Goal: Information Seeking & Learning: Learn about a topic

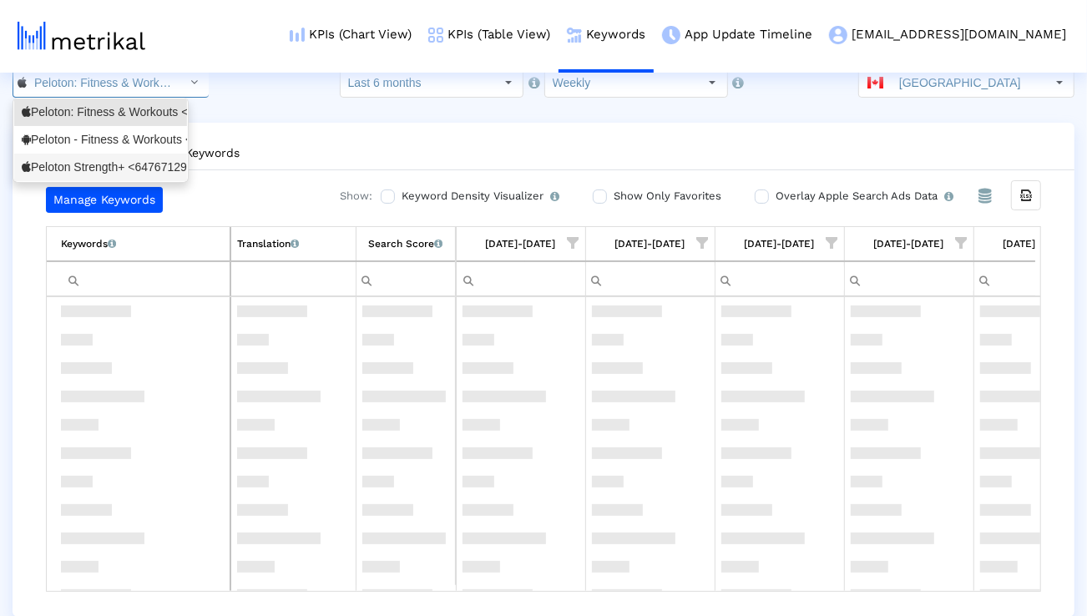
scroll to position [2210, 0]
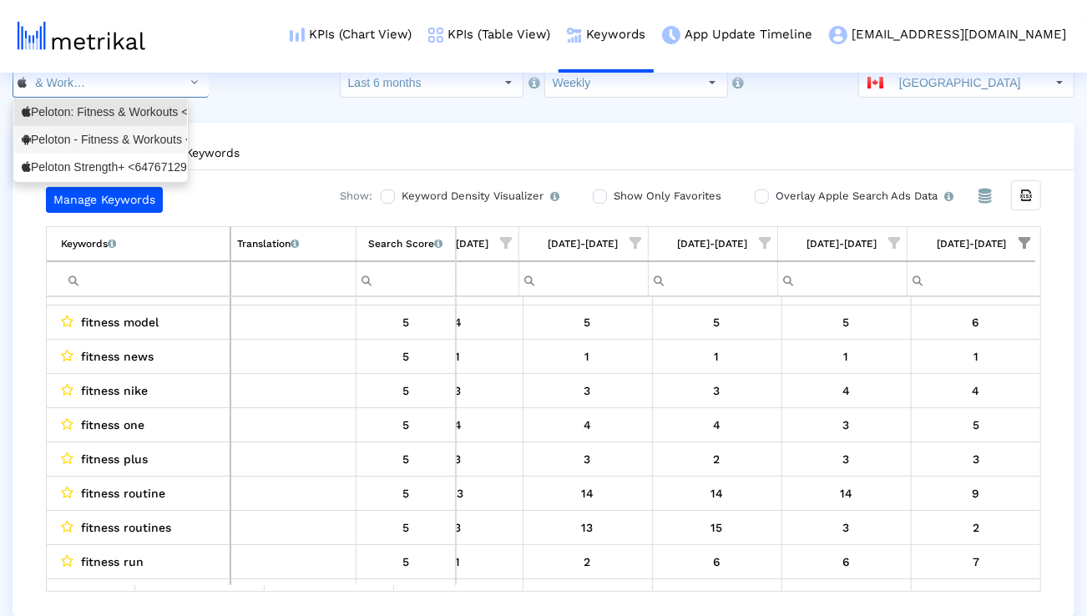
click at [119, 148] on div "Peloton - Fitness & Workouts <com.onepeloton.callisto>" at bounding box center [100, 140] width 173 height 28
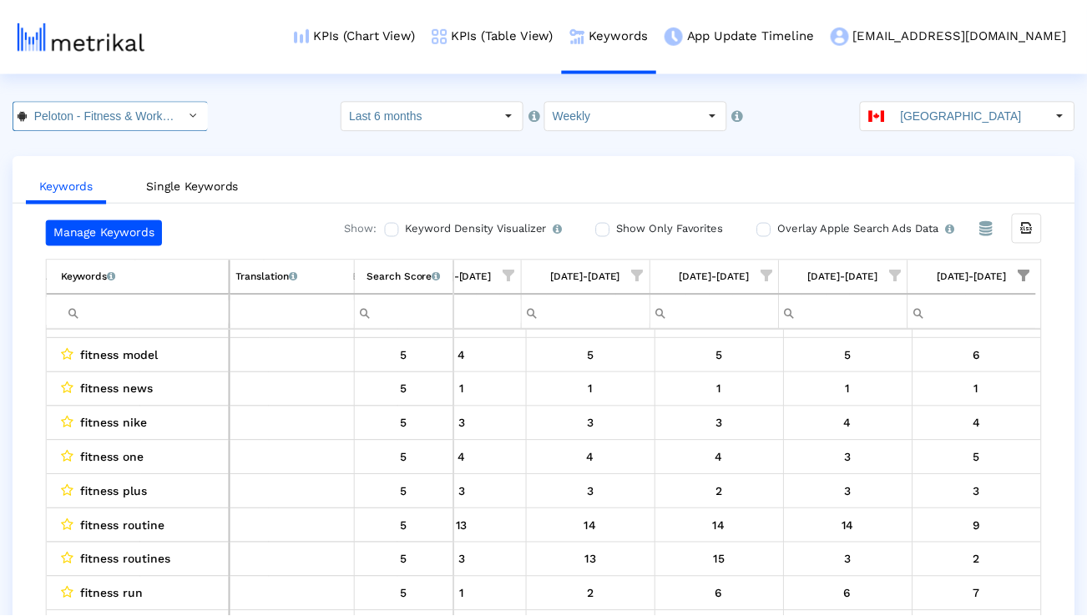
scroll to position [0, 179]
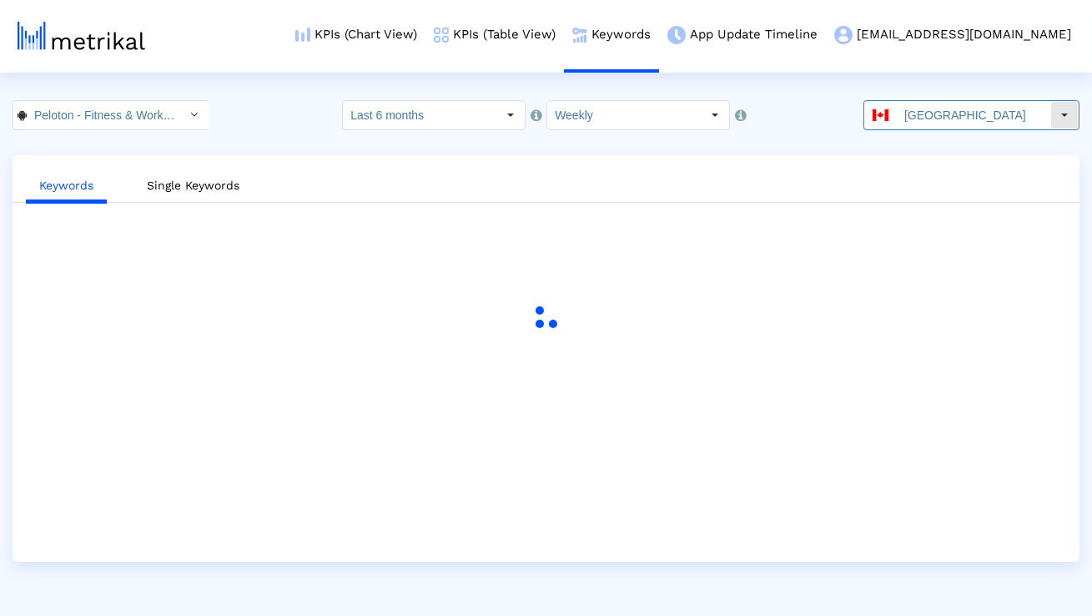
click at [958, 121] on input "[GEOGRAPHIC_DATA]" at bounding box center [974, 115] width 154 height 28
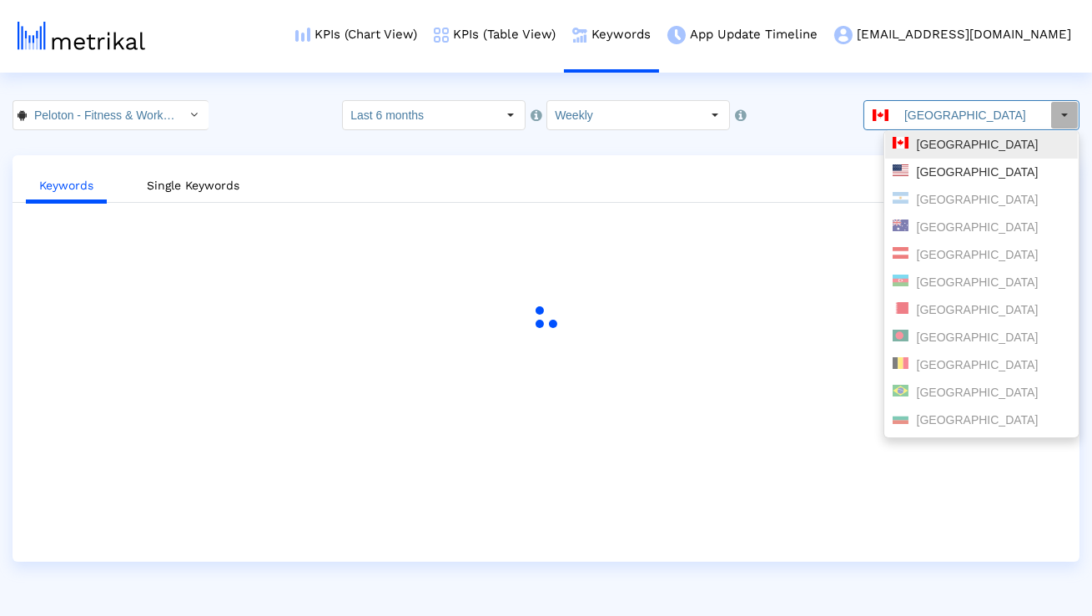
click at [944, 154] on div "[GEOGRAPHIC_DATA]" at bounding box center [981, 145] width 193 height 28
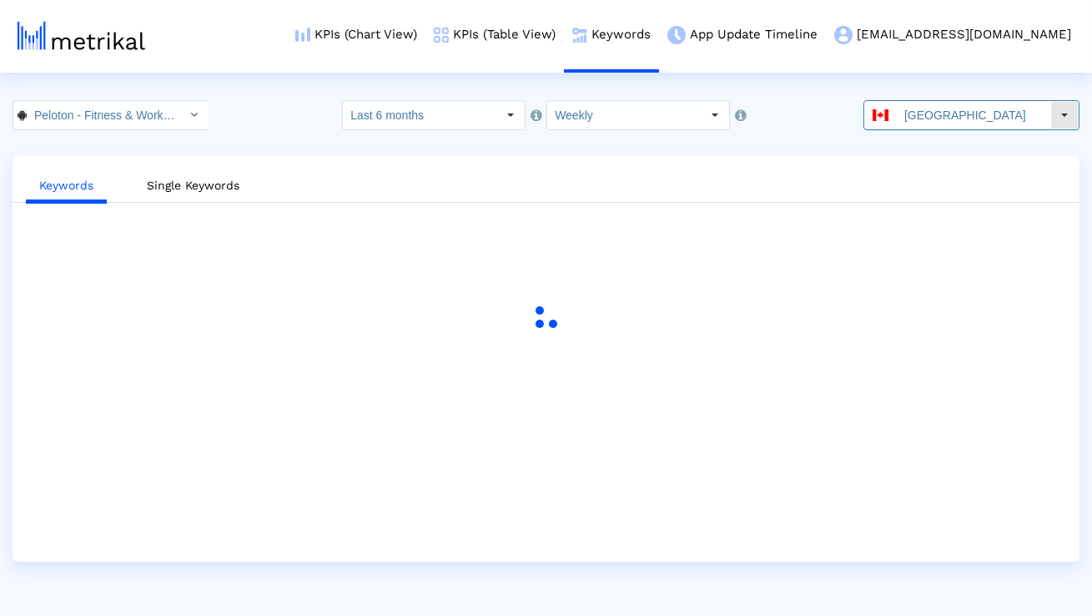
click at [942, 104] on input "[GEOGRAPHIC_DATA]" at bounding box center [974, 115] width 154 height 28
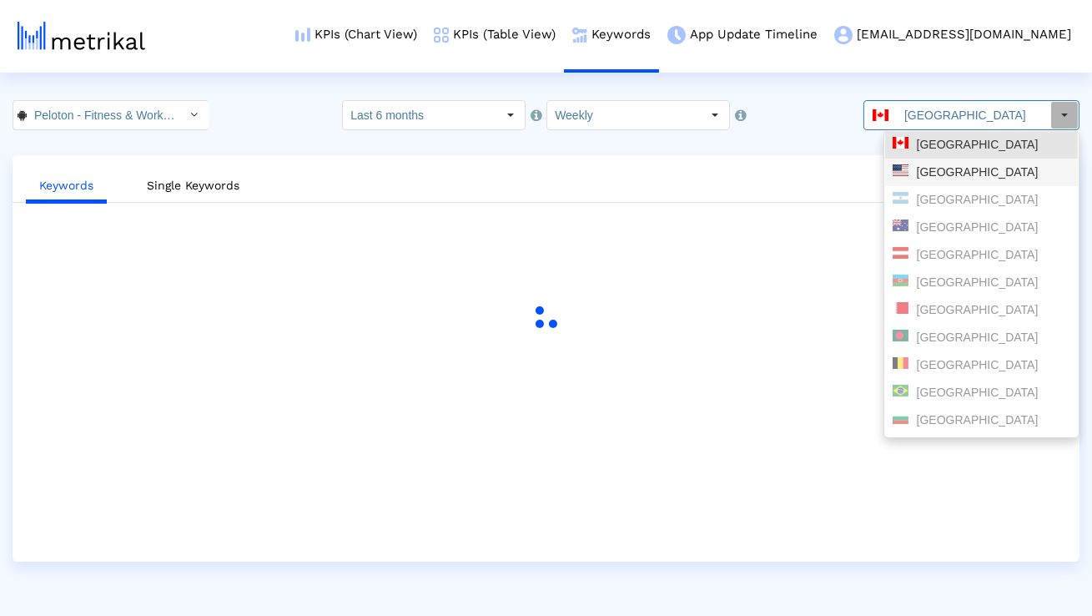
click at [940, 174] on div "[GEOGRAPHIC_DATA]" at bounding box center [982, 172] width 178 height 16
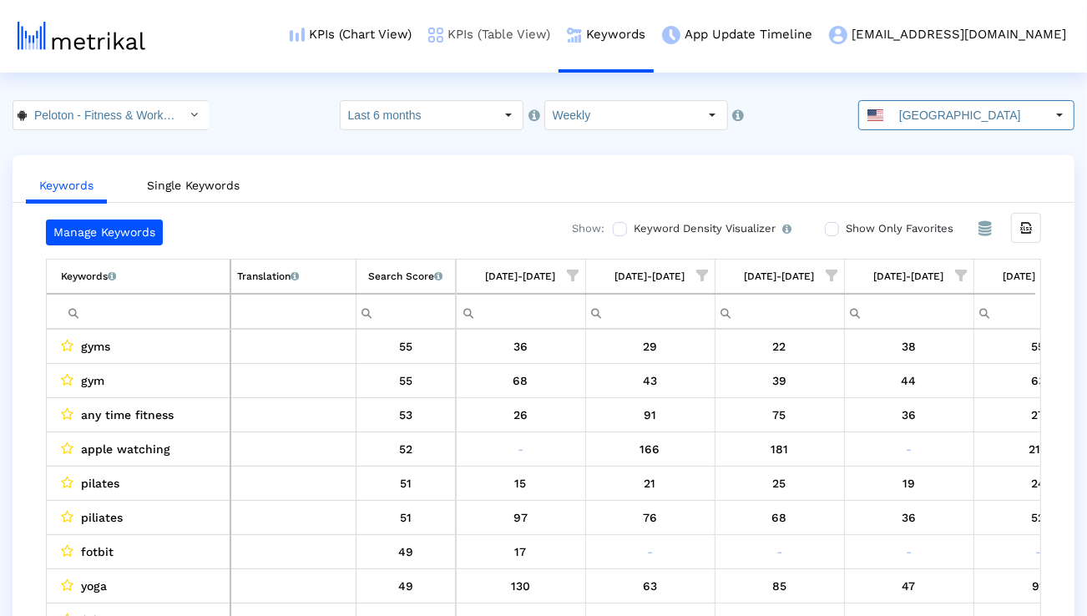
scroll to position [0, 2654]
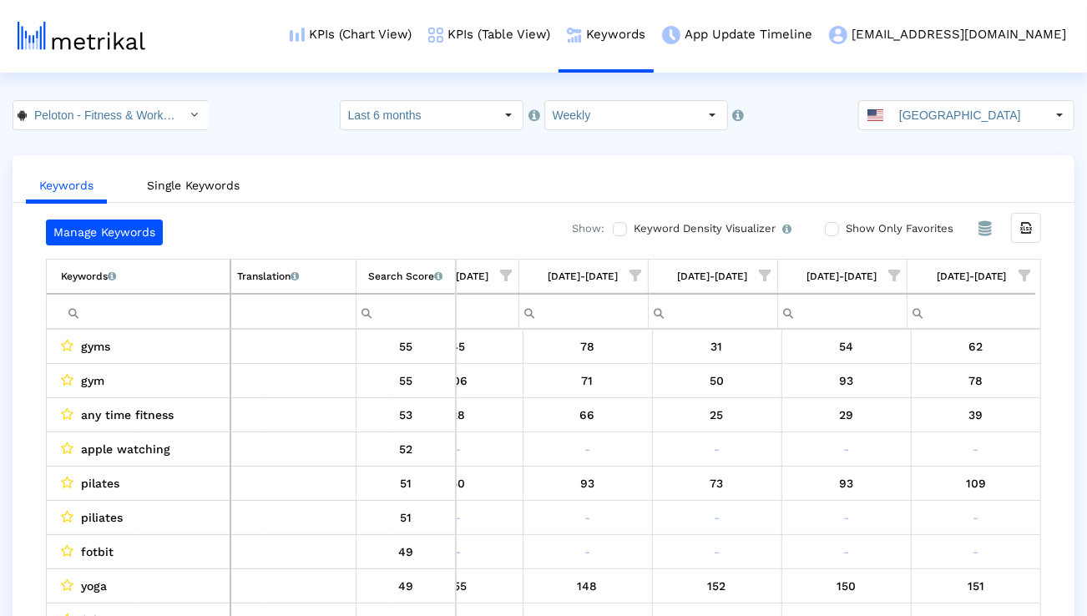
click at [164, 300] on input "Filter cell" at bounding box center [145, 312] width 169 height 28
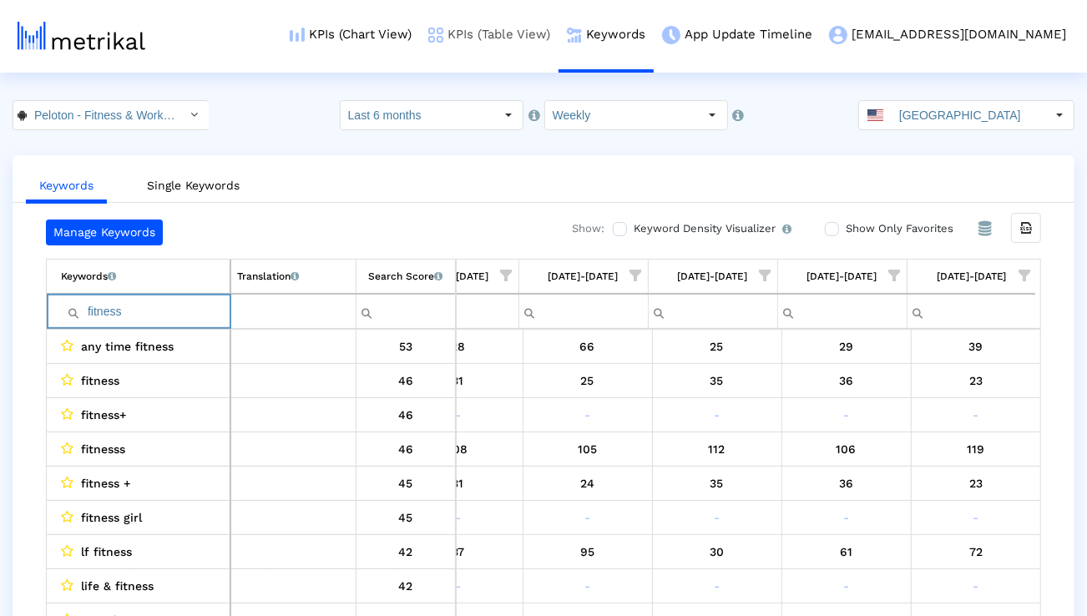
type input "fitness"
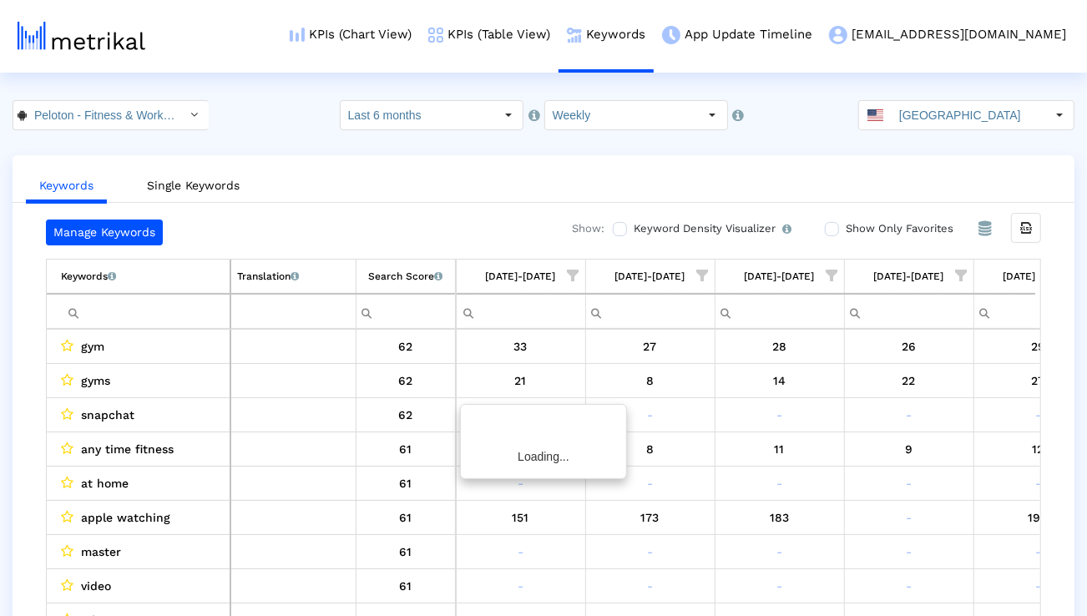
scroll to position [0, 2654]
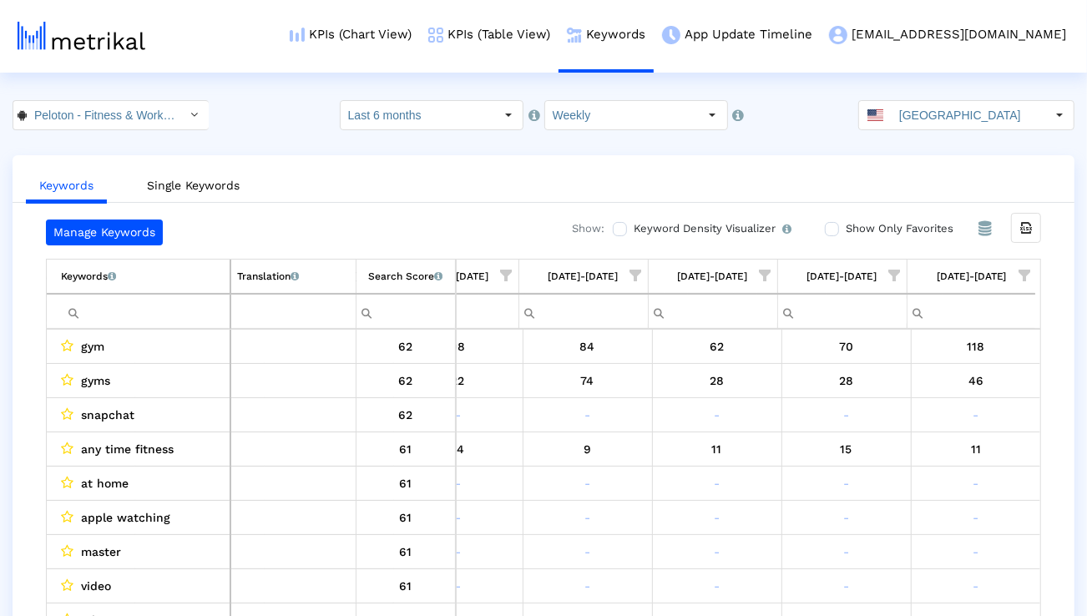
click at [217, 320] on input "Filter cell" at bounding box center [145, 312] width 169 height 28
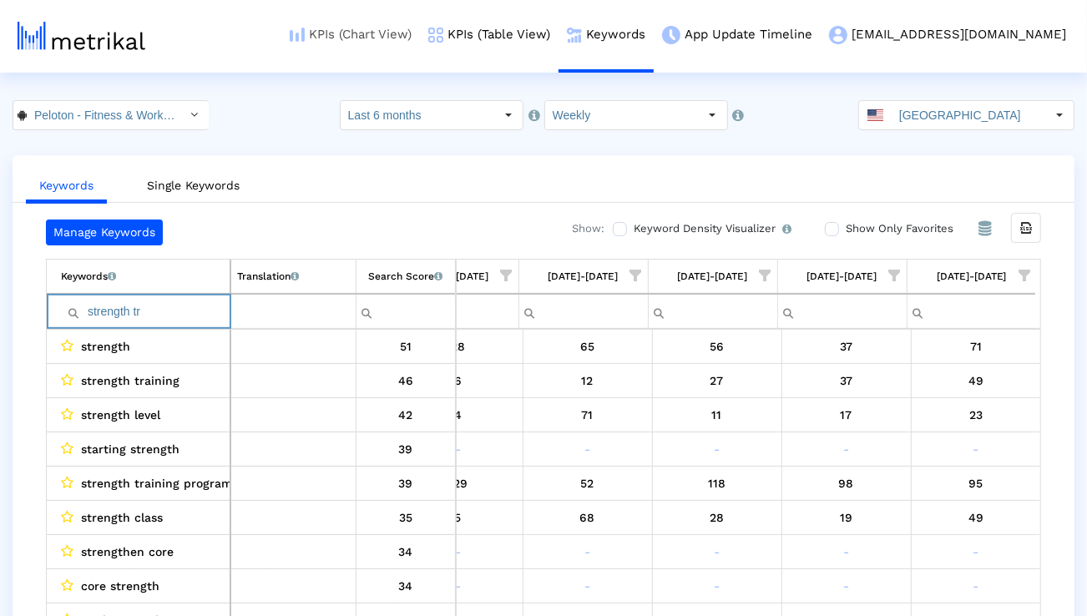
scroll to position [0, 2649]
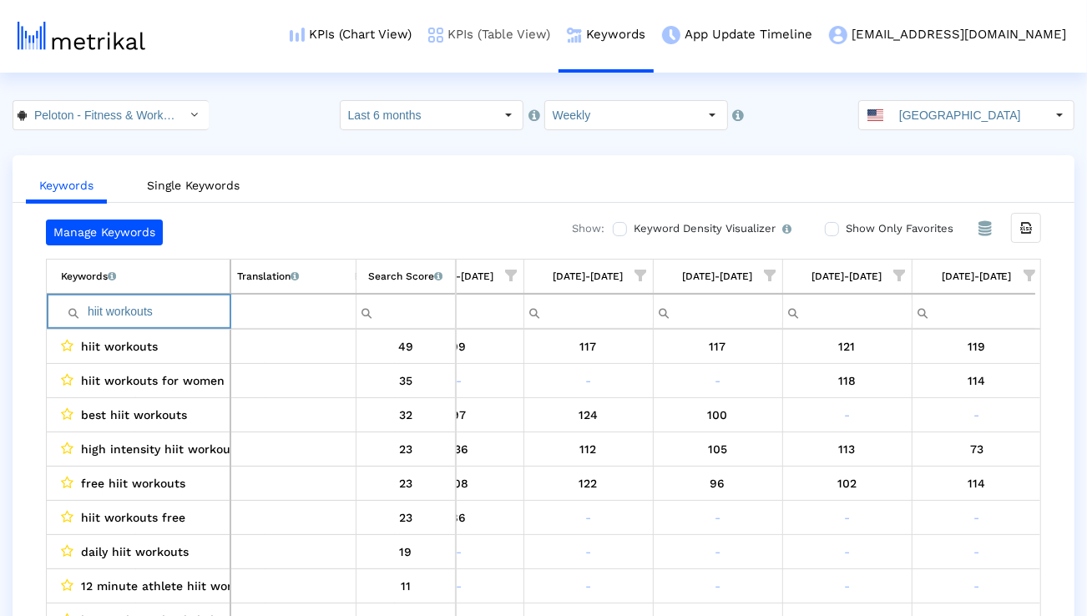
type input "hiit workouts"
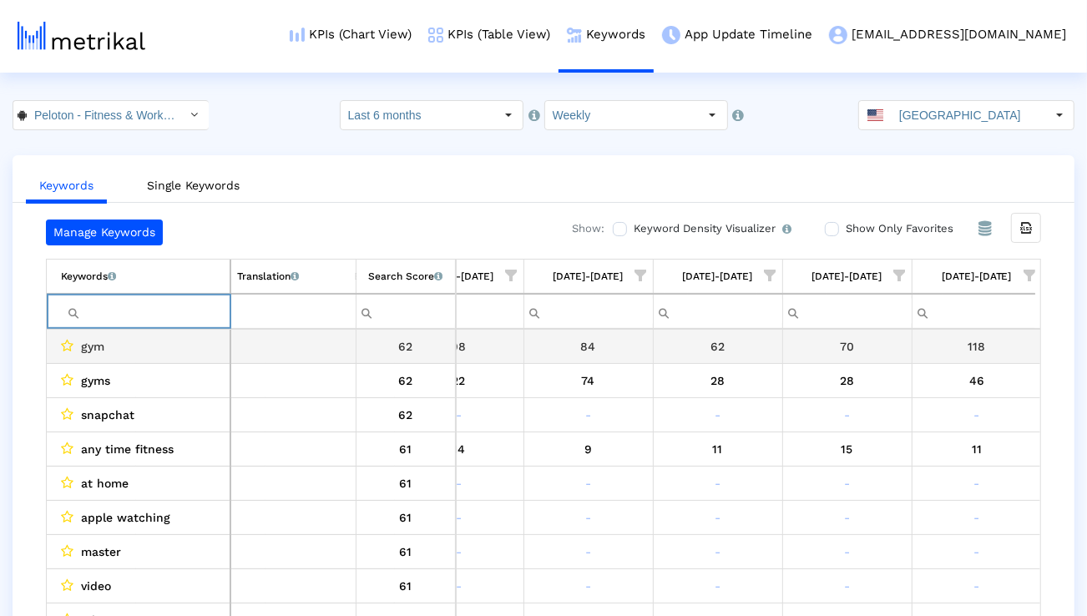
scroll to position [0, 2654]
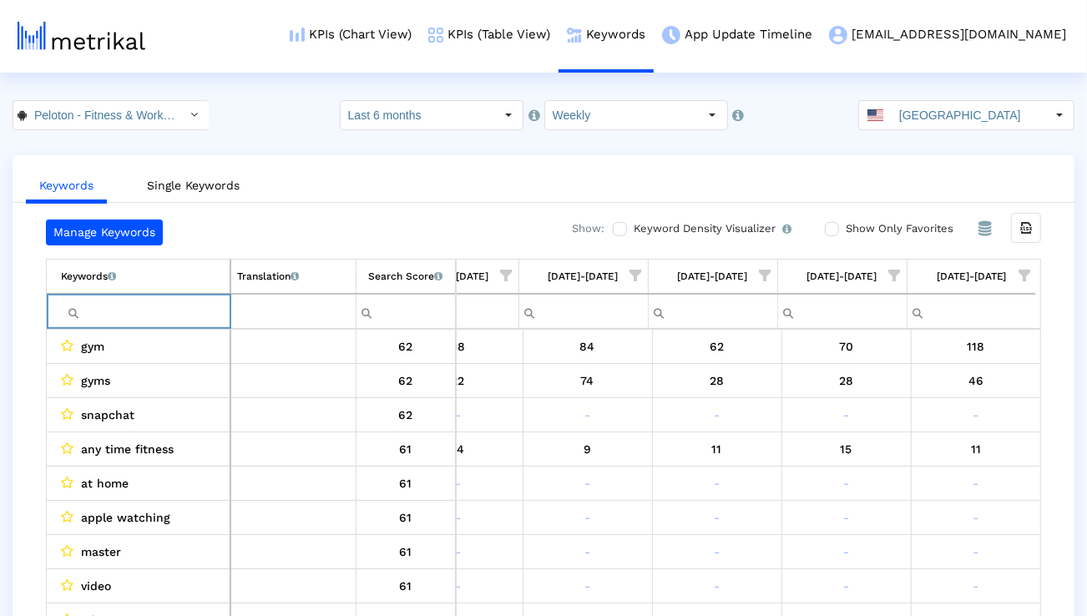
click at [1028, 281] on span "Show filter options for column '08/10/25-08/16/25'" at bounding box center [1024, 276] width 12 height 12
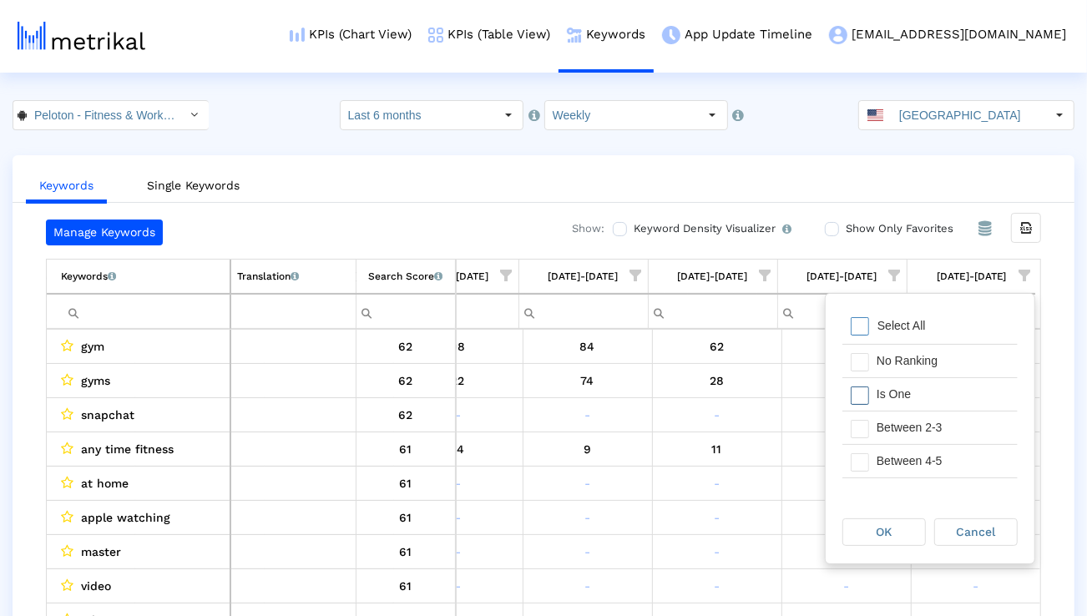
click at [936, 392] on div "Is One" at bounding box center [942, 394] width 149 height 33
click at [926, 430] on div "Between 2-3" at bounding box center [942, 427] width 149 height 33
click at [926, 461] on div "Between 4-5" at bounding box center [942, 461] width 149 height 33
click at [926, 461] on div "Between 6-10" at bounding box center [942, 469] width 149 height 33
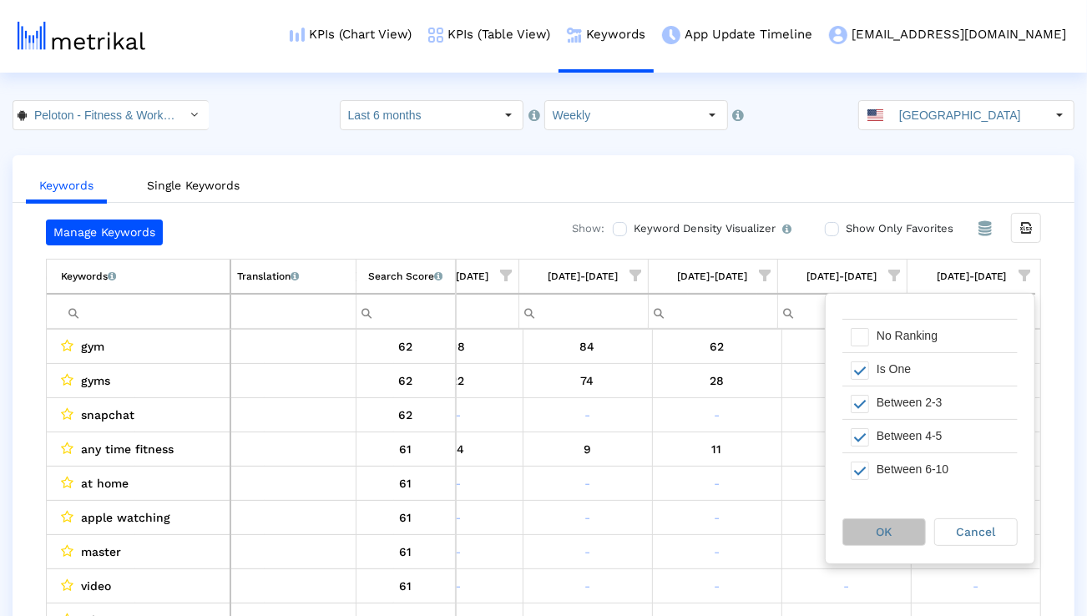
click at [896, 523] on div "OK" at bounding box center [884, 532] width 82 height 26
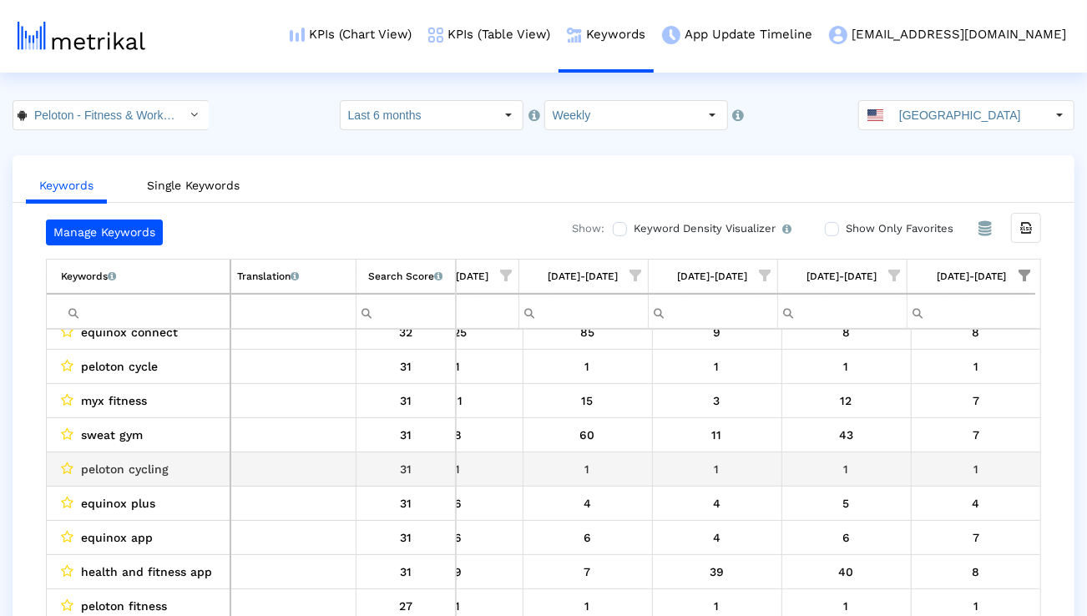
scroll to position [923, 0]
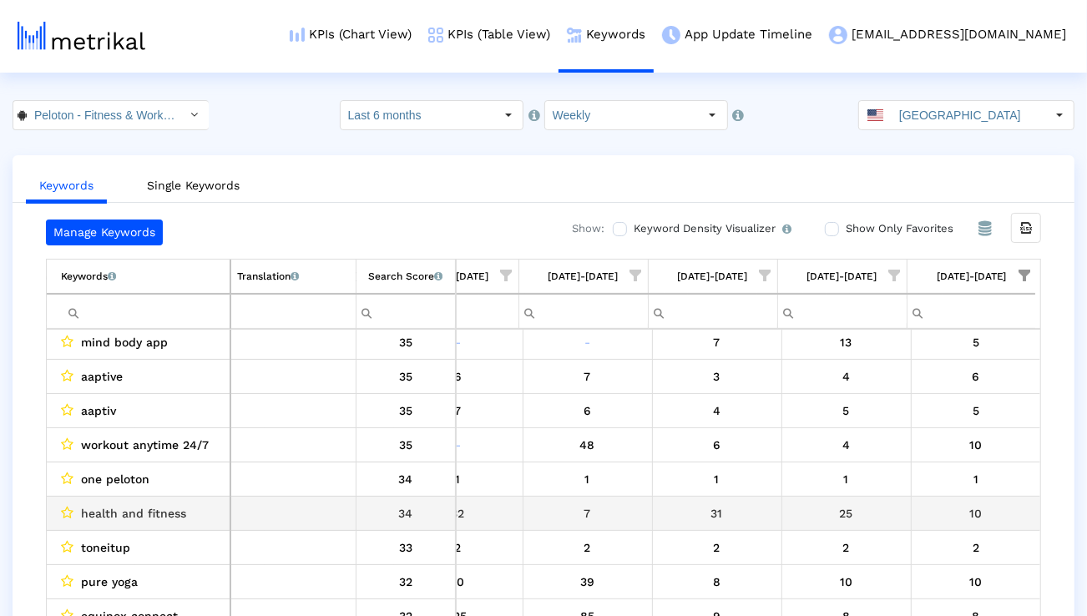
click at [151, 511] on span "health and fitness" at bounding box center [133, 513] width 105 height 22
copy span "health and fitness"
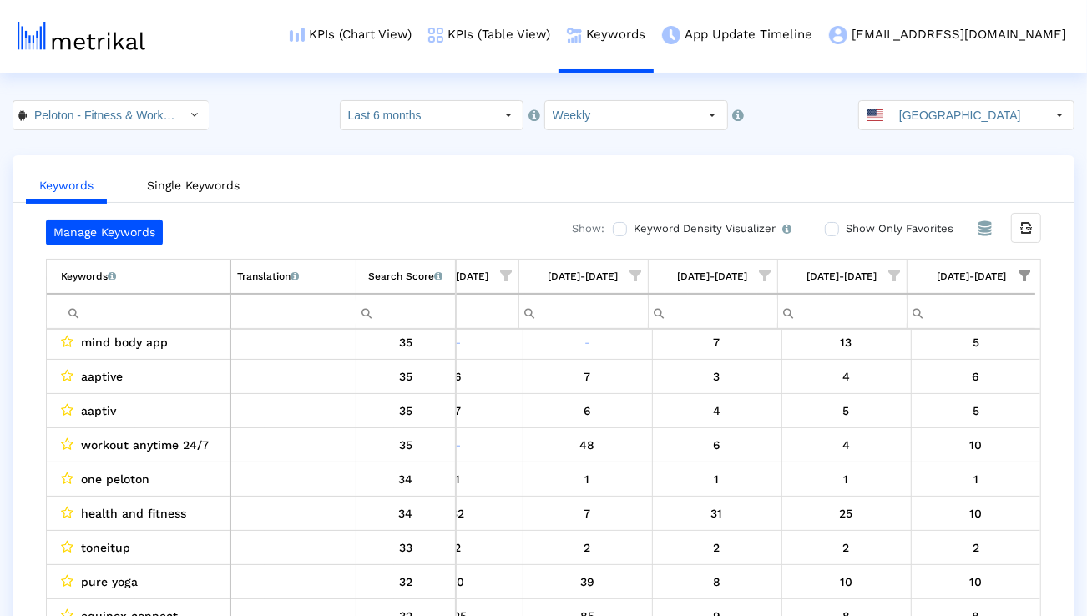
click at [942, 126] on input "[GEOGRAPHIC_DATA]" at bounding box center [968, 115] width 154 height 28
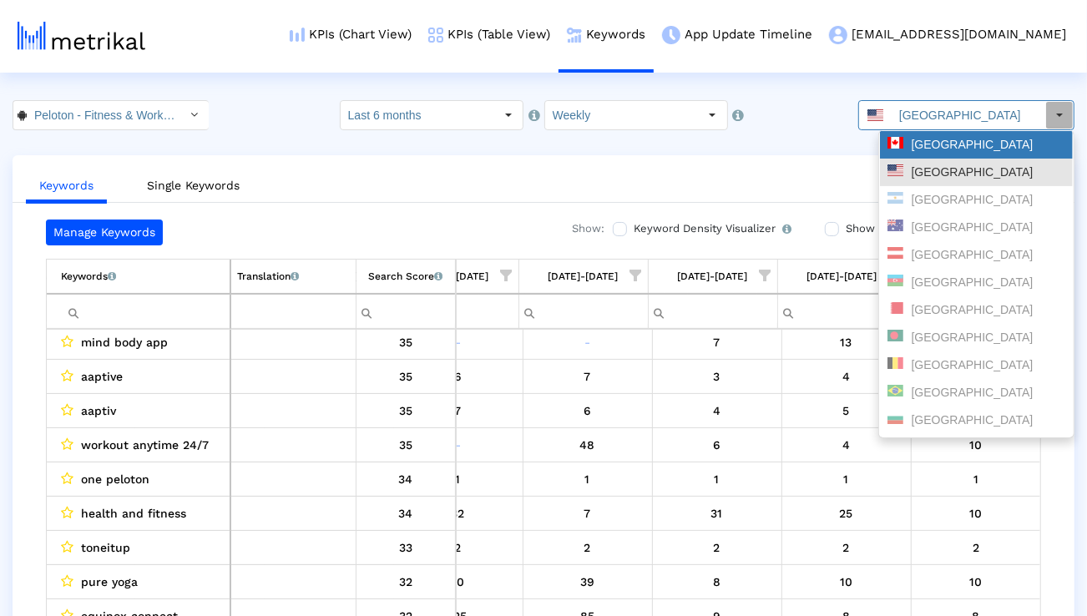
click at [924, 148] on div "[GEOGRAPHIC_DATA]" at bounding box center [976, 145] width 178 height 16
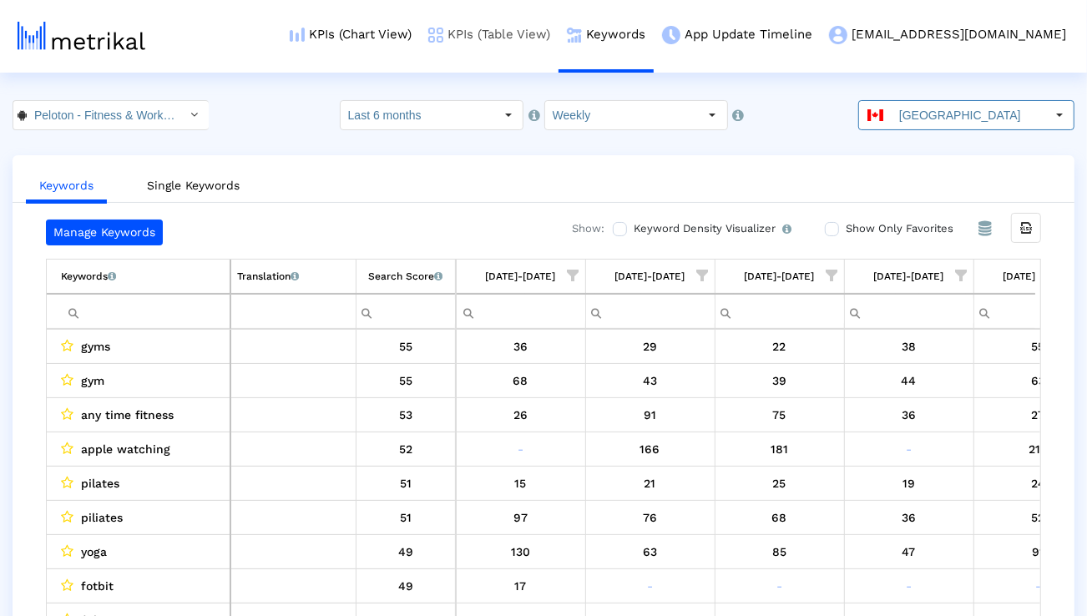
scroll to position [0, 2654]
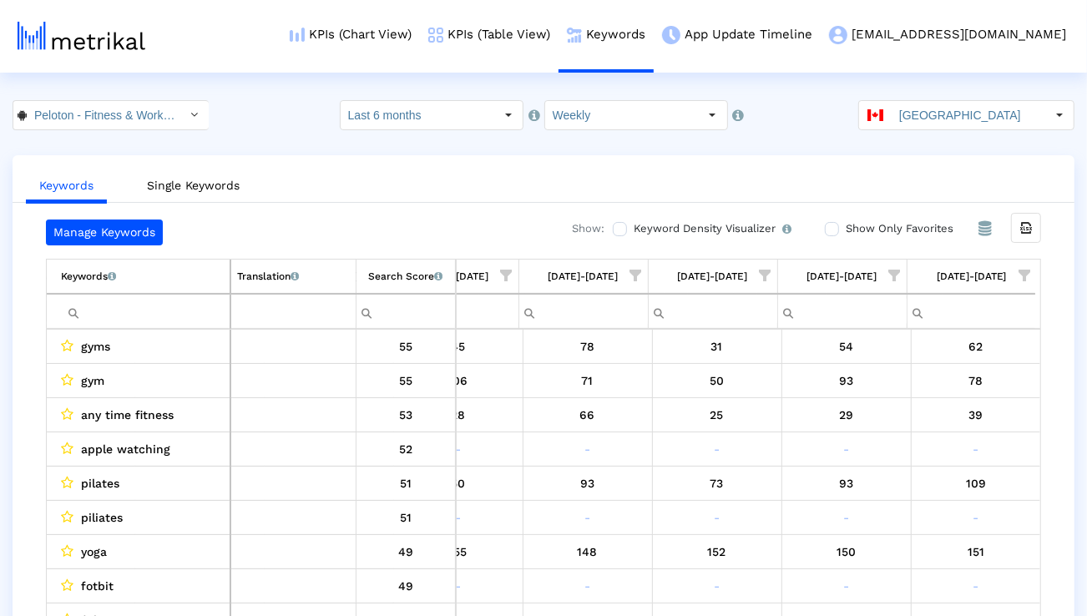
click at [216, 298] on input "Filter cell" at bounding box center [145, 312] width 169 height 28
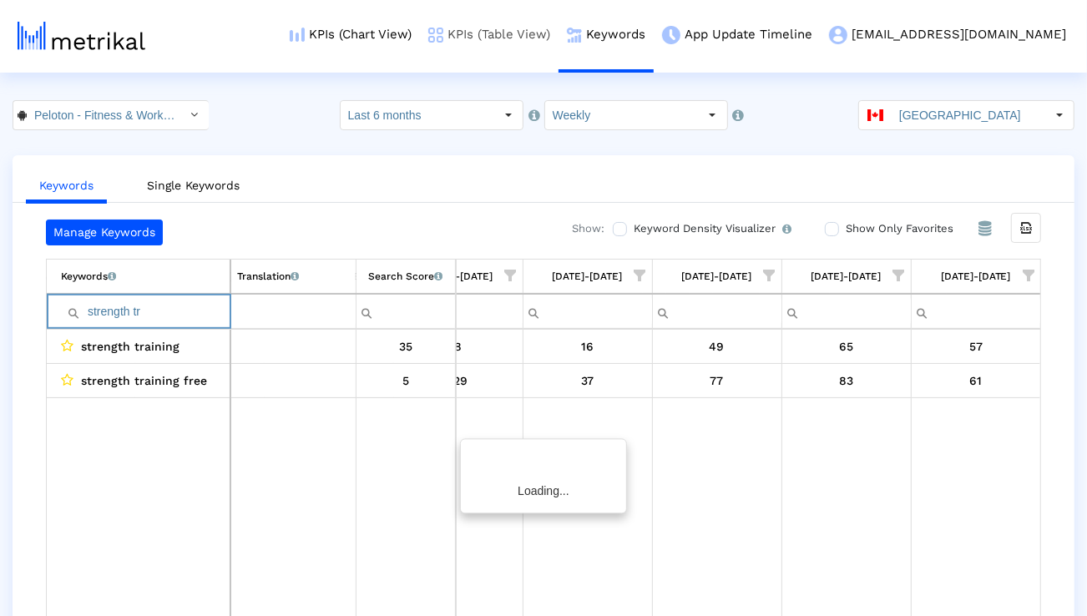
scroll to position [0, 2649]
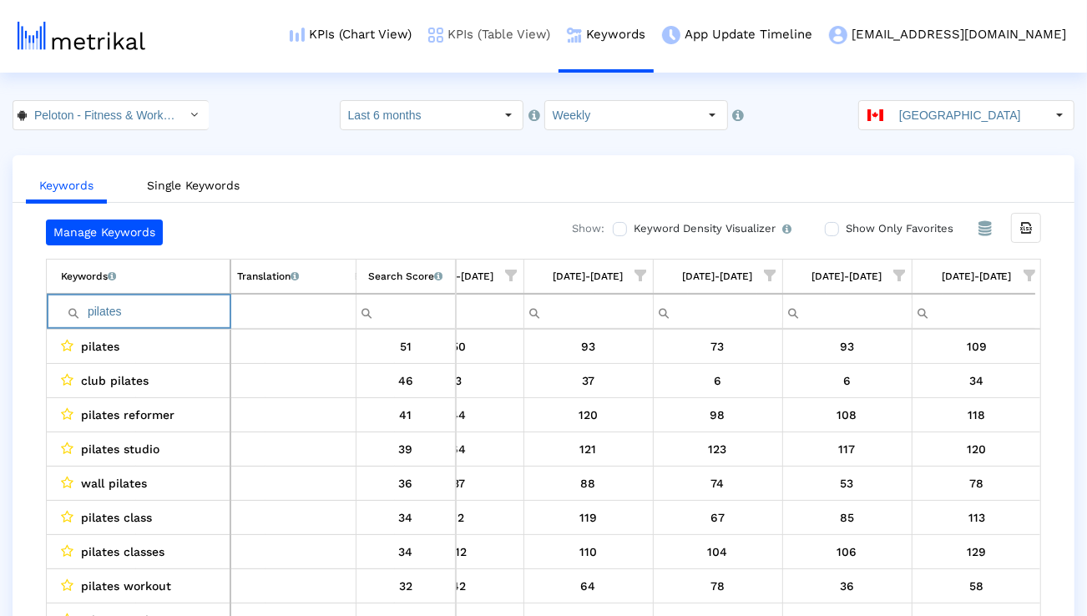
type input "pilates"
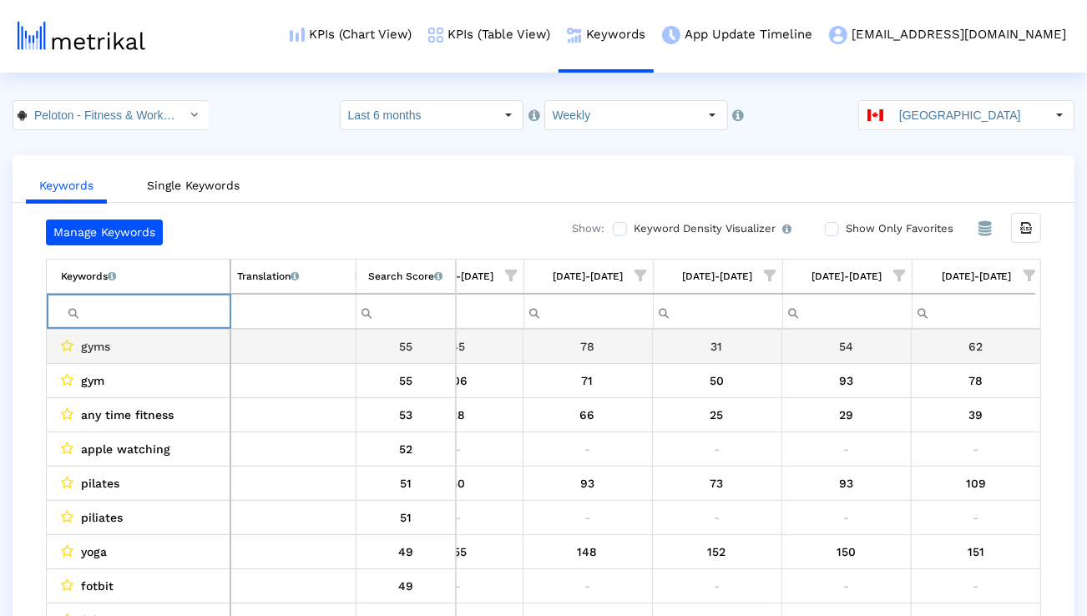
scroll to position [0, 2654]
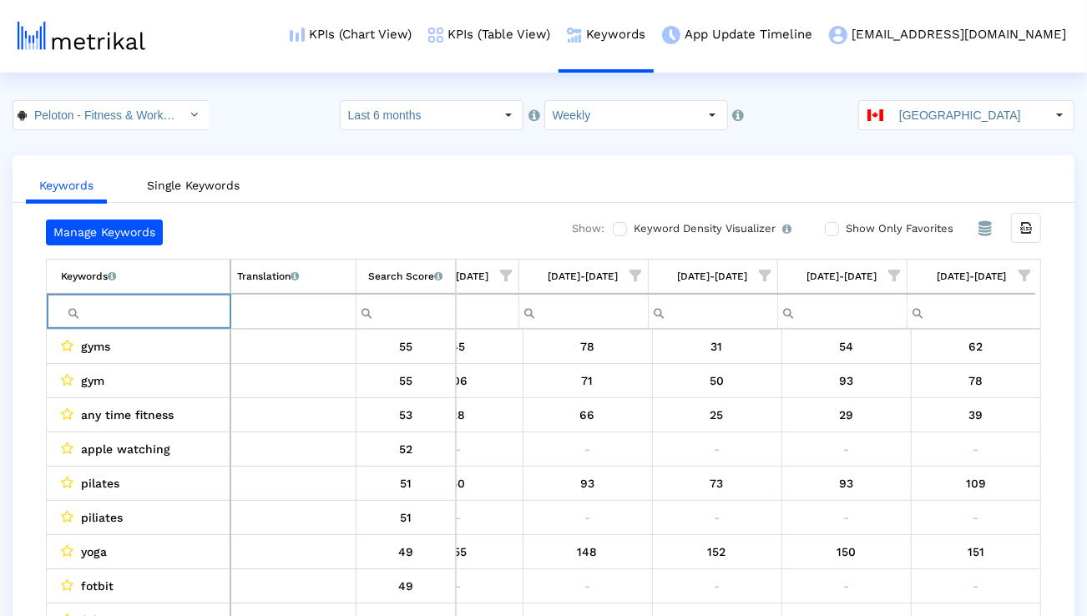
click at [1030, 270] on span "Show filter options for column '08/10/25-08/16/25'" at bounding box center [1024, 276] width 12 height 12
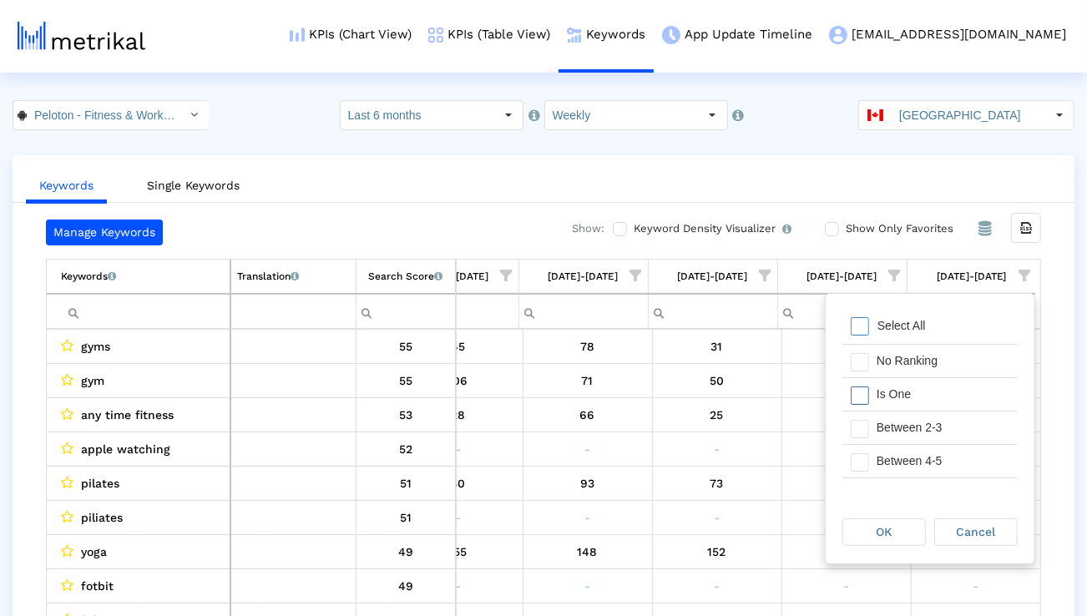
click at [932, 391] on div "Is One" at bounding box center [942, 394] width 149 height 33
click at [930, 425] on div "Between 2-3" at bounding box center [942, 427] width 149 height 33
click at [922, 451] on div "Between 4-5" at bounding box center [942, 461] width 149 height 33
click at [916, 462] on div "Between 6-10" at bounding box center [942, 469] width 149 height 33
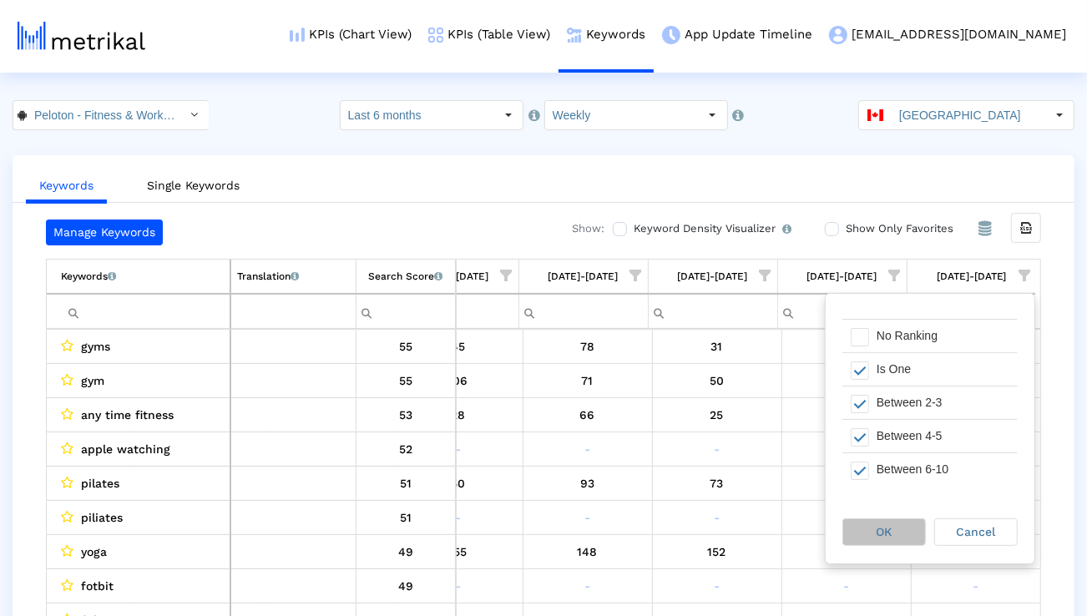
click at [896, 527] on div "OK" at bounding box center [884, 532] width 82 height 26
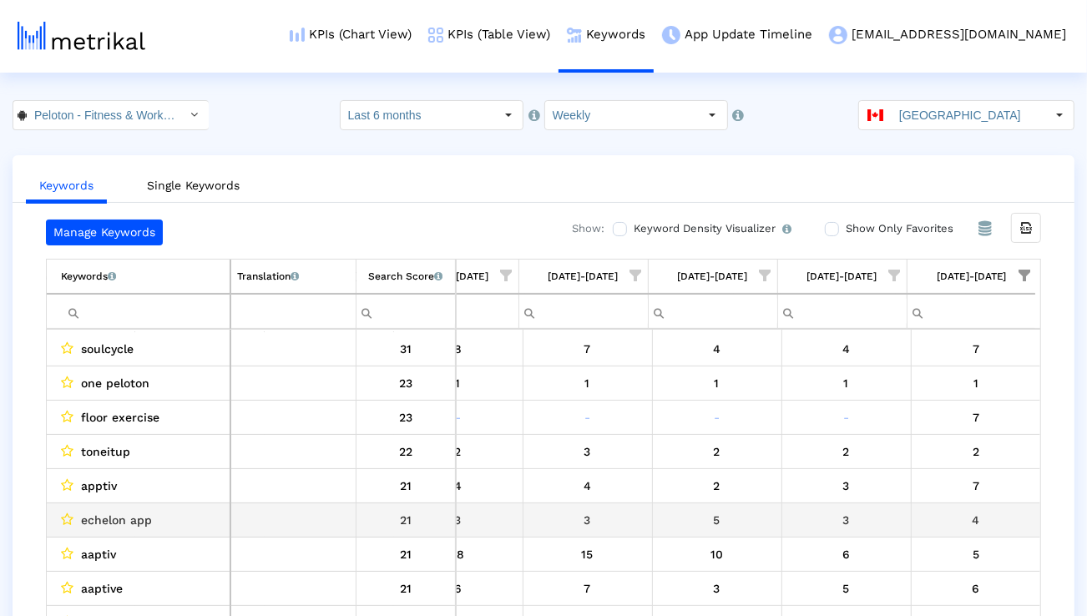
scroll to position [388, 2655]
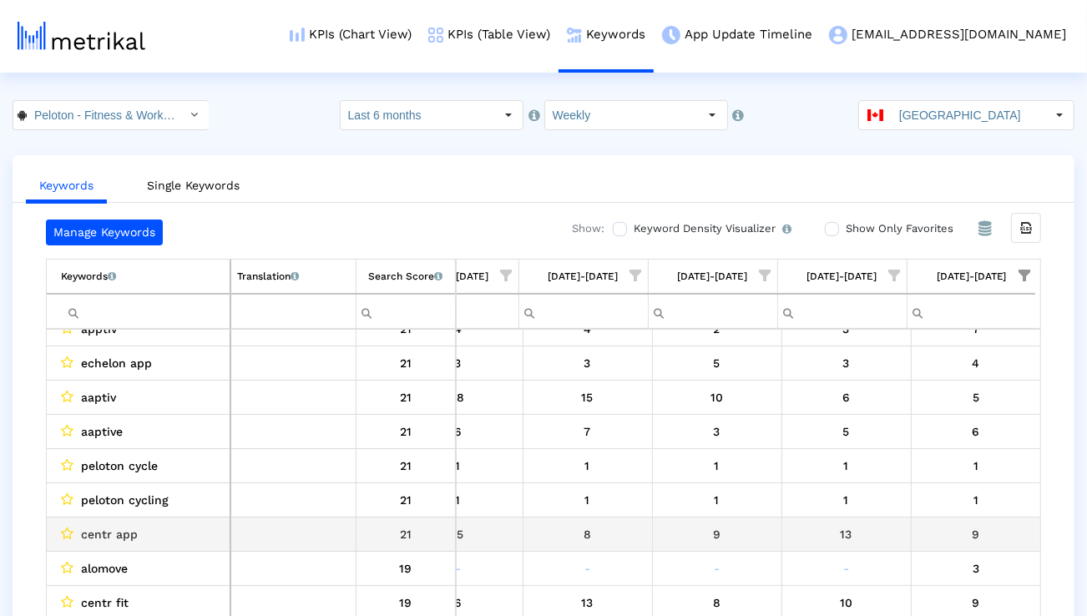
click at [125, 536] on span "centr app" at bounding box center [109, 534] width 57 height 22
copy span "centr app"
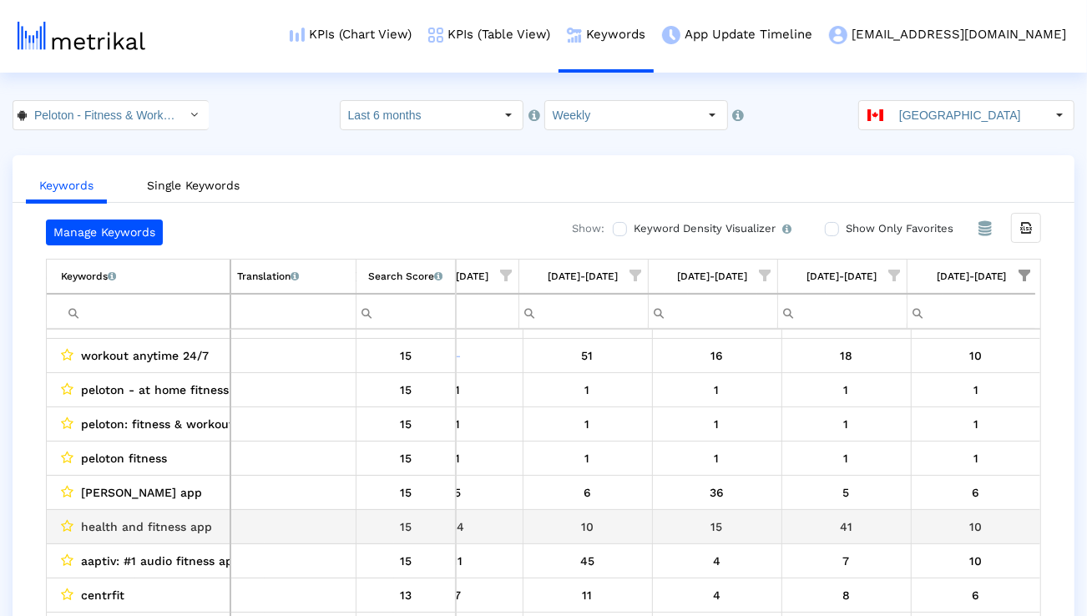
click at [202, 530] on span "health and fitness app" at bounding box center [146, 527] width 131 height 22
click at [201, 530] on span "health and fitness app" at bounding box center [146, 527] width 131 height 22
copy span "health and fitness app"
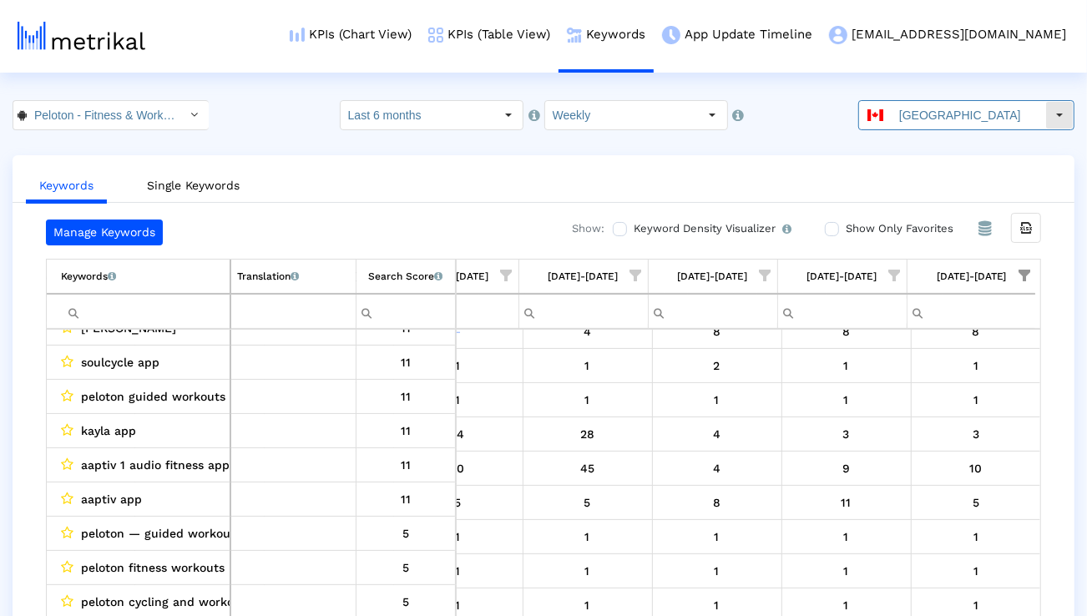
click at [950, 117] on input "[GEOGRAPHIC_DATA]" at bounding box center [968, 115] width 154 height 28
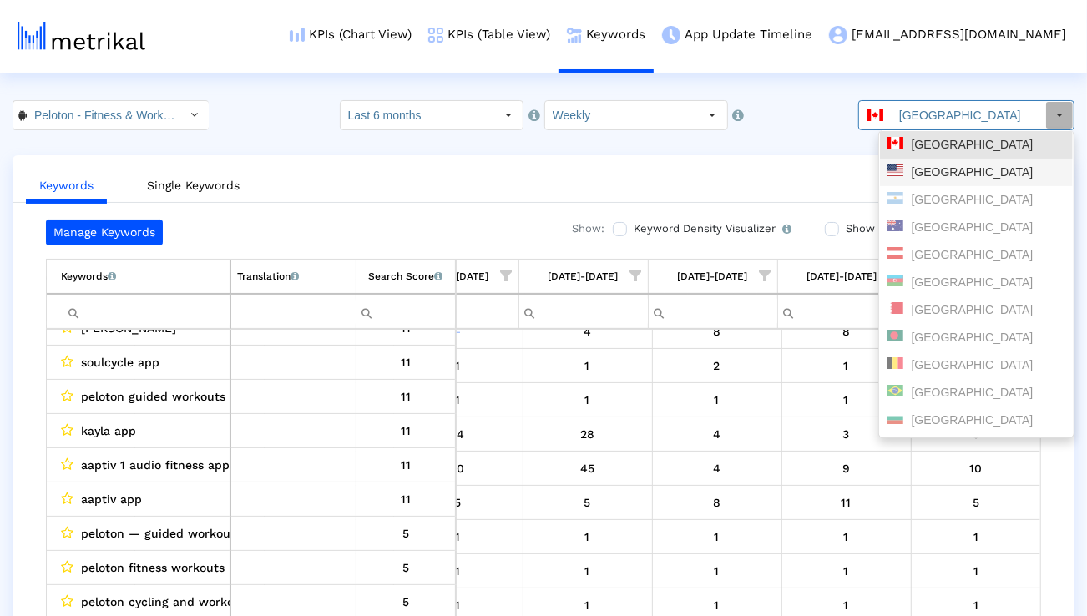
click at [919, 168] on div "[GEOGRAPHIC_DATA]" at bounding box center [976, 172] width 178 height 16
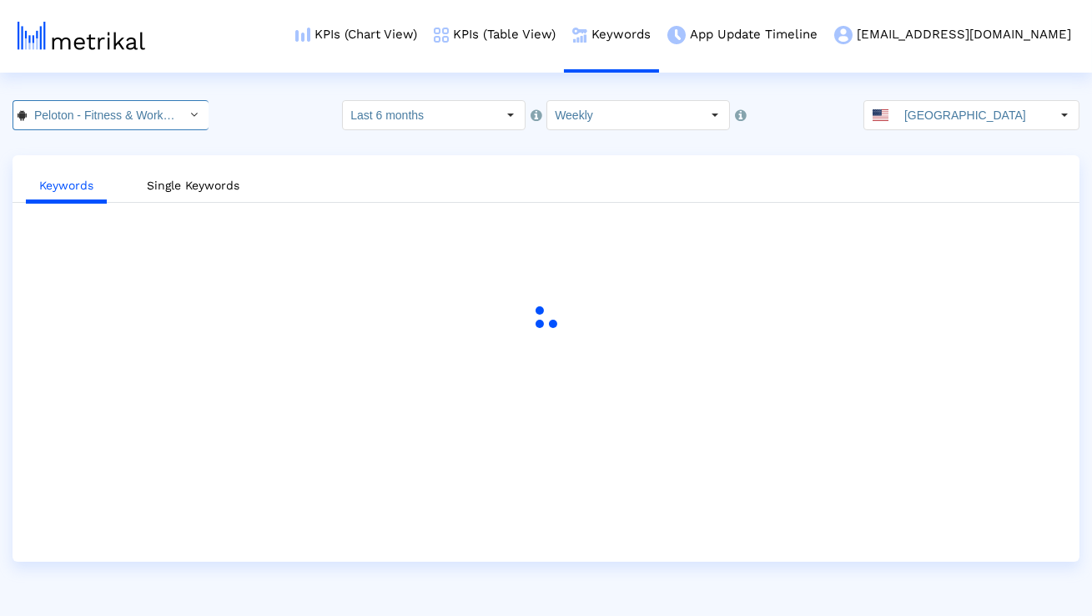
click at [86, 111] on input "Peloton - Fitness & Workouts < com.onepeloton.callisto >" at bounding box center [102, 115] width 150 height 28
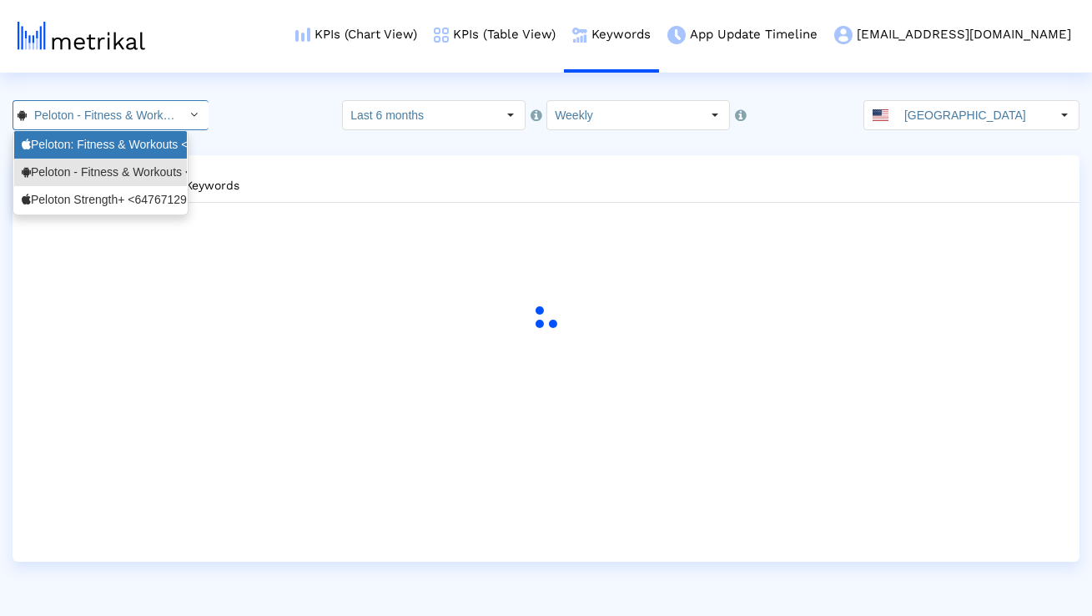
click at [82, 149] on div "Peloton: Fitness & Workouts <792750948>" at bounding box center [101, 145] width 158 height 16
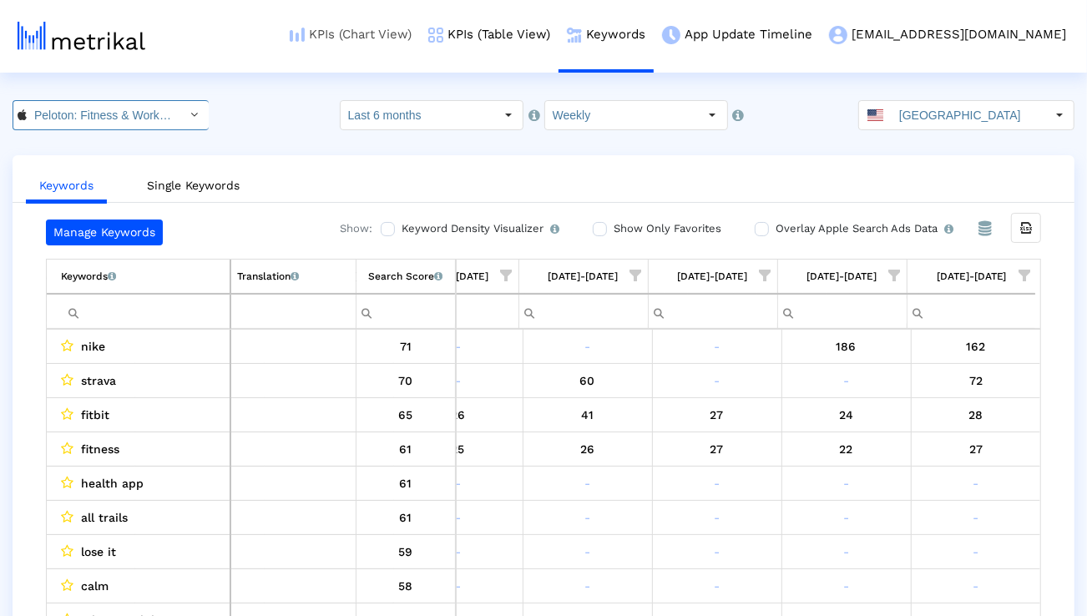
scroll to position [0, 108]
click at [164, 314] on input "Filter cell" at bounding box center [145, 312] width 169 height 28
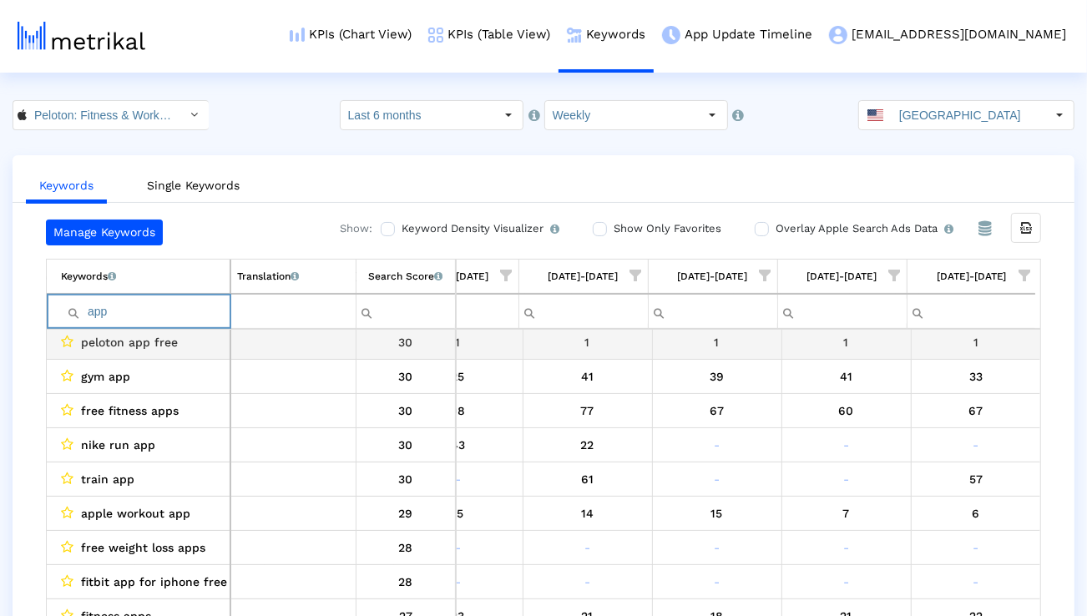
scroll to position [705, 0]
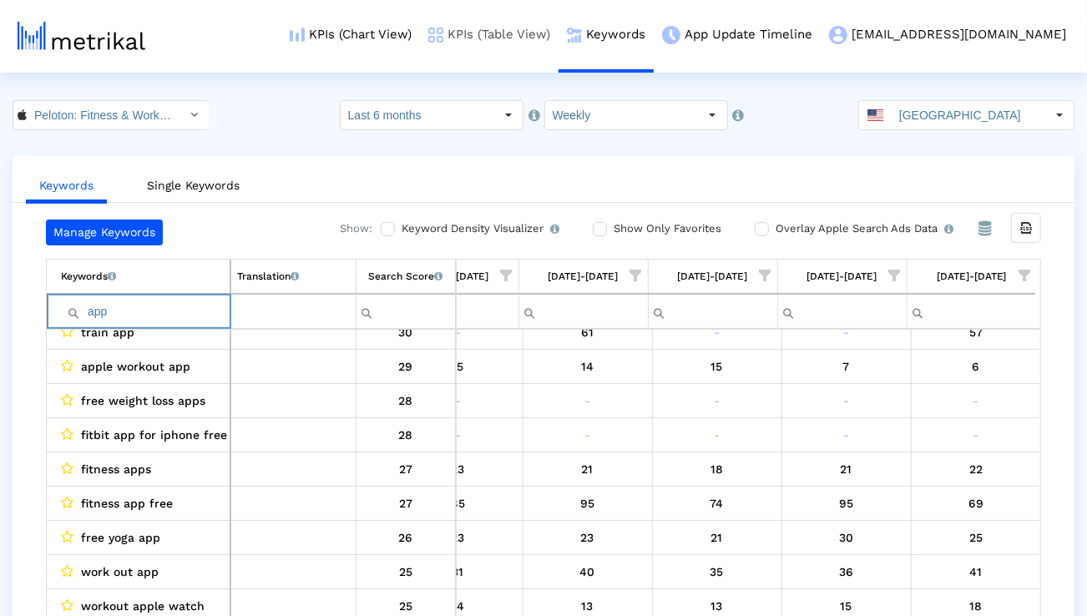
type input "app"
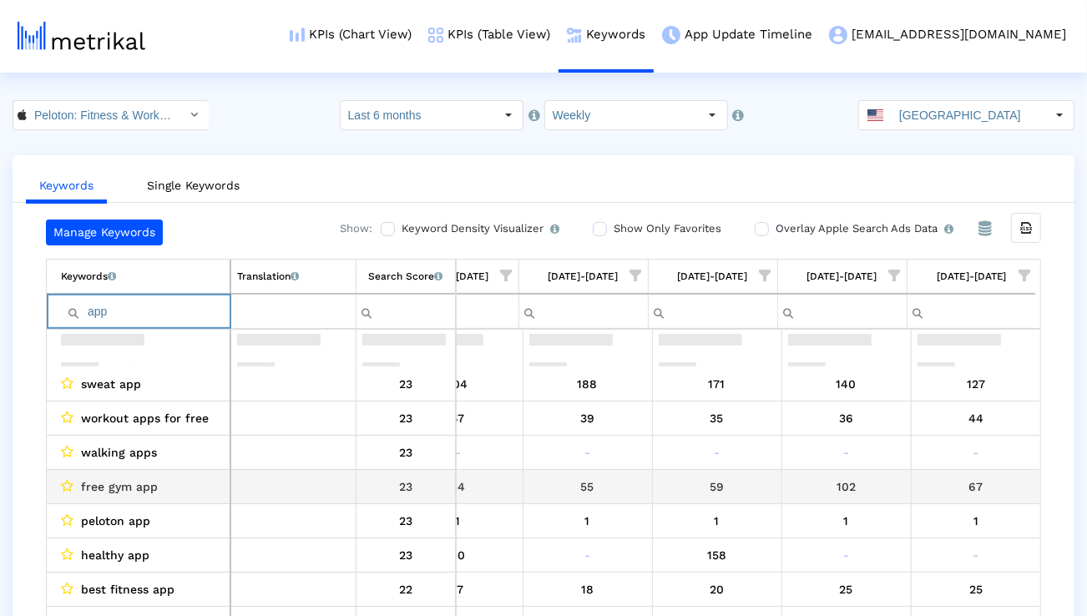
scroll to position [1369, 0]
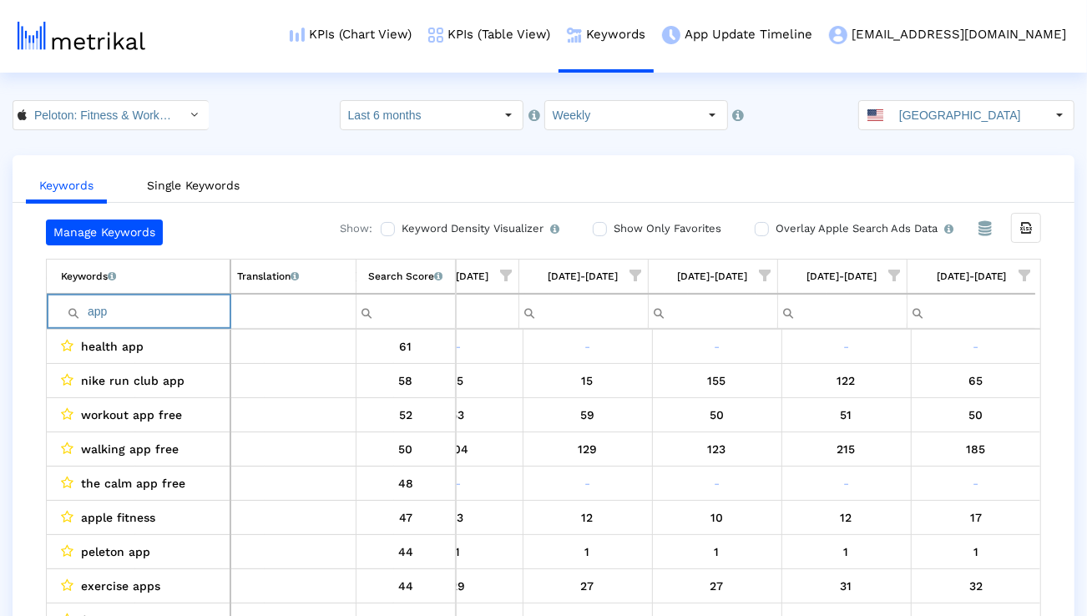
drag, startPoint x: 118, startPoint y: 313, endPoint x: 78, endPoint y: 310, distance: 40.1
click at [78, 312] on div "app" at bounding box center [145, 312] width 169 height 28
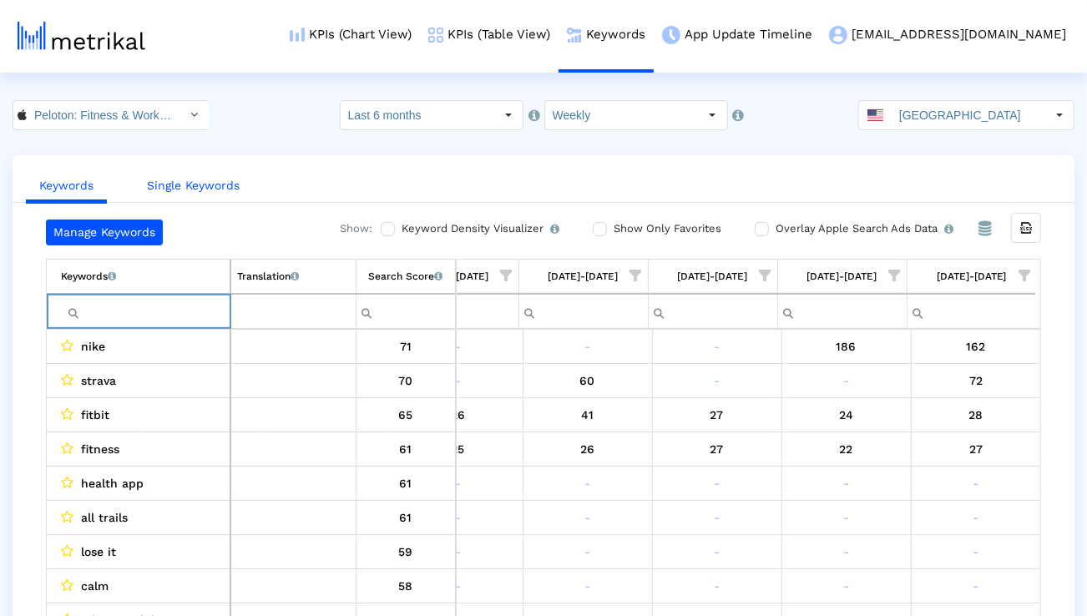
click at [221, 188] on link "Single Keywords" at bounding box center [193, 185] width 119 height 31
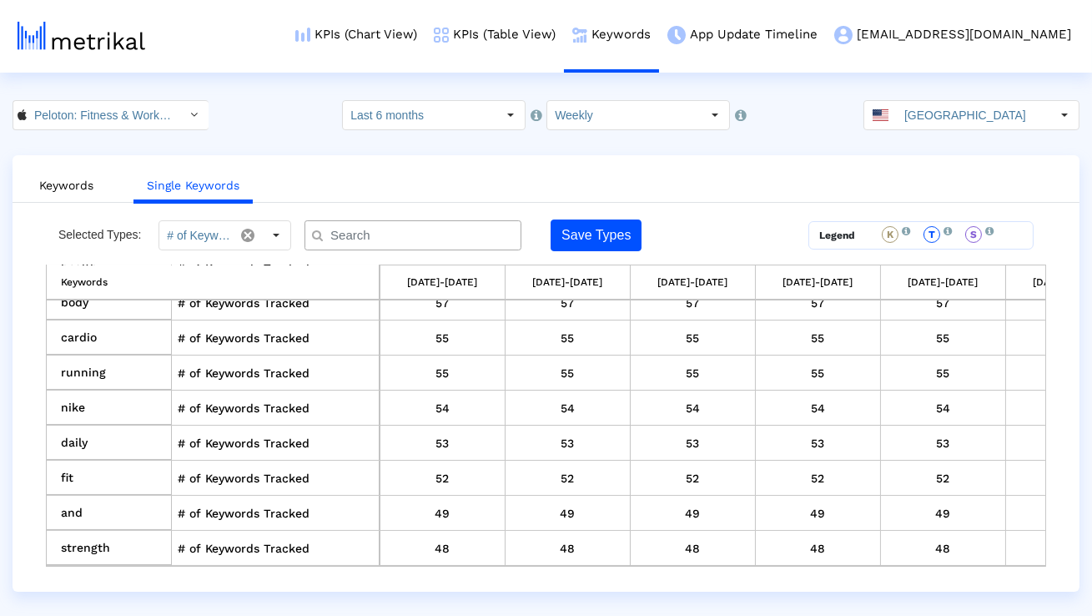
click at [374, 228] on input "text" at bounding box center [417, 236] width 196 height 18
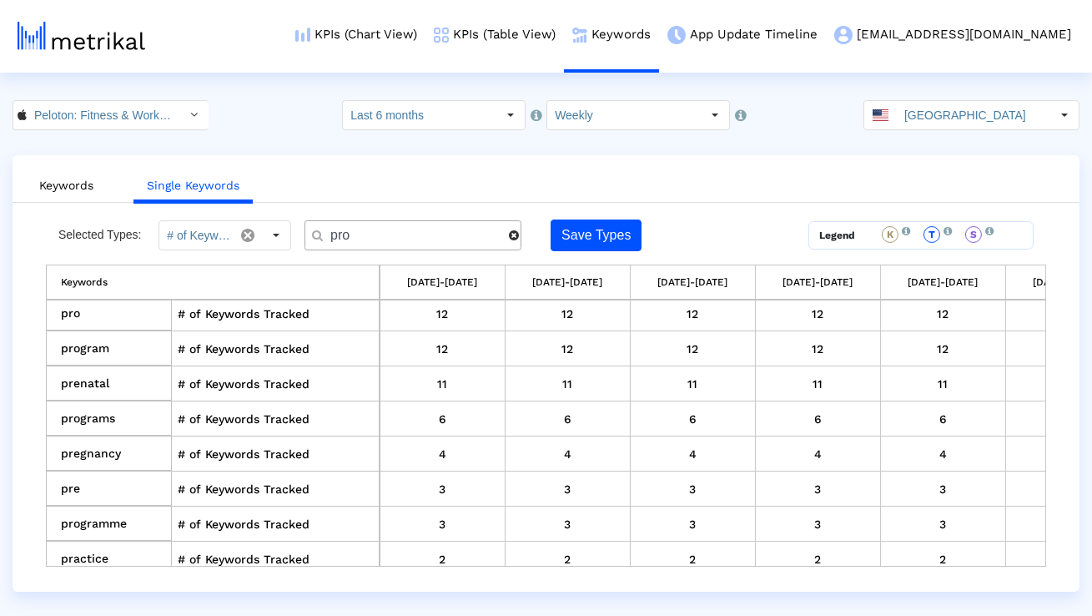
scroll to position [0, 0]
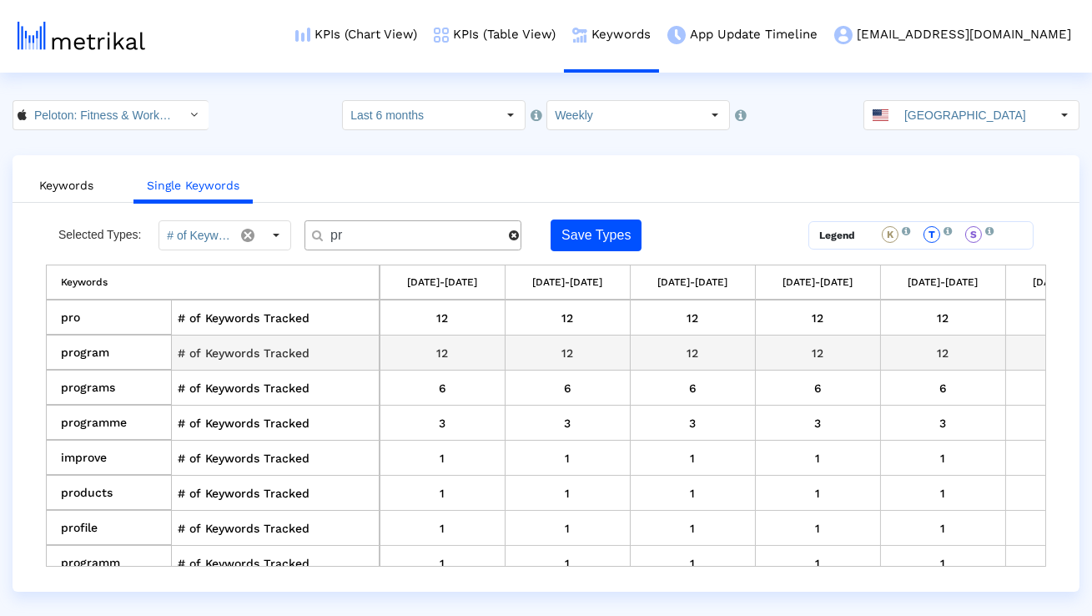
type input "p"
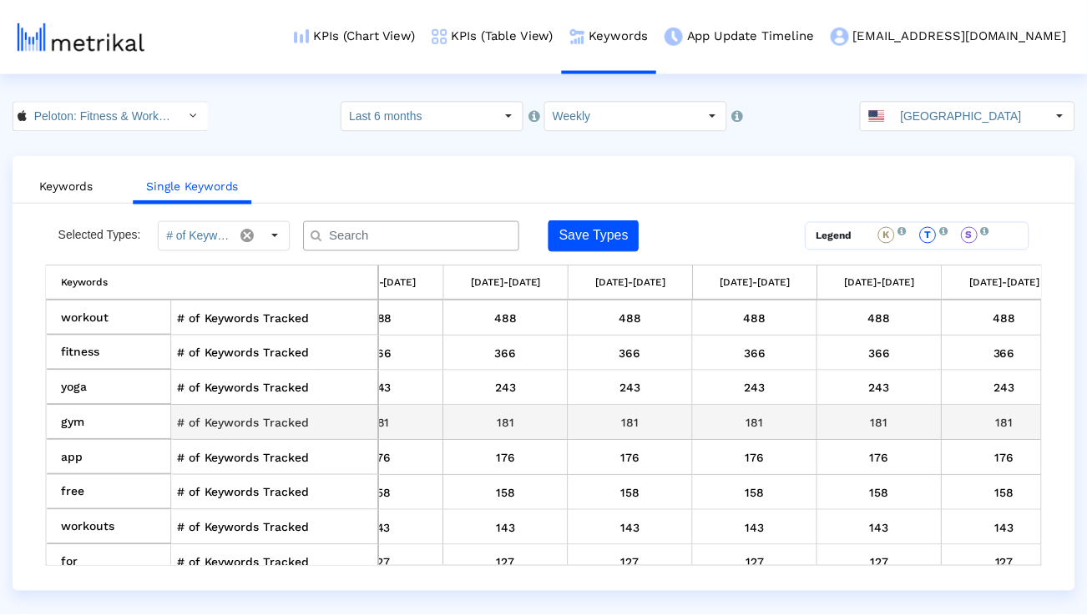
scroll to position [0, 2470]
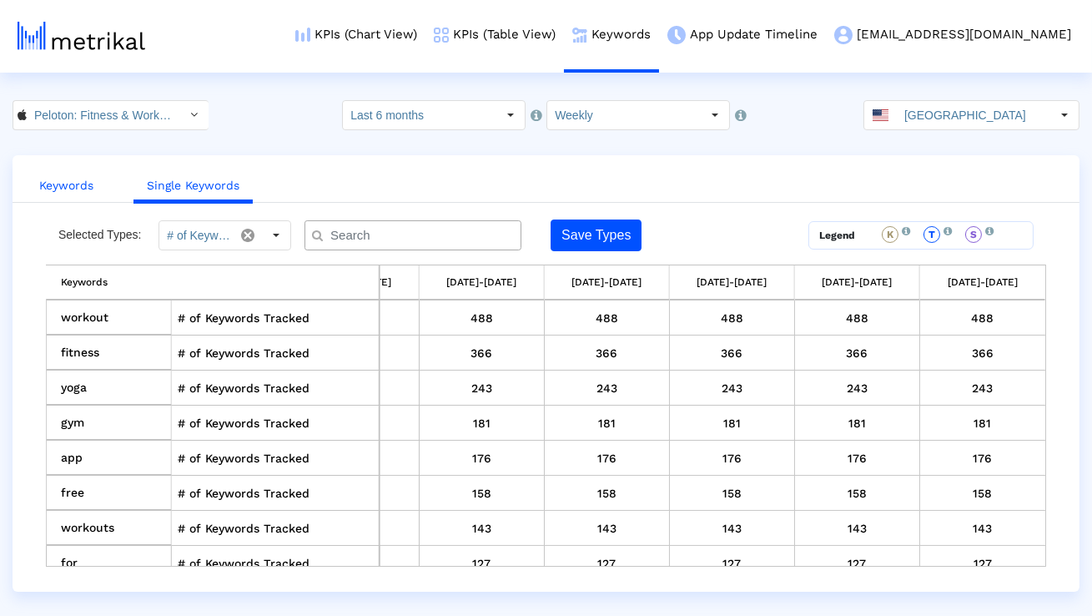
click at [77, 180] on link "Keywords" at bounding box center [66, 185] width 81 height 31
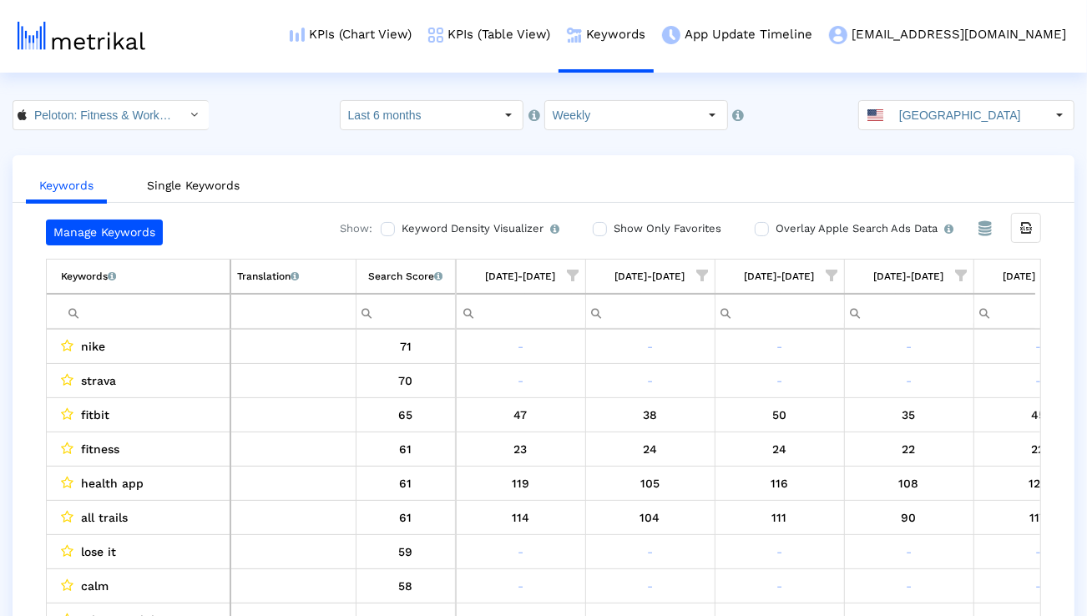
scroll to position [0, 2654]
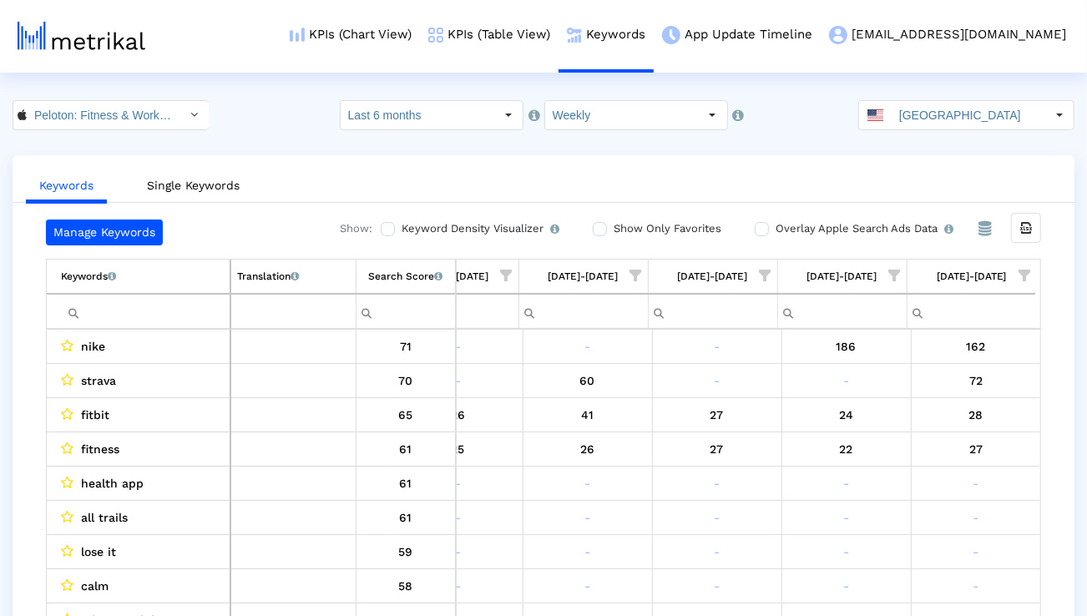
click at [199, 301] on input "Filter cell" at bounding box center [145, 312] width 169 height 28
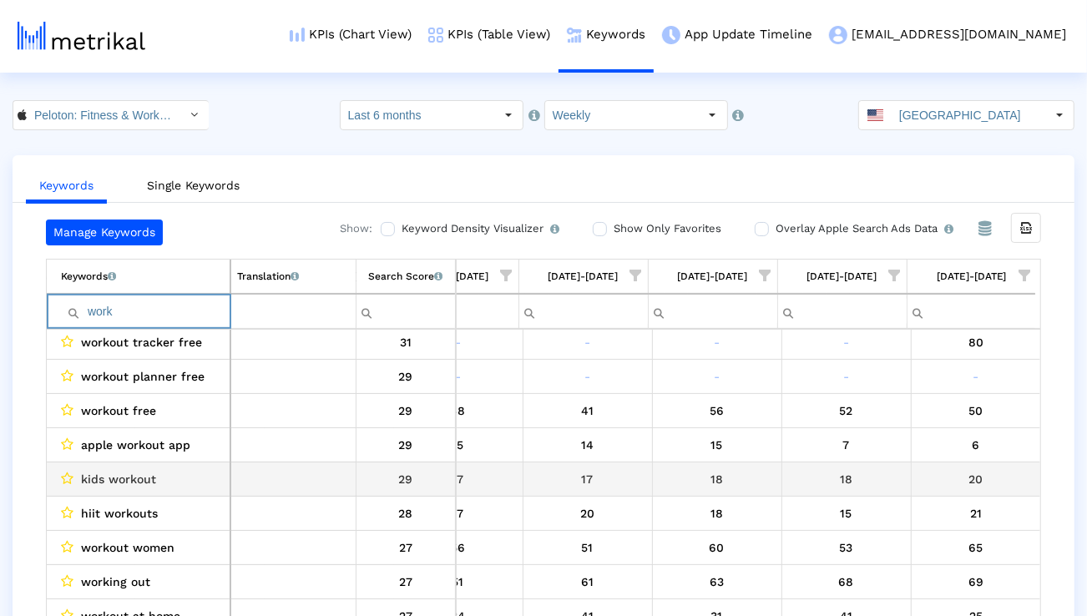
scroll to position [724, 0]
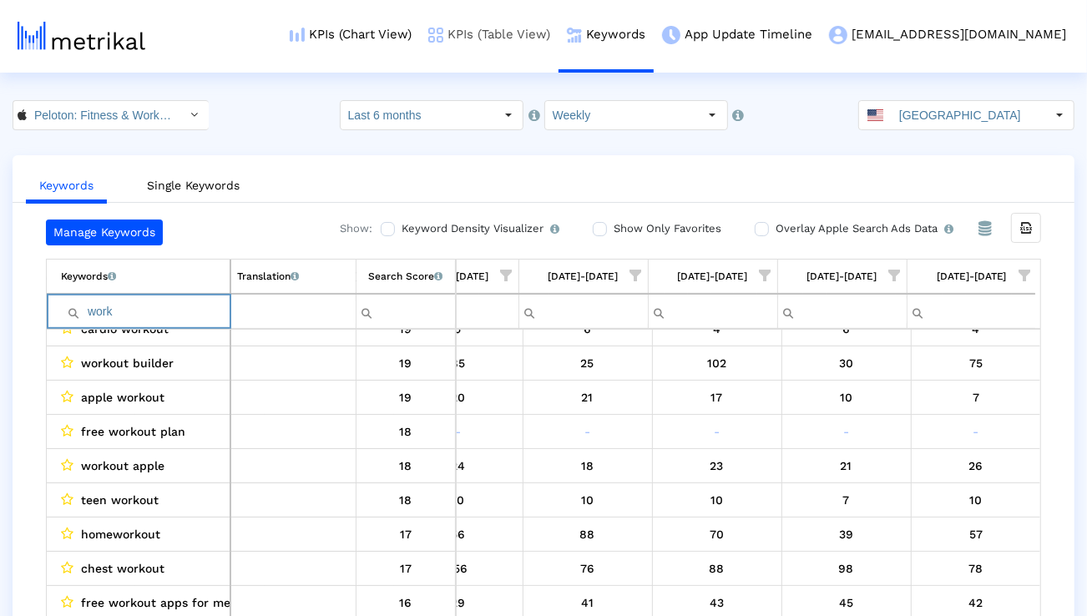
type input "work"
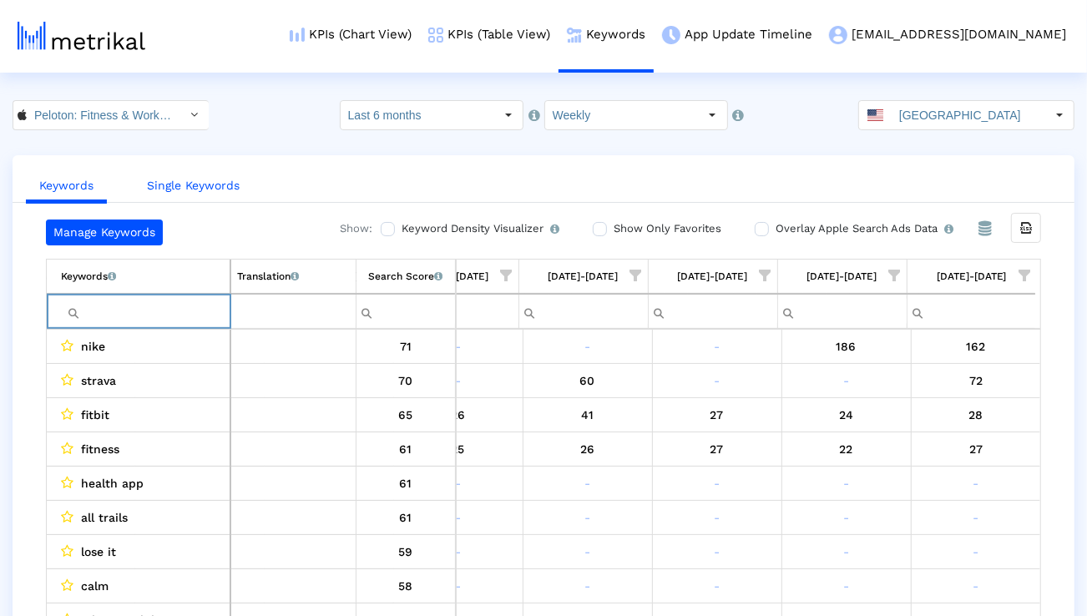
click at [209, 184] on link "Single Keywords" at bounding box center [193, 185] width 119 height 31
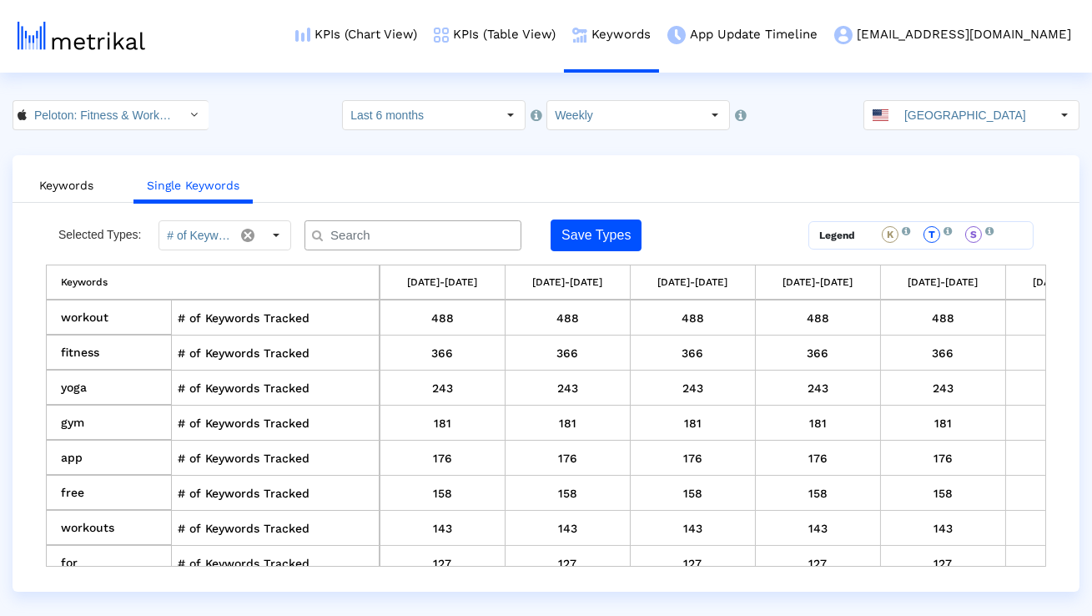
click at [364, 228] on input "text" at bounding box center [417, 236] width 196 height 18
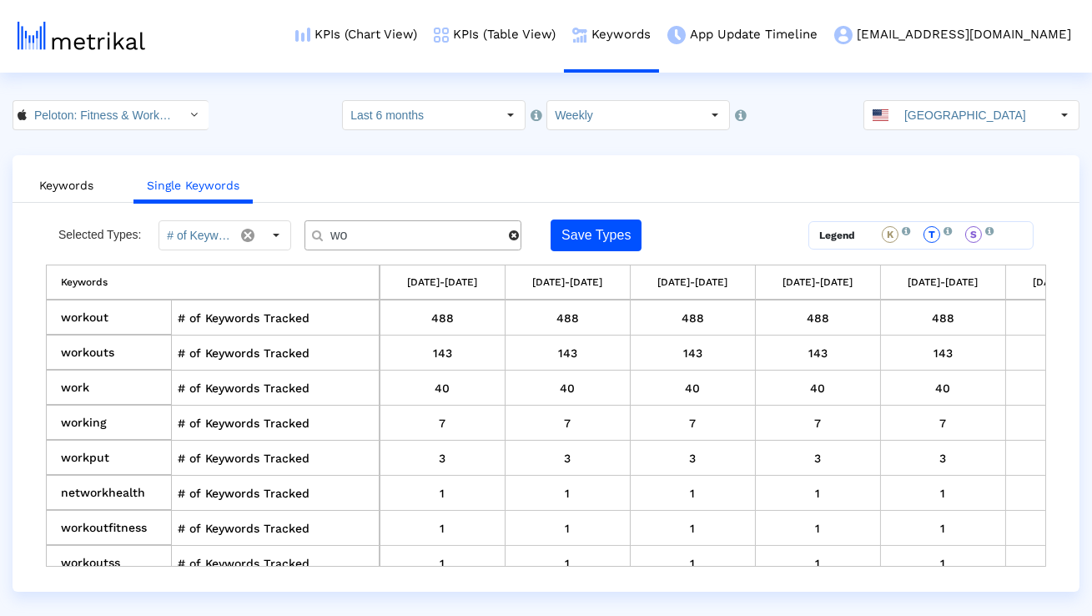
type input "w"
type input "best"
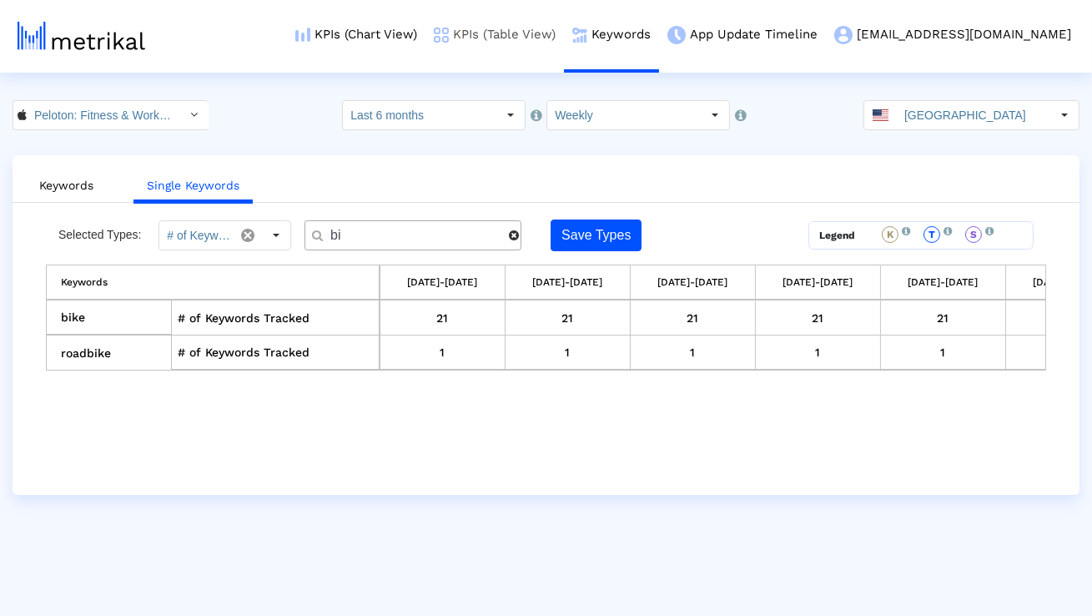
type input "b"
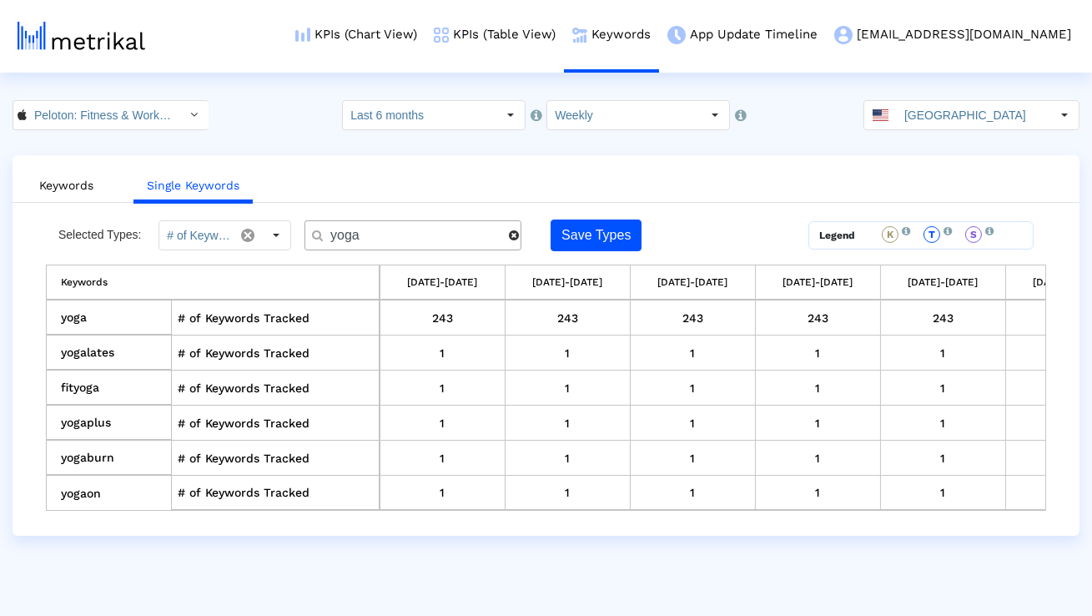
click at [376, 238] on input "yoga" at bounding box center [414, 236] width 190 height 18
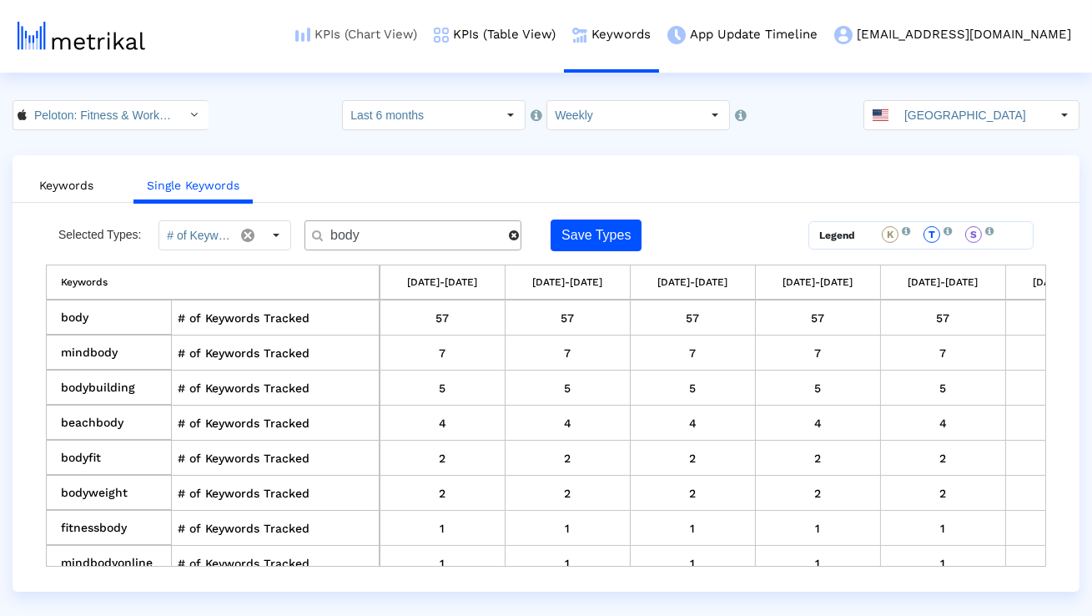
type input "body"
click at [376, 230] on input "body" at bounding box center [414, 236] width 190 height 18
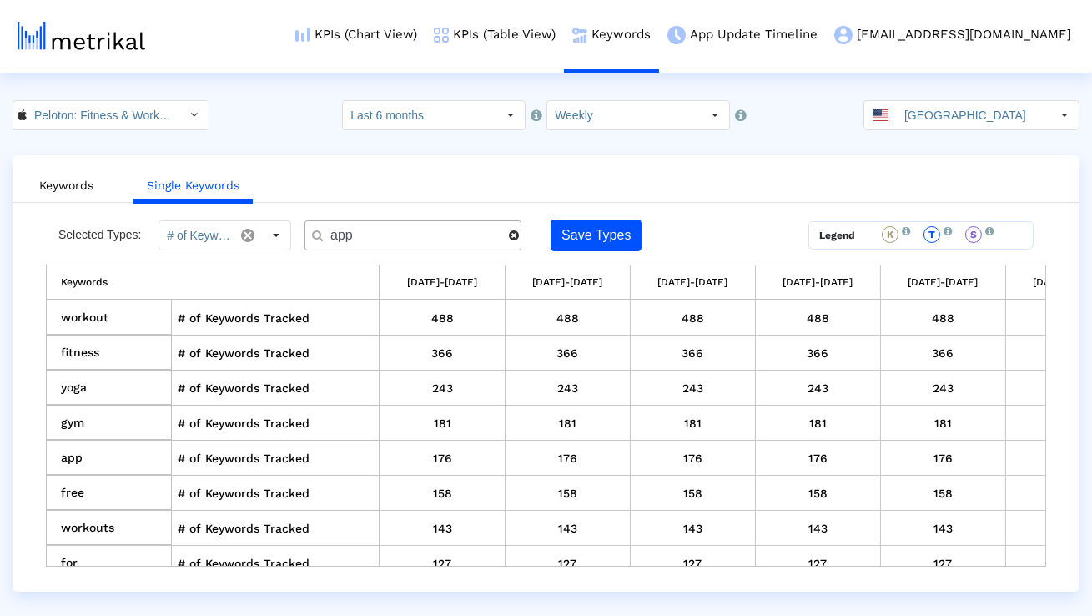
type input "apps"
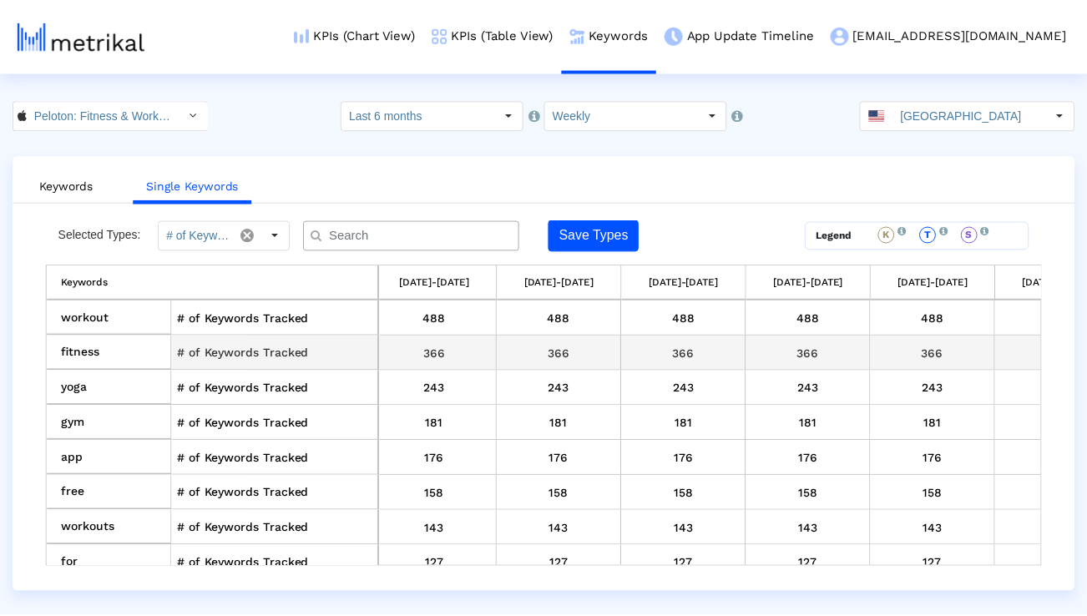
scroll to position [0, 0]
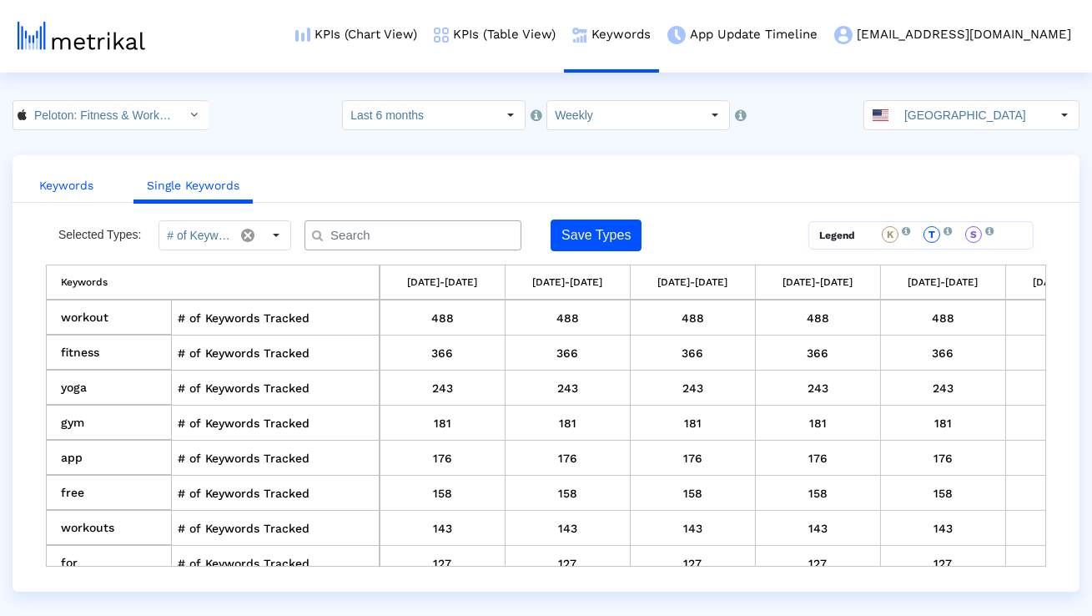
click at [76, 179] on link "Keywords" at bounding box center [66, 185] width 81 height 31
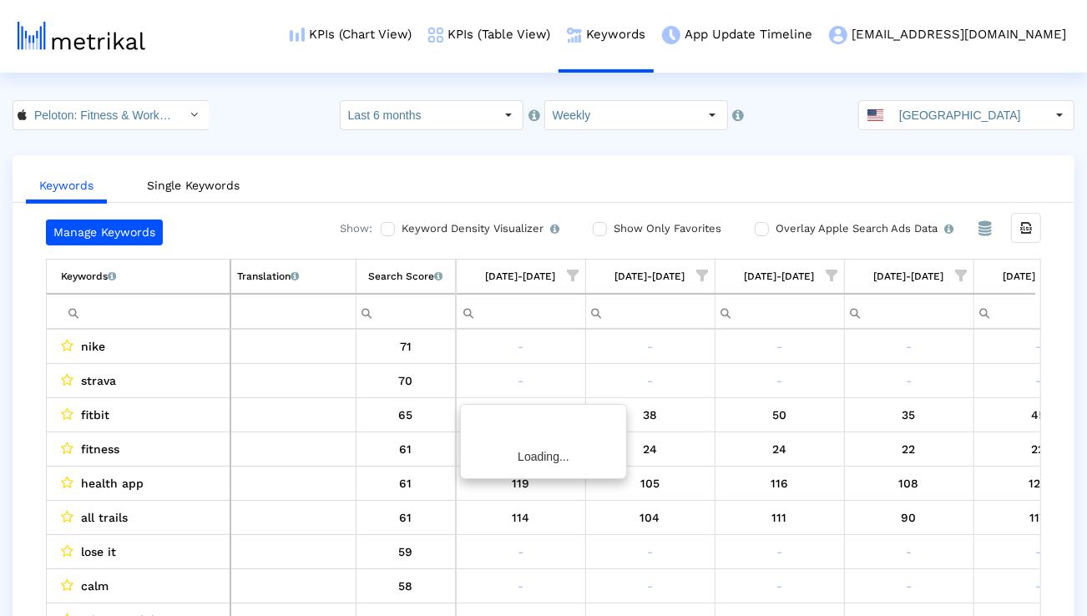
scroll to position [0, 2654]
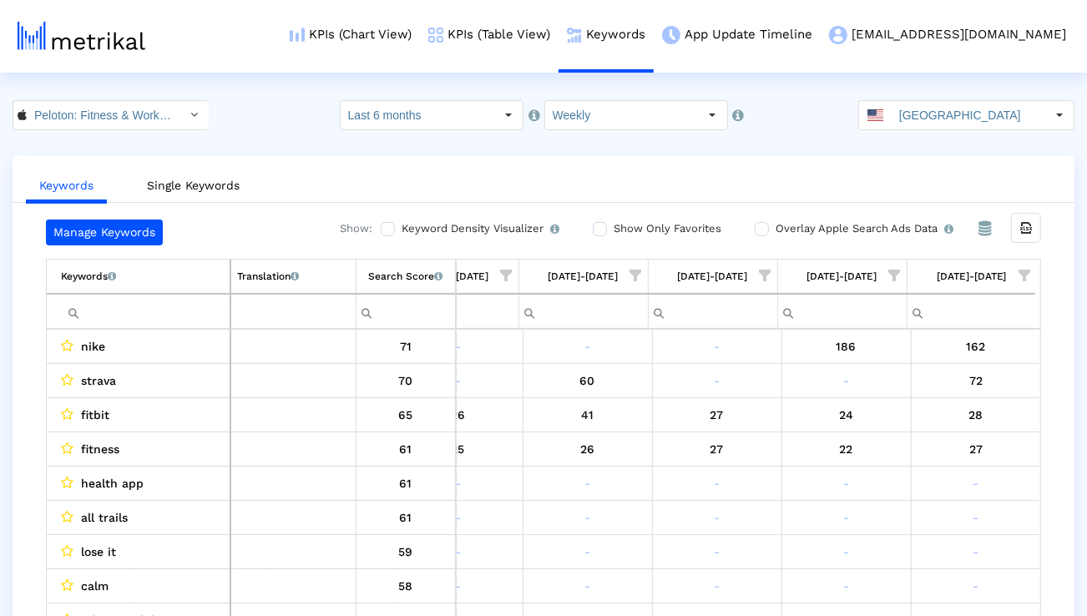
click at [178, 307] on input "Filter cell" at bounding box center [145, 312] width 169 height 28
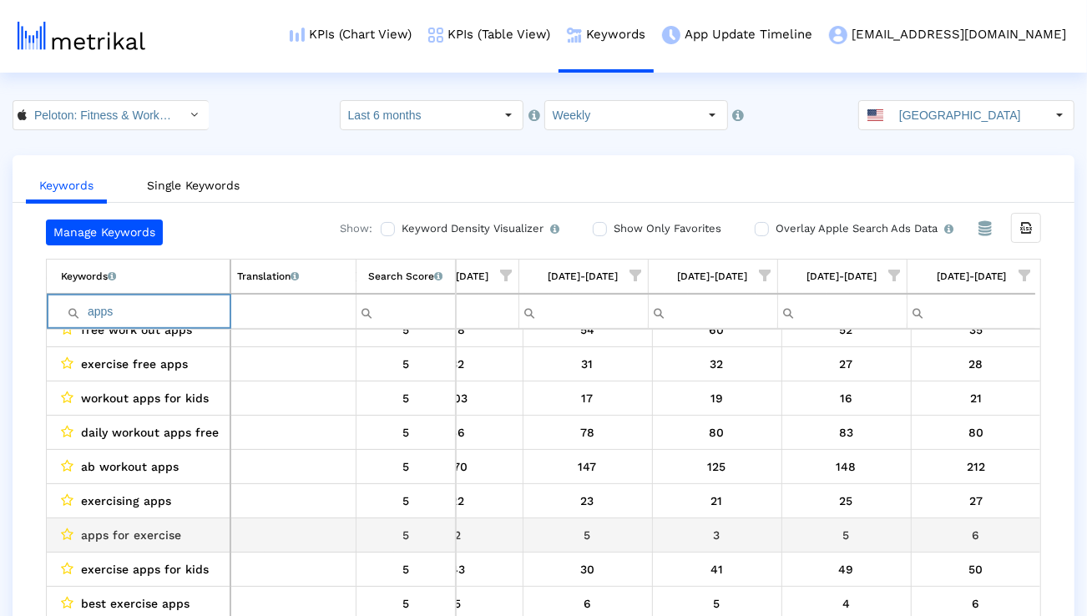
scroll to position [2199, 0]
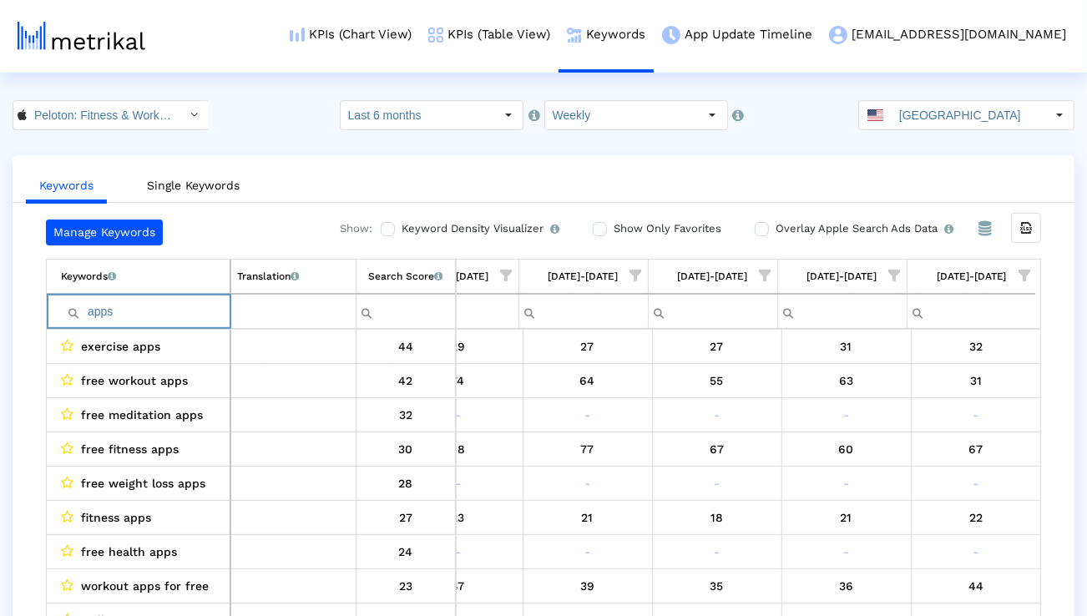
click at [159, 305] on input "apps" at bounding box center [145, 312] width 169 height 28
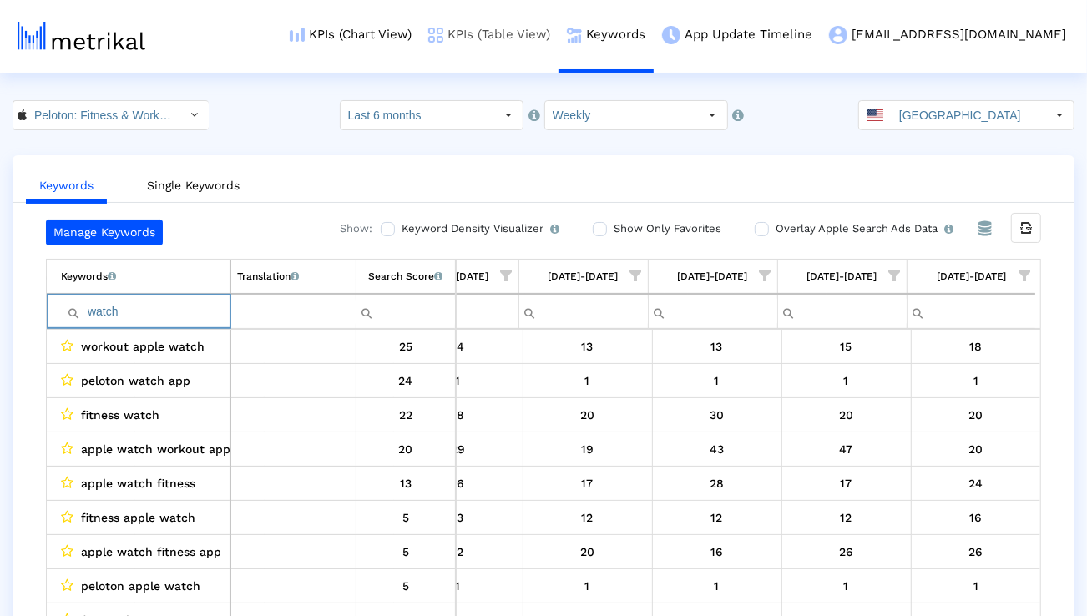
type input "watch"
click at [170, 306] on input "watch" at bounding box center [145, 312] width 169 height 28
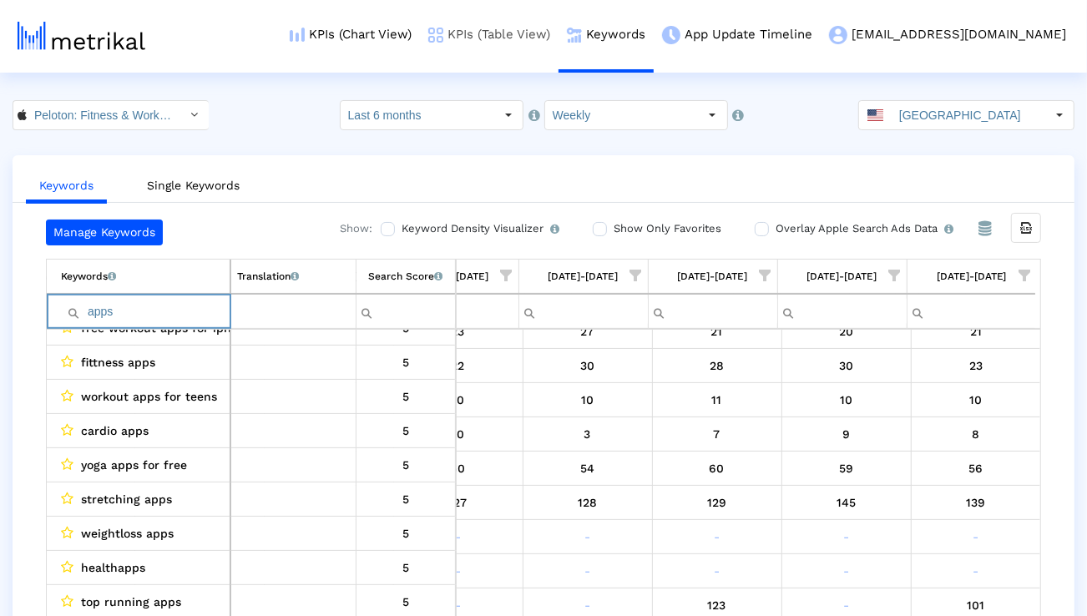
type input "apps"
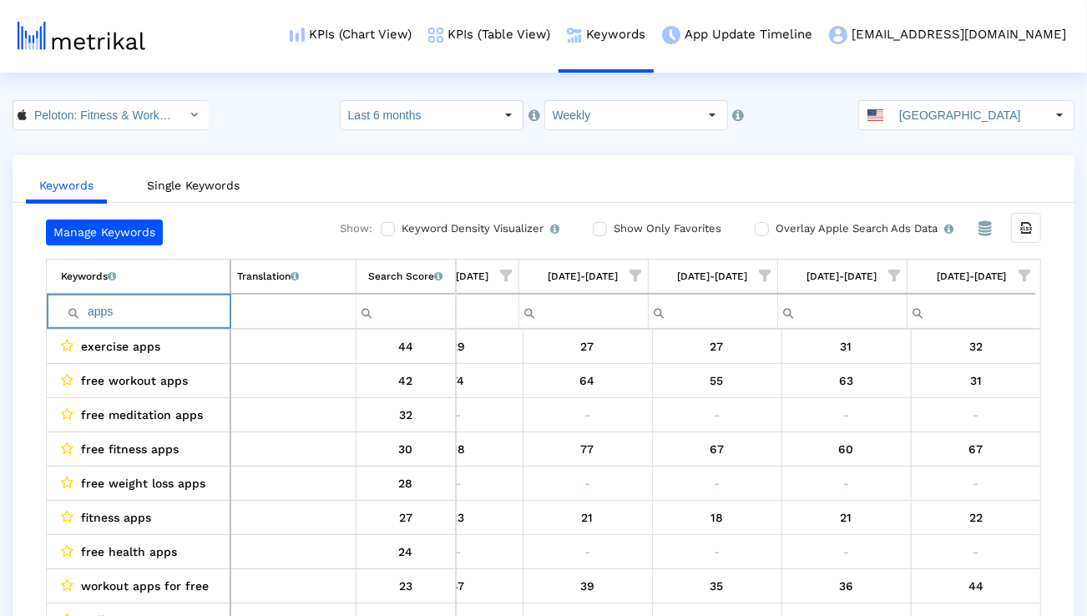
click at [199, 317] on input "apps" at bounding box center [145, 312] width 169 height 28
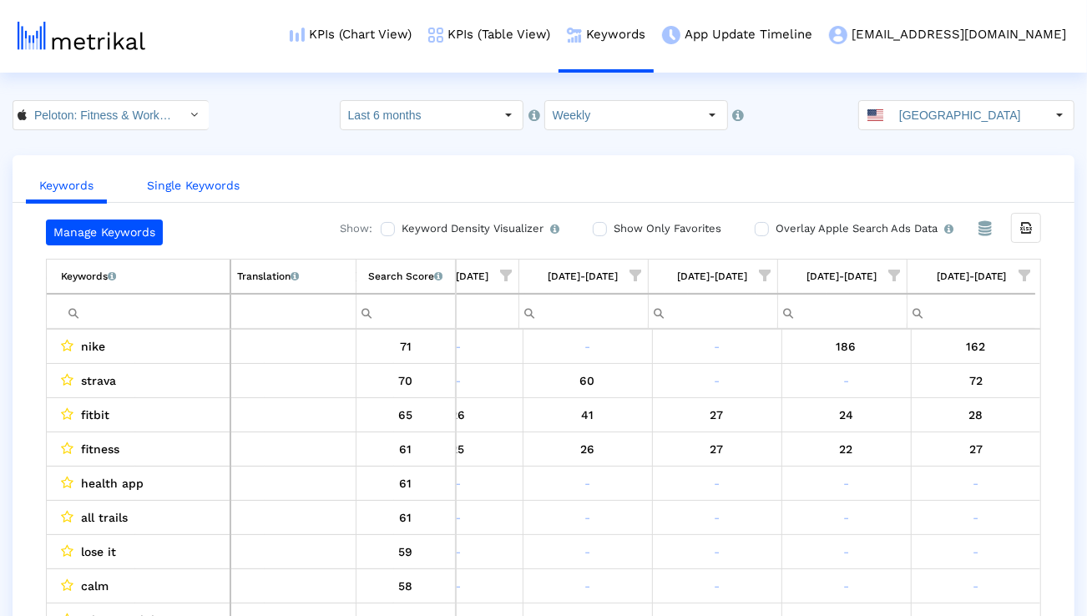
click at [200, 182] on link "Single Keywords" at bounding box center [193, 185] width 119 height 31
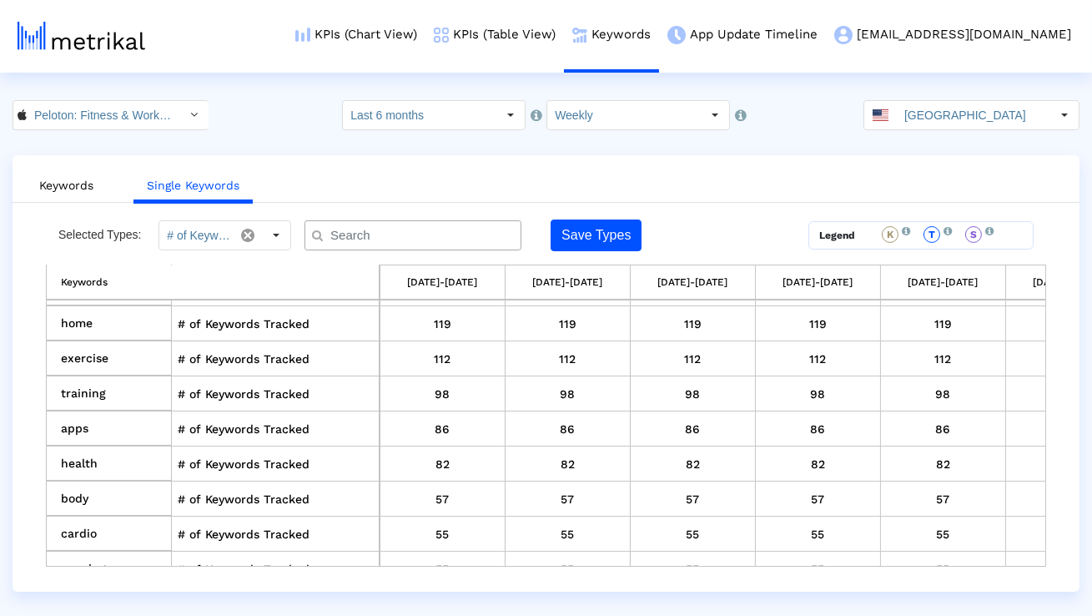
scroll to position [277, 0]
click at [376, 239] on input "text" at bounding box center [417, 236] width 196 height 18
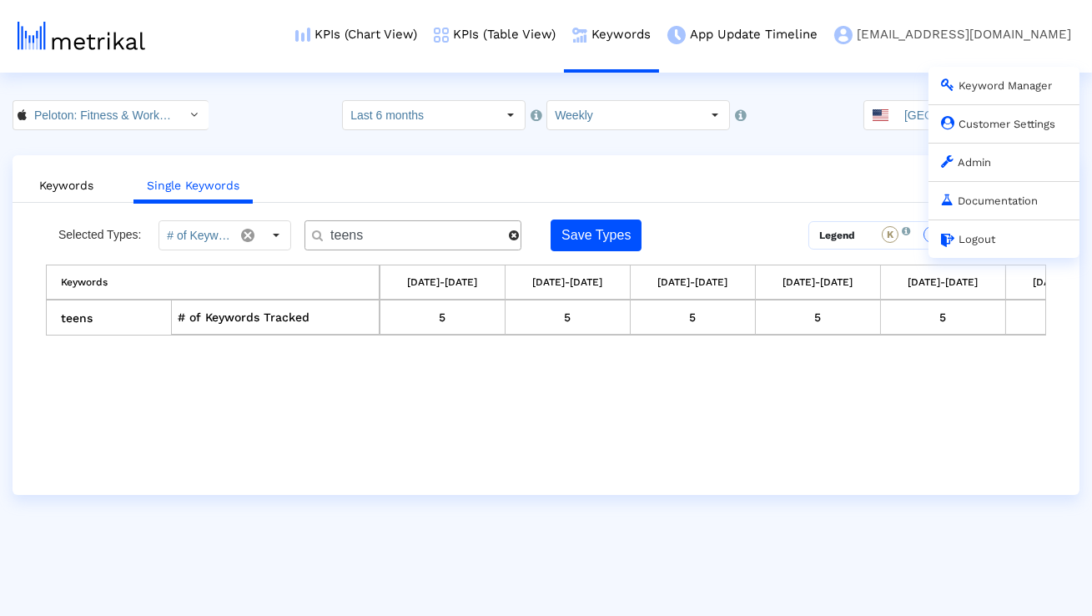
type input "teens"
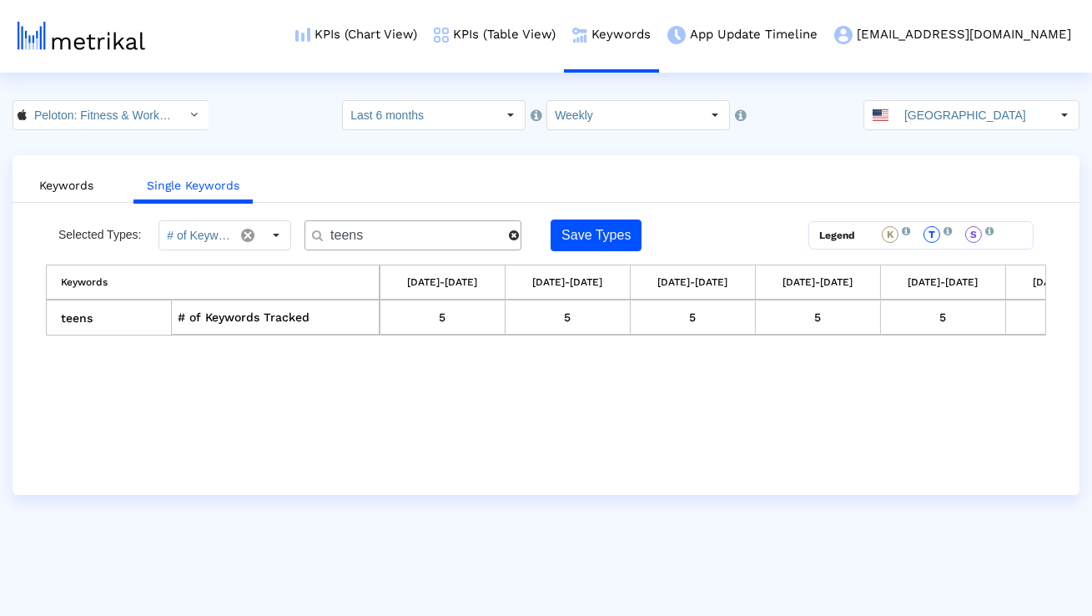
drag, startPoint x: 377, startPoint y: 241, endPoint x: 323, endPoint y: 241, distance: 54.2
click at [323, 241] on input "teens" at bounding box center [414, 236] width 190 height 18
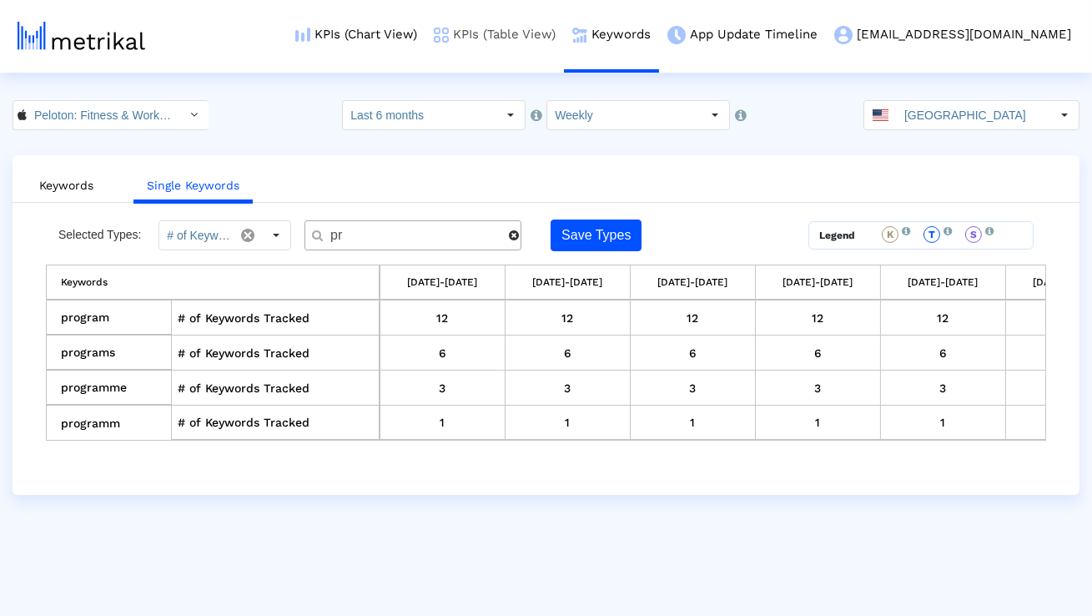
type input "p"
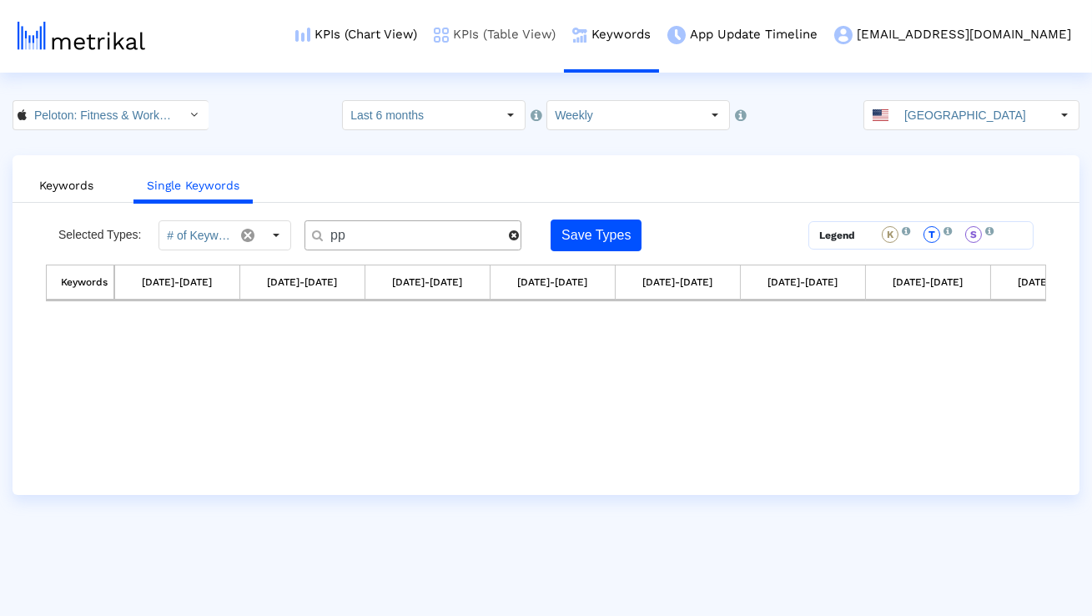
type input "p"
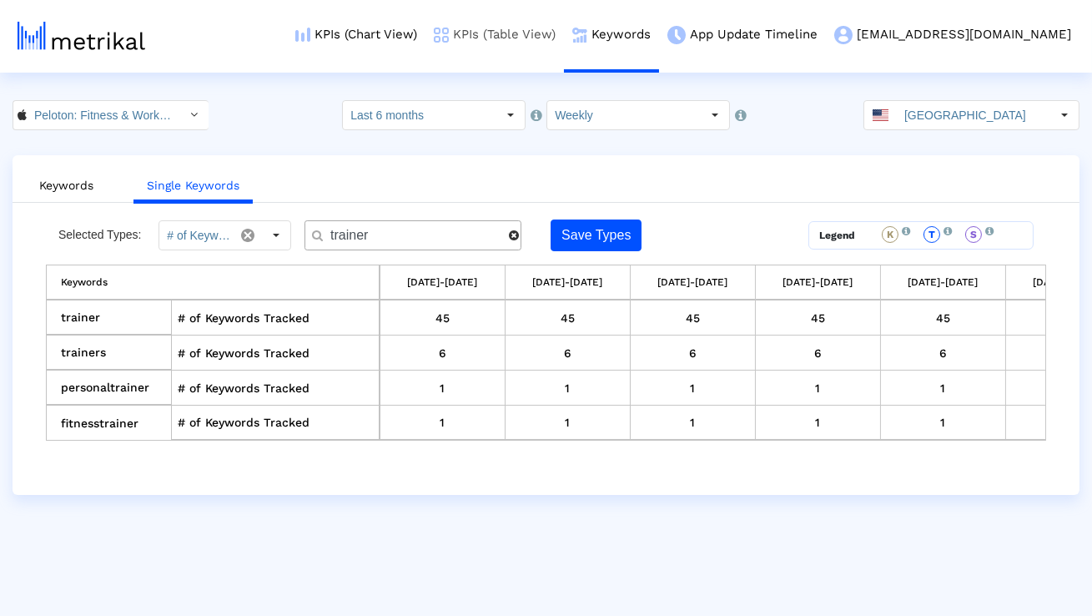
type input "trainer"
click at [564, 30] on link "KPIs (Table View)" at bounding box center [495, 34] width 139 height 69
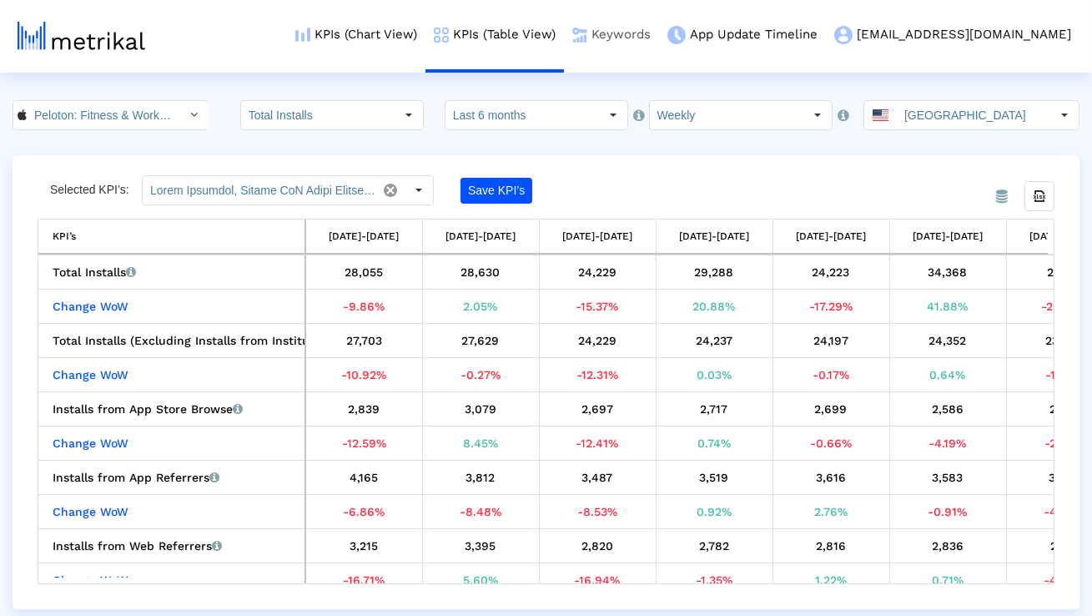
click at [659, 26] on link "Keywords" at bounding box center [611, 34] width 95 height 69
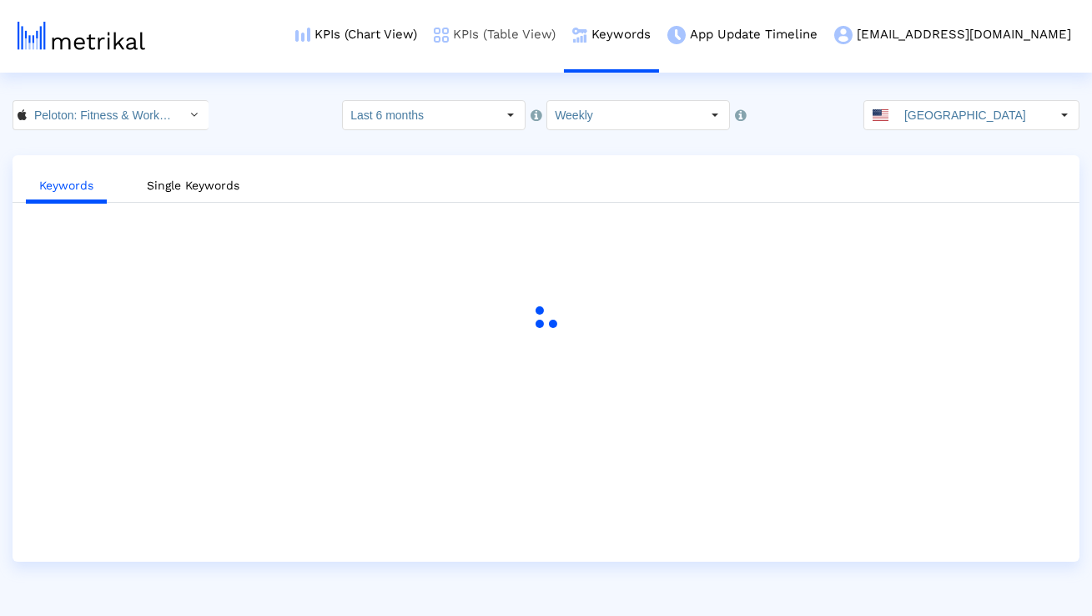
click at [564, 30] on link "KPIs (Table View)" at bounding box center [495, 34] width 139 height 69
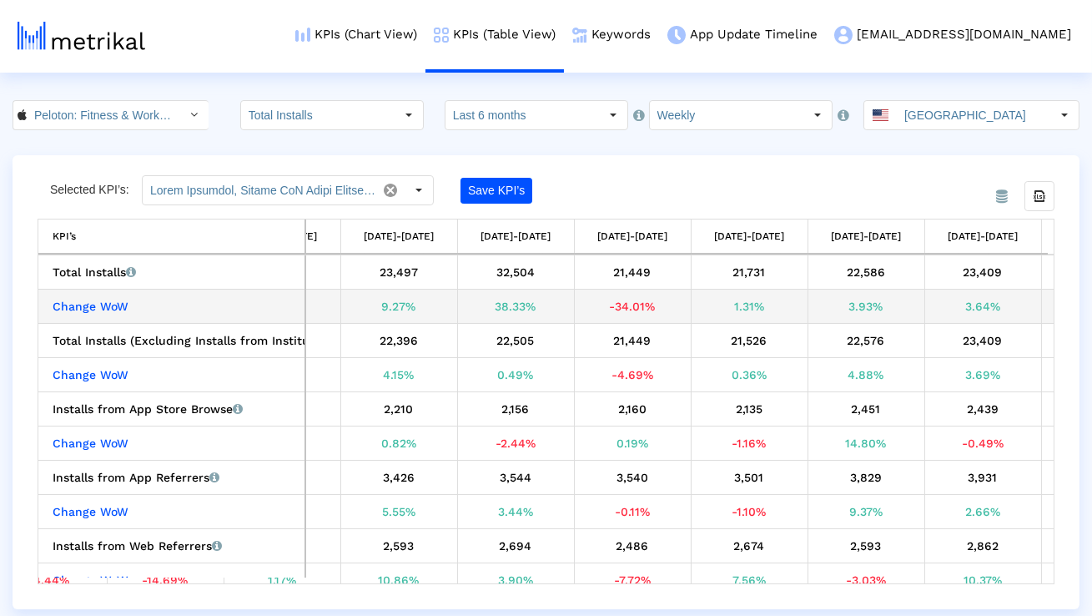
scroll to position [0, 1556]
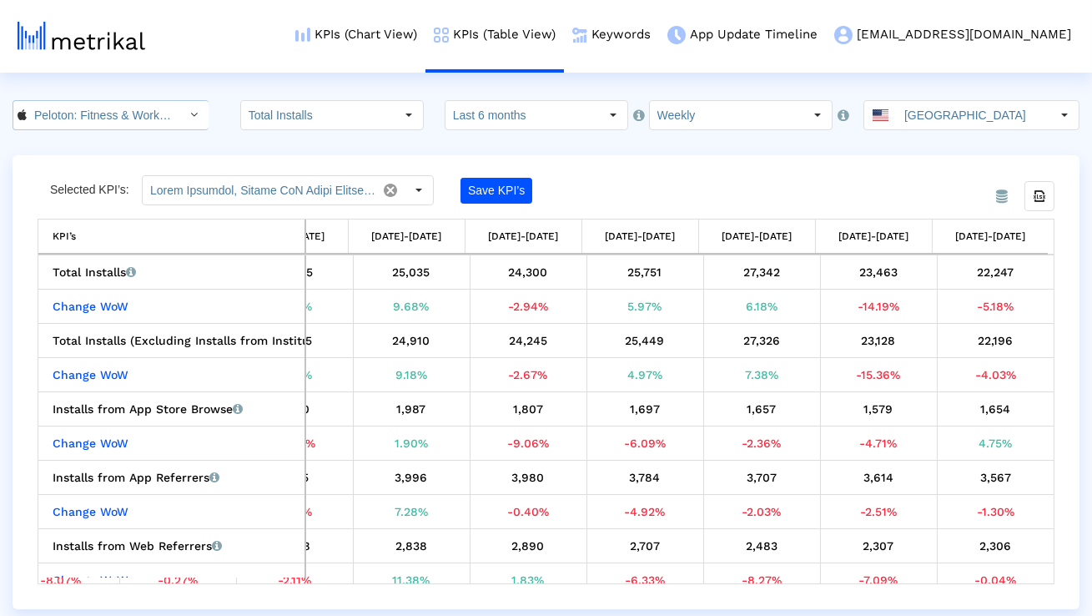
click at [142, 120] on input "Peloton: Fitness & Workouts < 792750948 >" at bounding box center [102, 115] width 150 height 28
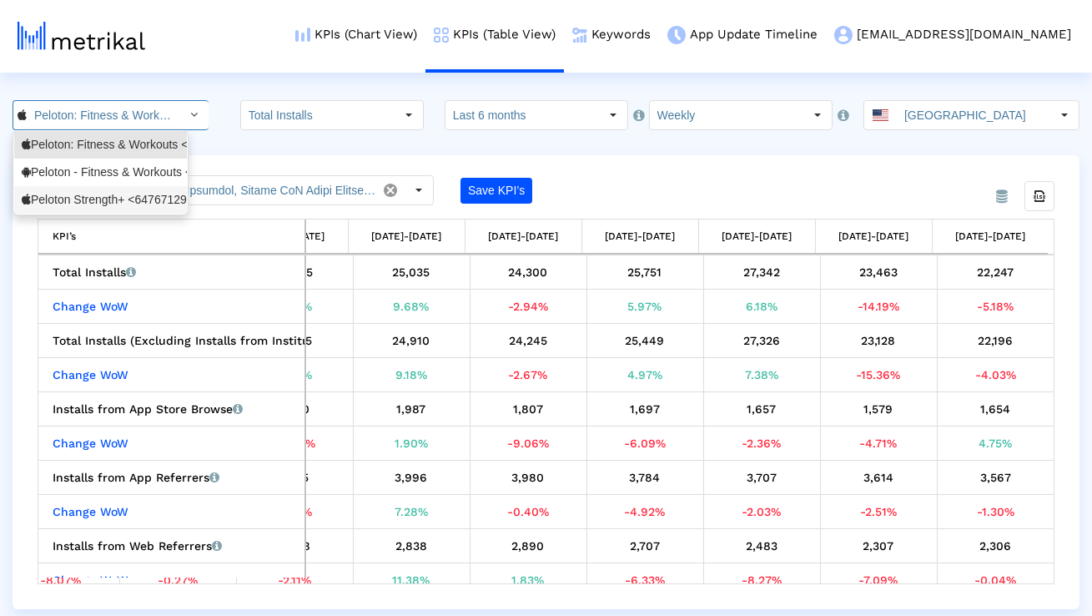
click at [124, 203] on div "Peloton Strength+ <6476712925>" at bounding box center [101, 200] width 158 height 16
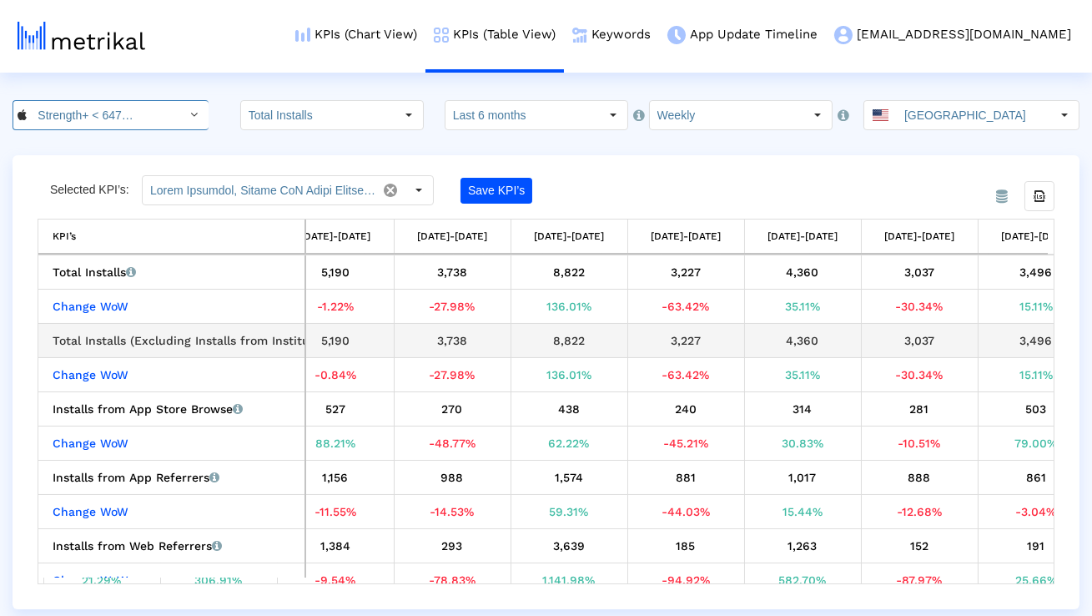
scroll to position [0, 1035]
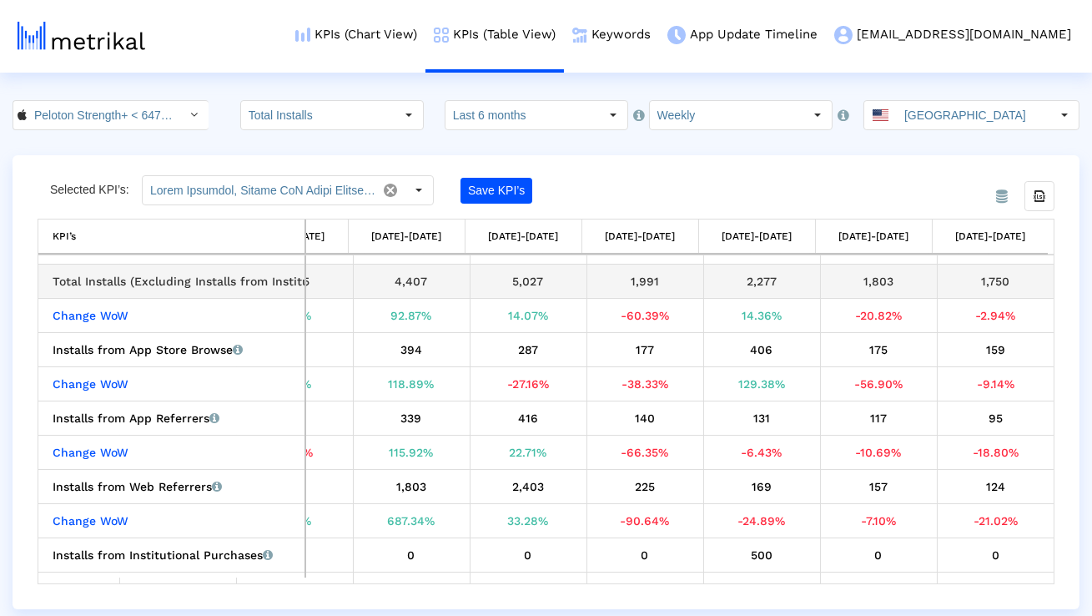
drag, startPoint x: 899, startPoint y: 287, endPoint x: 853, endPoint y: 287, distance: 45.9
click at [853, 287] on div "1,803" at bounding box center [879, 281] width 104 height 22
copy div "1,803"
drag, startPoint x: 1007, startPoint y: 278, endPoint x: 975, endPoint y: 278, distance: 31.7
click at [976, 278] on div "1,750" at bounding box center [996, 281] width 105 height 22
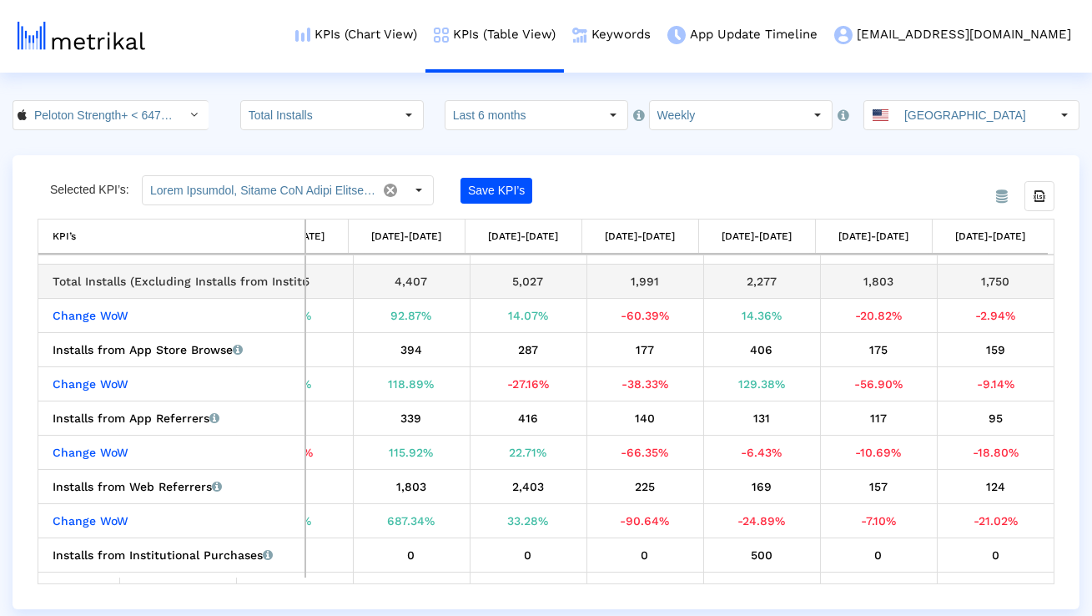
copy div "1,750"
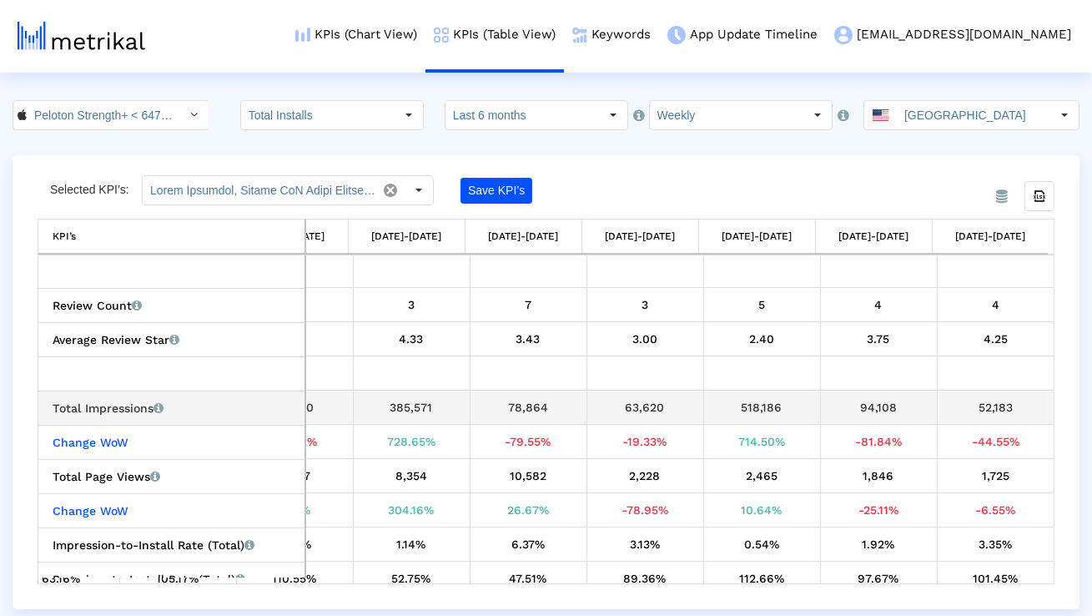
drag, startPoint x: 900, startPoint y: 404, endPoint x: 856, endPoint y: 404, distance: 43.4
click at [856, 404] on div "94,108" at bounding box center [879, 407] width 104 height 22
copy div "94,108"
click at [989, 406] on div "52,183" at bounding box center [996, 407] width 105 height 22
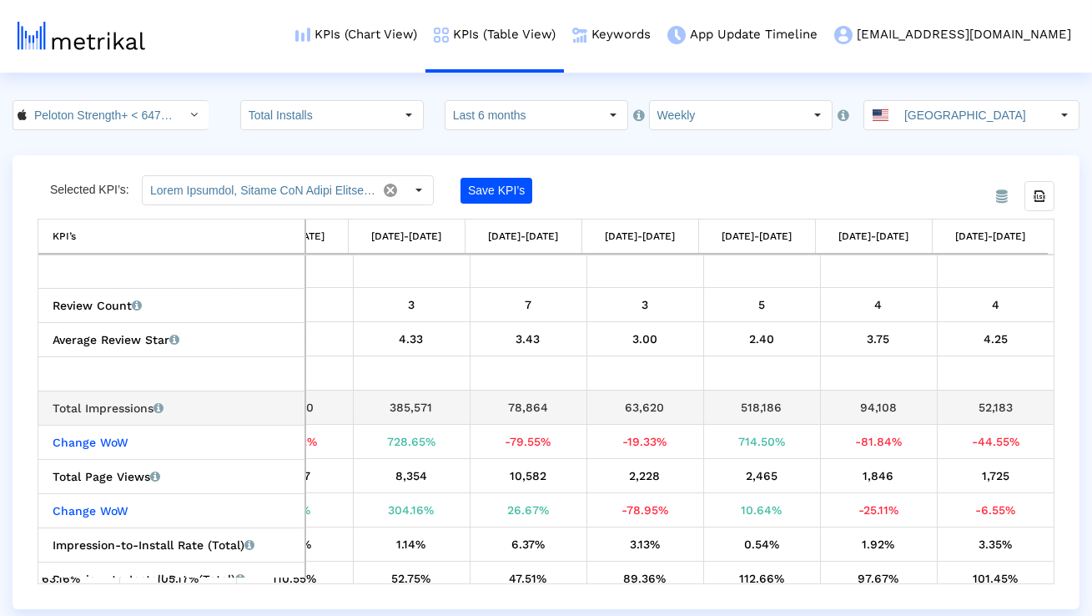
click at [989, 406] on div "52,183" at bounding box center [996, 407] width 105 height 22
copy tbody "52,183 Change WoW"
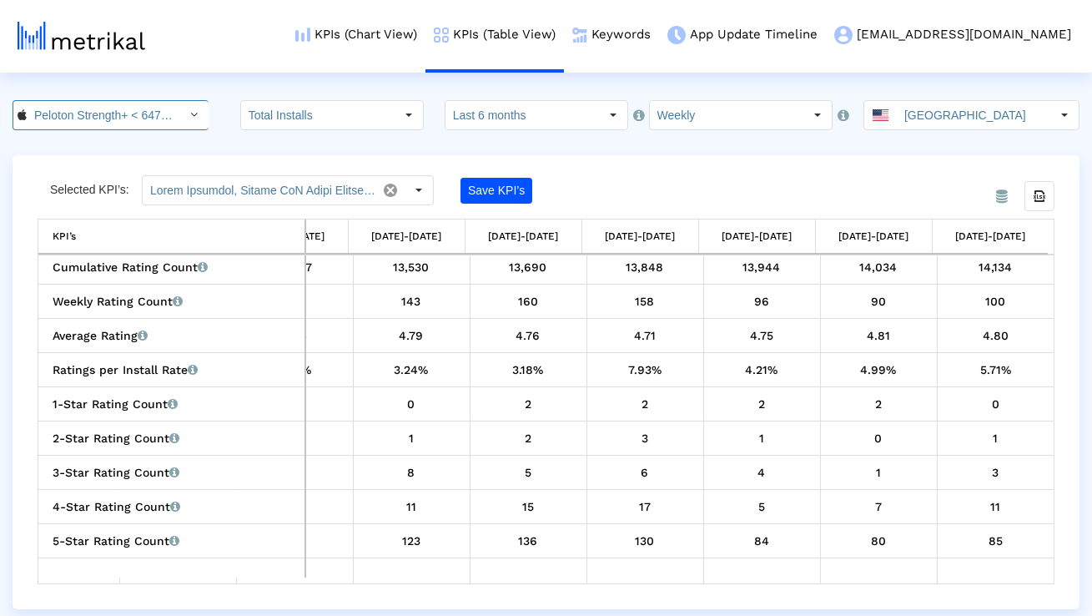
click at [183, 120] on div "Select" at bounding box center [194, 115] width 27 height 27
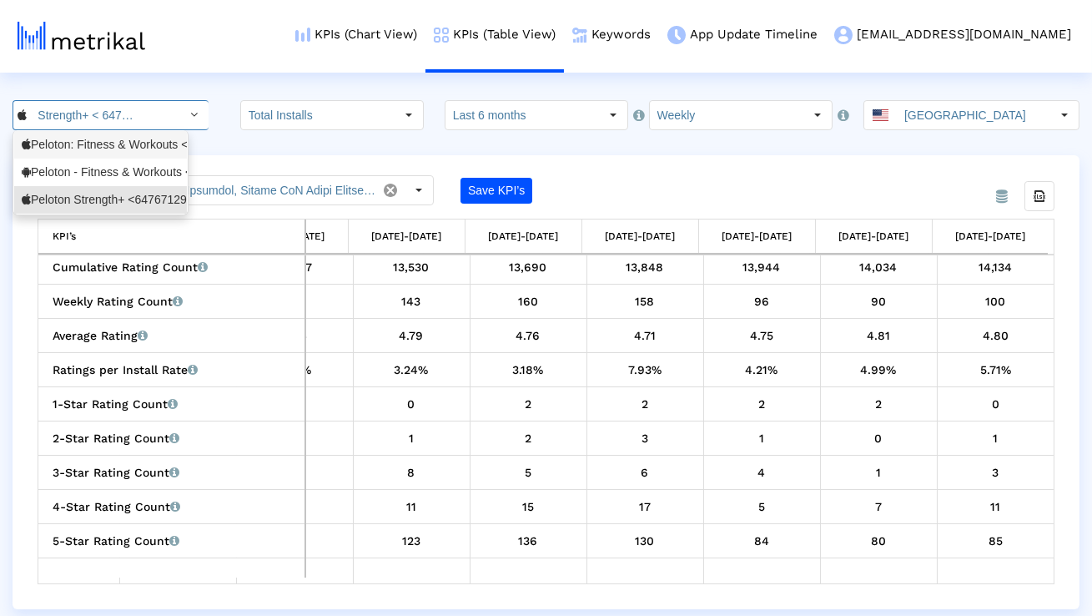
click at [132, 150] on div "Peloton: Fitness & Workouts <792750948>" at bounding box center [101, 145] width 158 height 16
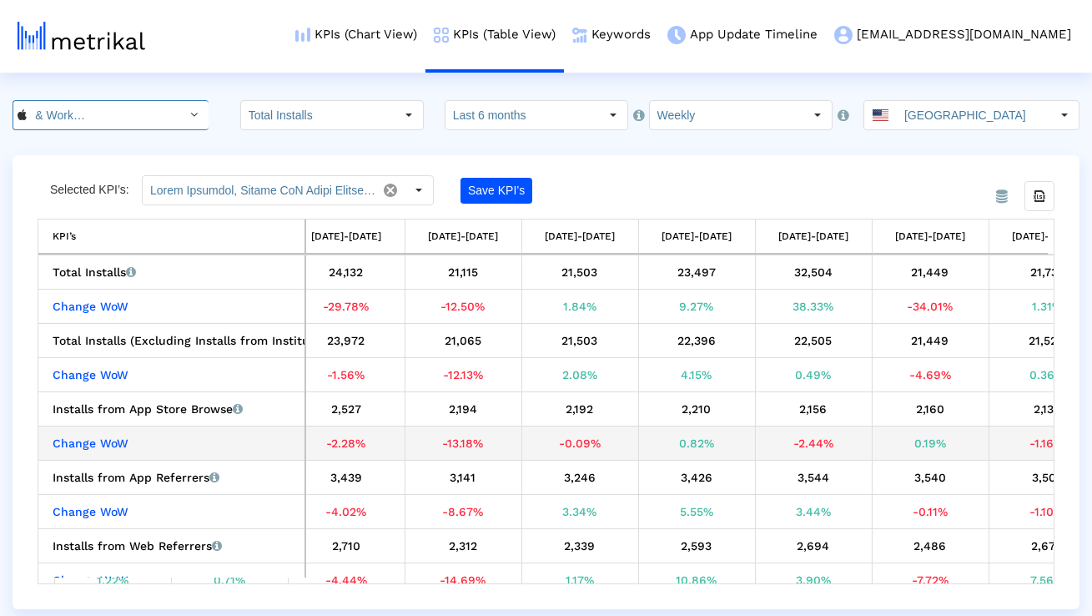
scroll to position [0, 1085]
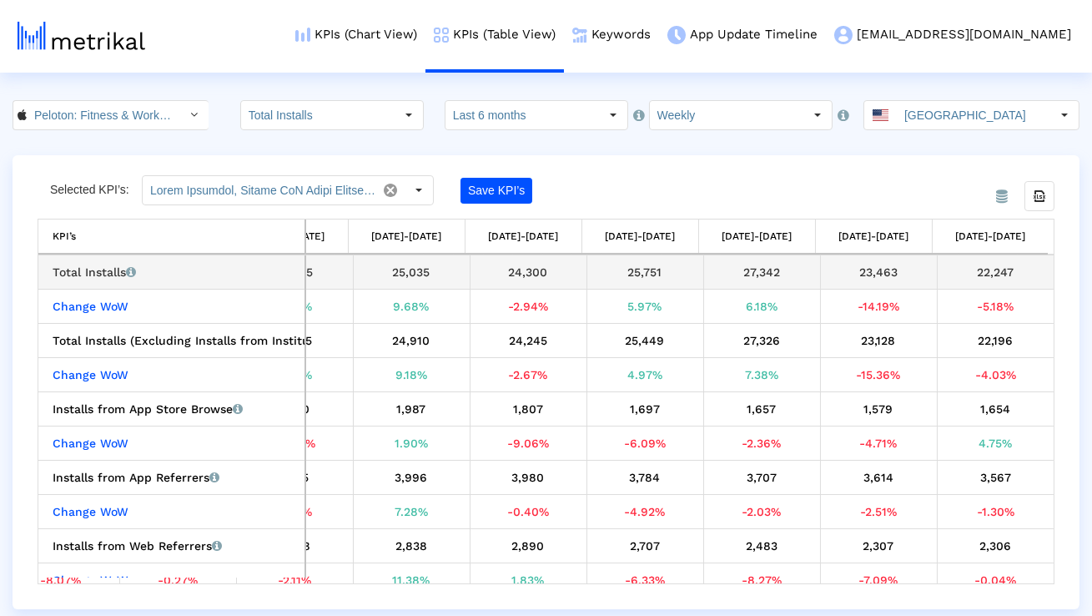
click at [871, 272] on div "23,463" at bounding box center [879, 272] width 104 height 22
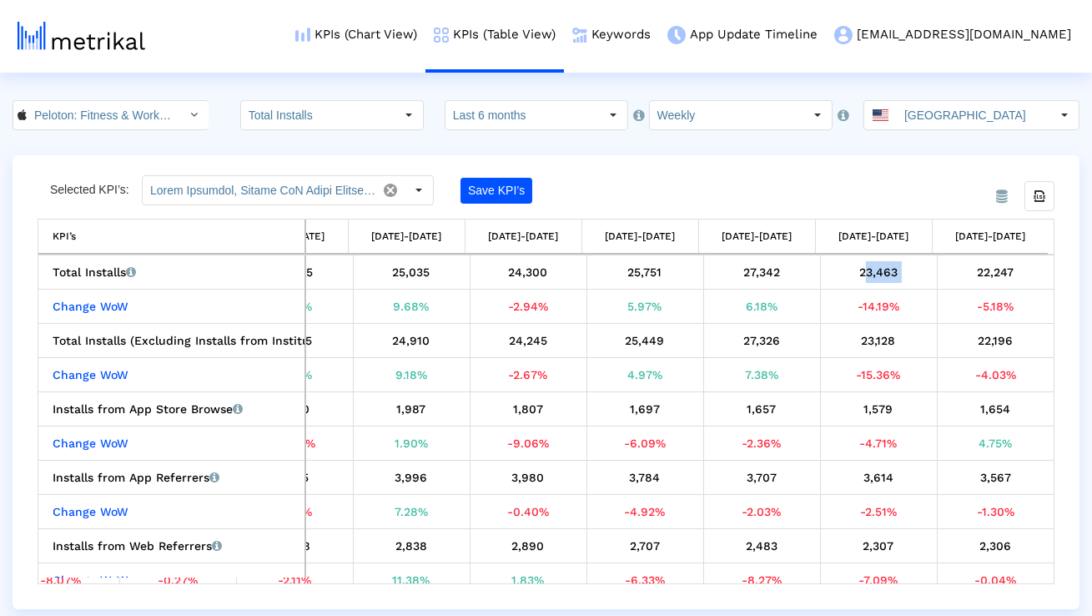
copy div "23,463"
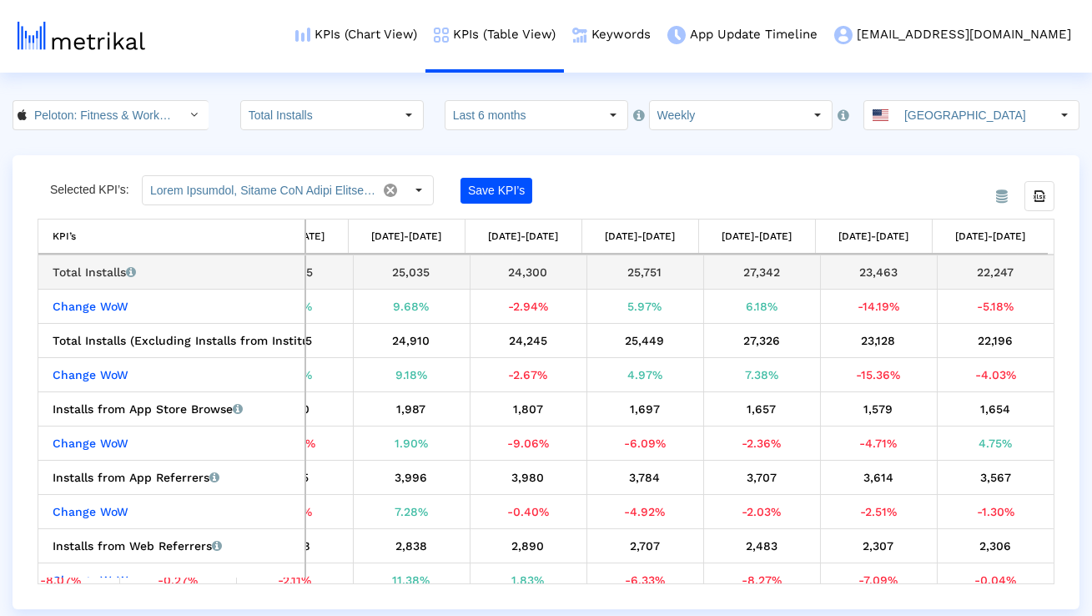
click at [981, 271] on div "22,247" at bounding box center [996, 272] width 105 height 22
copy tbody "22,247 Change WoW"
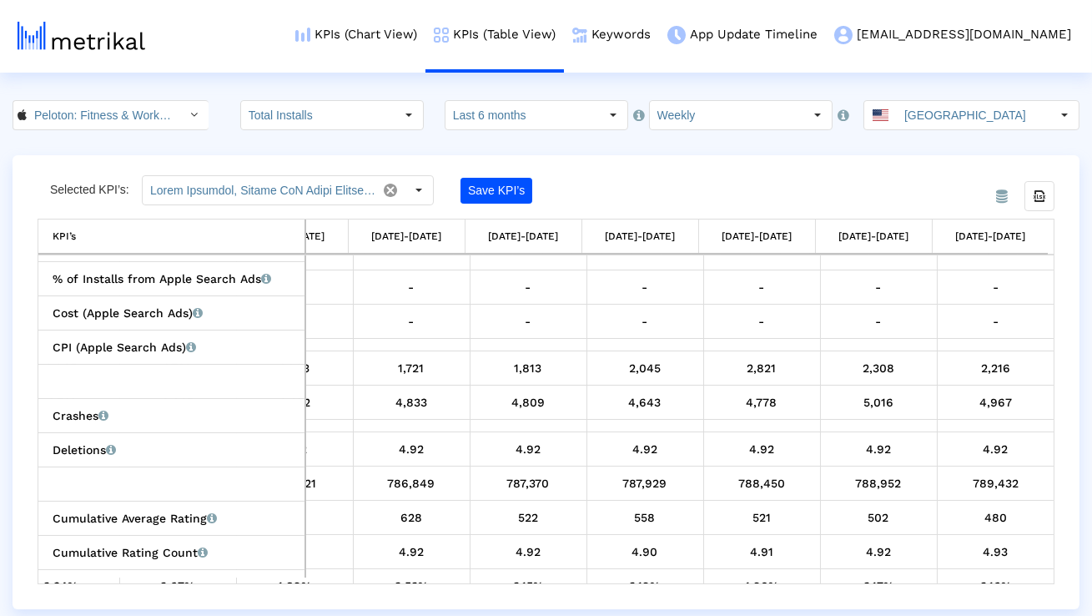
scroll to position [830, 0]
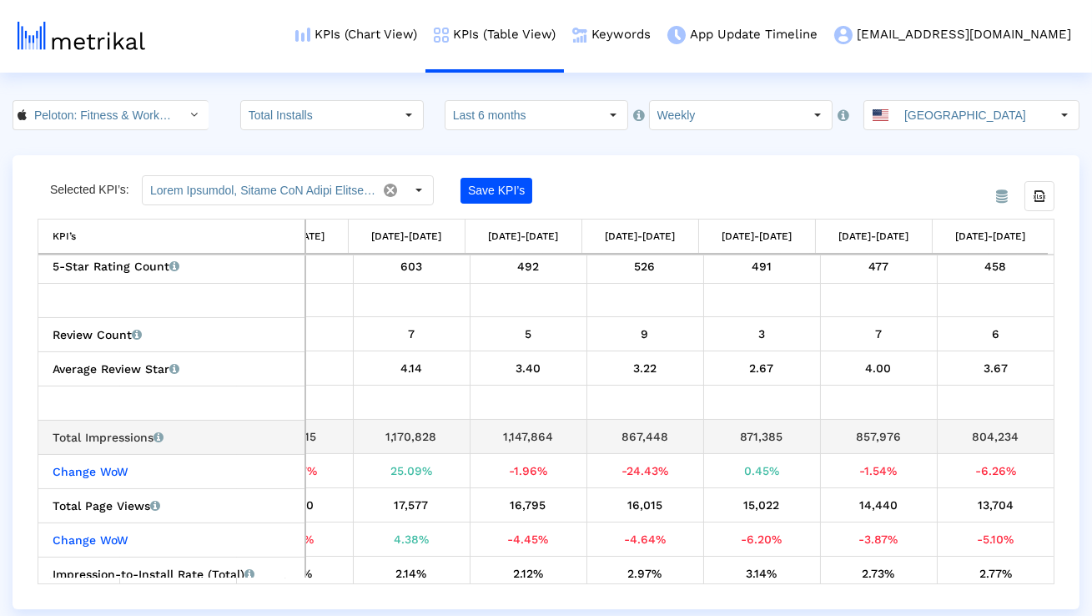
click at [865, 426] on div "857,976" at bounding box center [879, 437] width 104 height 22
copy div "857,976"
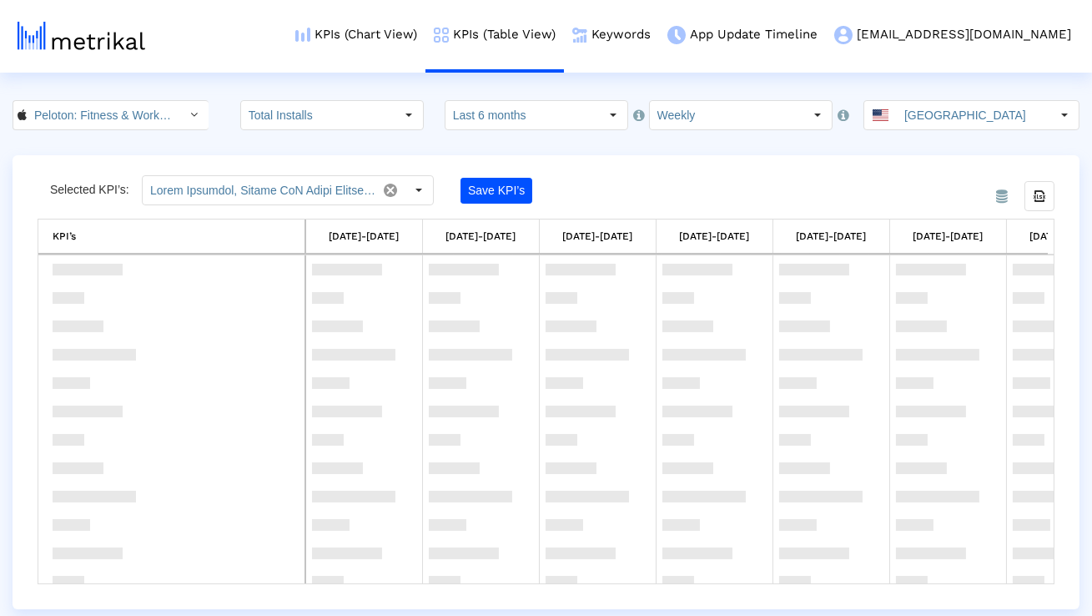
scroll to position [1319, 0]
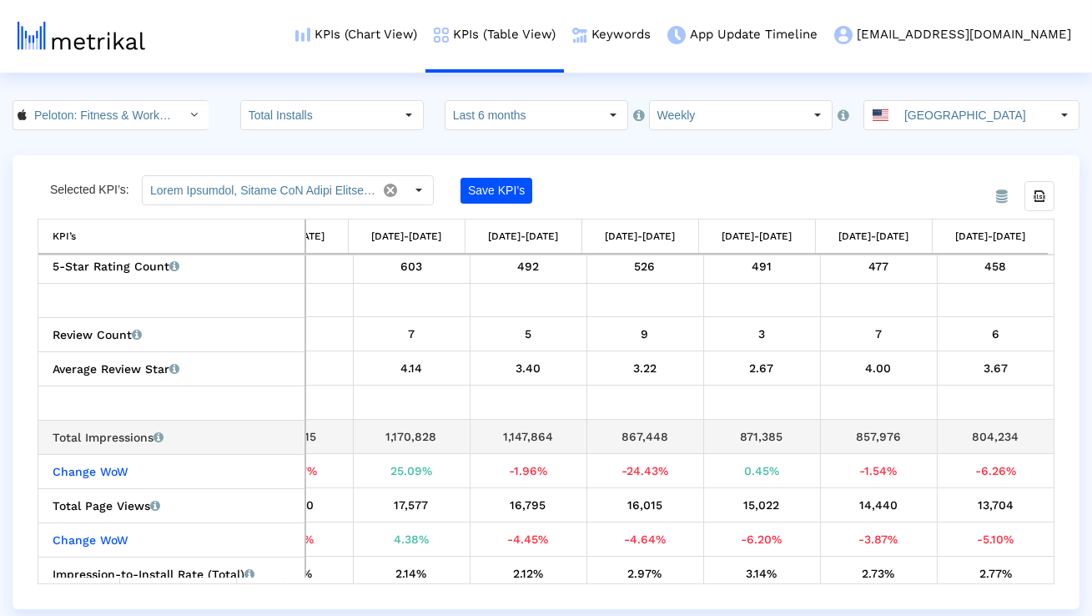
click at [998, 436] on div "804,234" at bounding box center [996, 437] width 105 height 22
copy div "804,234"
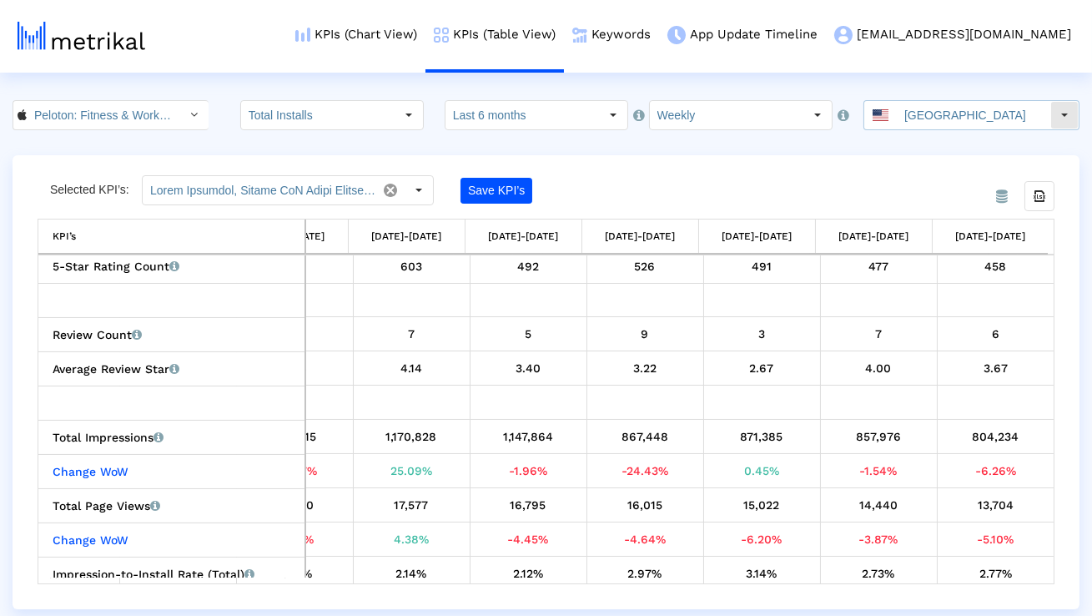
click at [911, 121] on div "[GEOGRAPHIC_DATA]" at bounding box center [958, 115] width 186 height 28
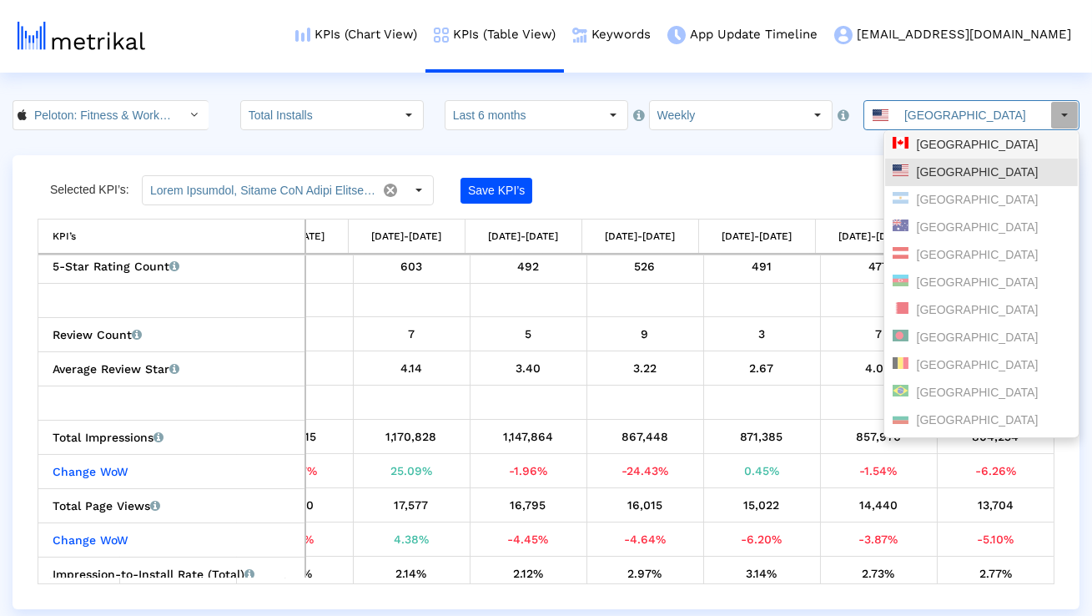
click at [911, 134] on div "[GEOGRAPHIC_DATA]" at bounding box center [981, 145] width 193 height 28
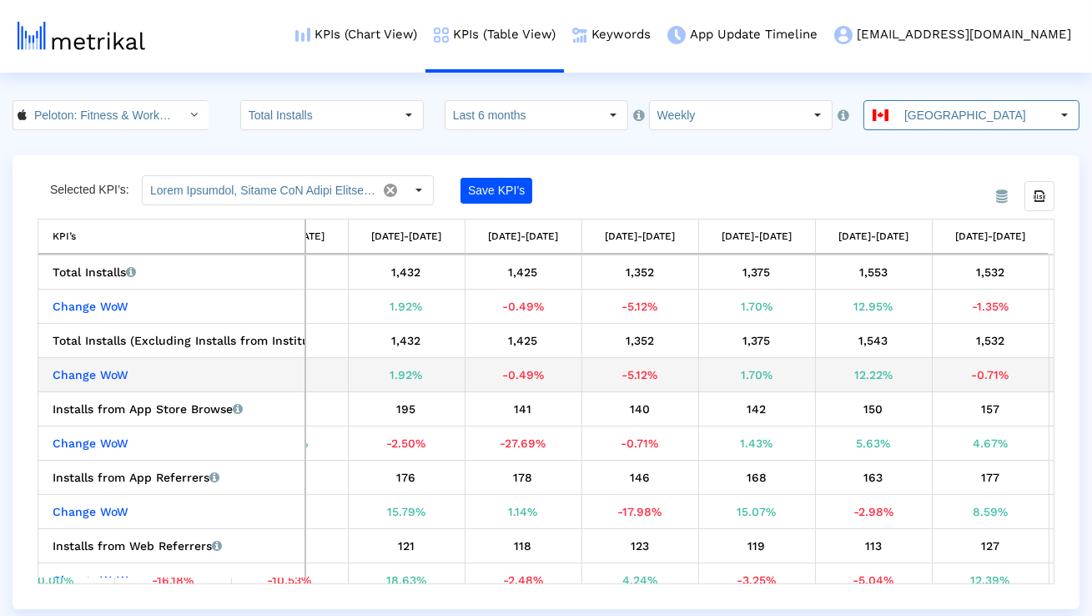
scroll to position [0, 2177]
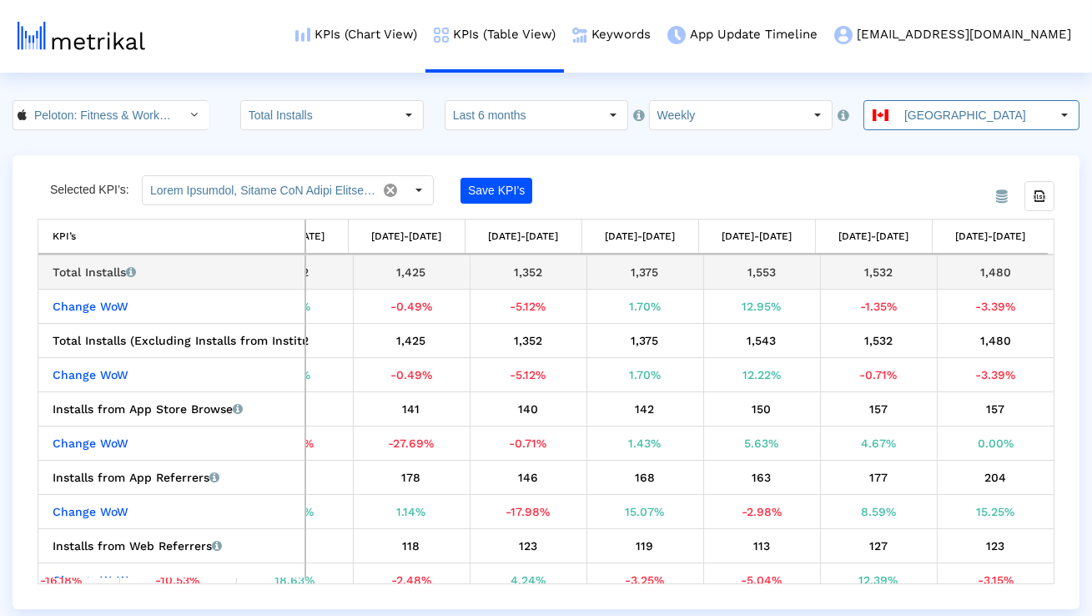
click at [873, 275] on div "1,532" at bounding box center [879, 272] width 104 height 22
copy div "1,532"
click at [989, 259] on td "1,480" at bounding box center [995, 272] width 117 height 34
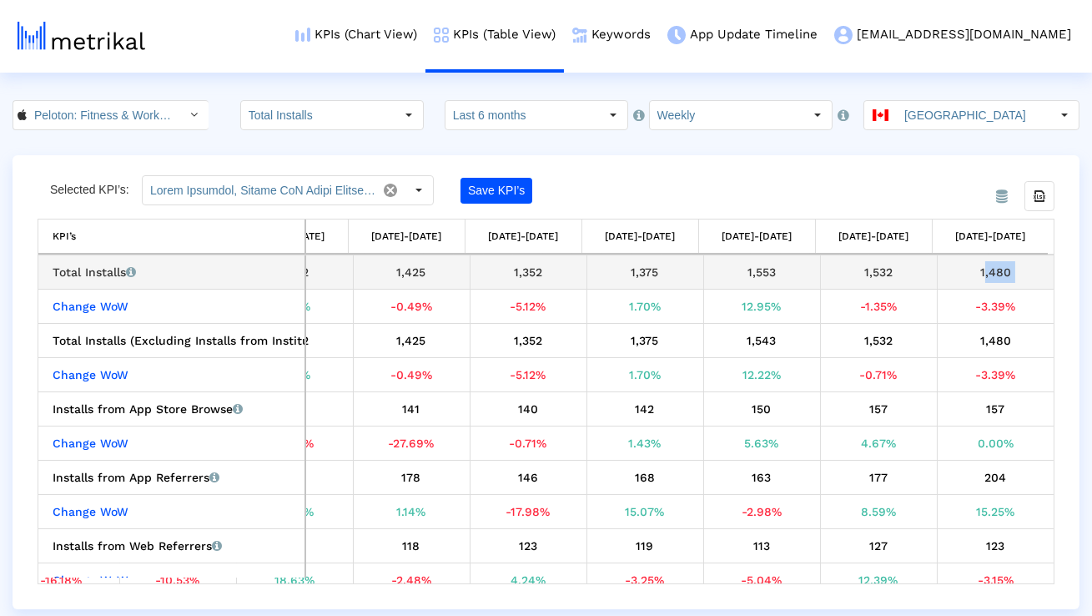
click at [989, 259] on td "1,480" at bounding box center [995, 272] width 117 height 34
copy tbody "1,480 Change WoW"
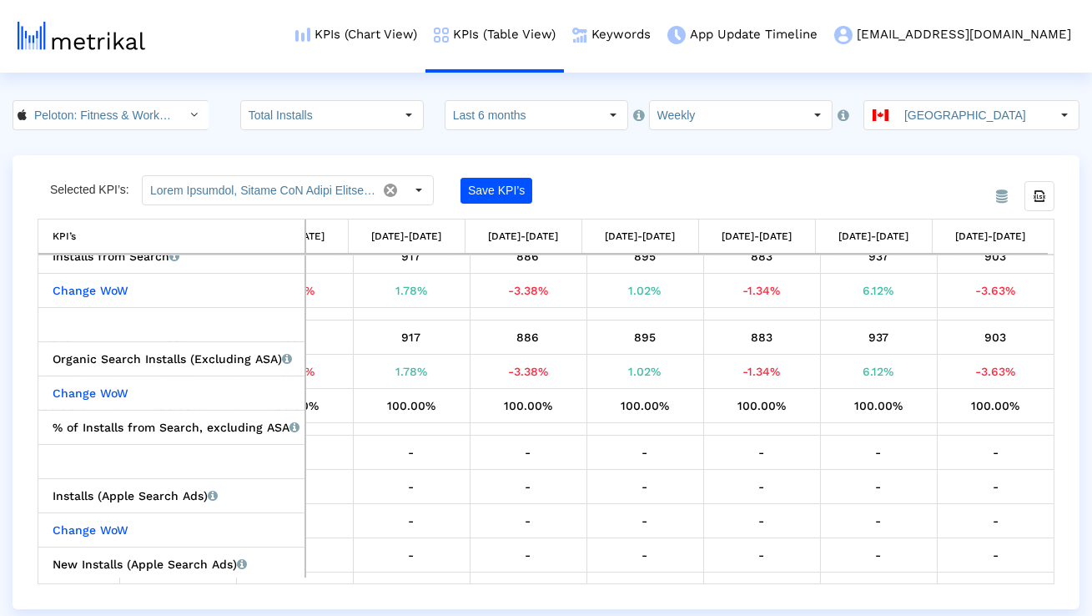
scroll to position [0, 0]
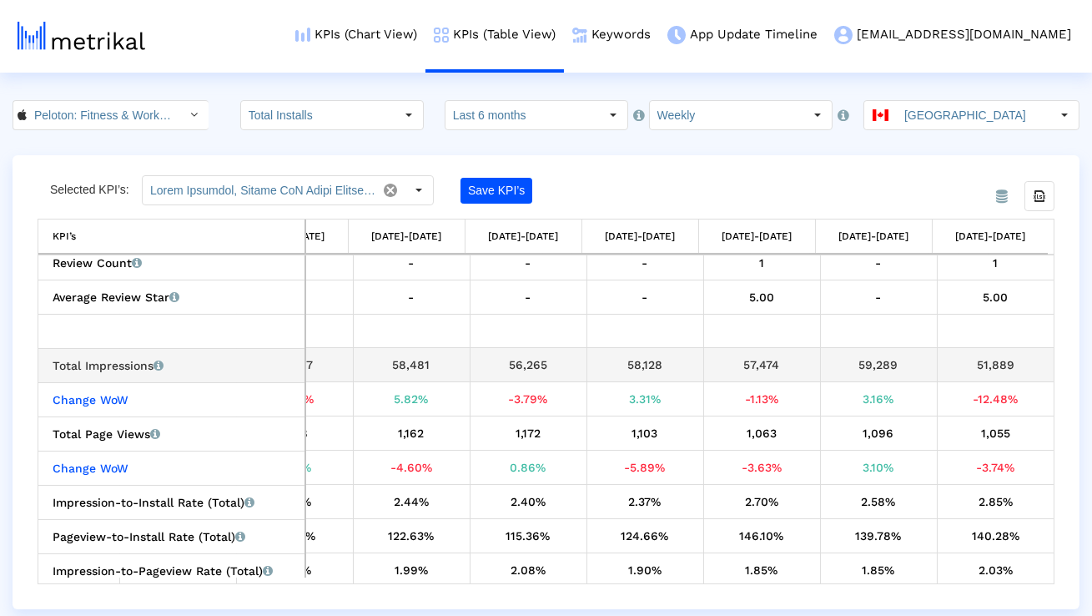
click at [870, 373] on div "59,289" at bounding box center [879, 365] width 104 height 22
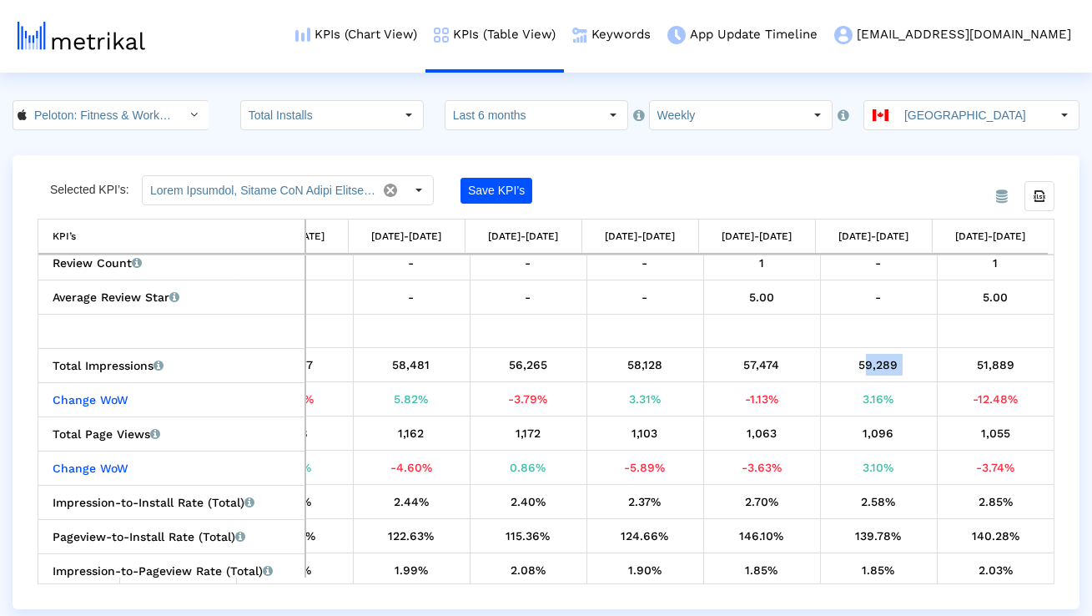
copy div "59,289"
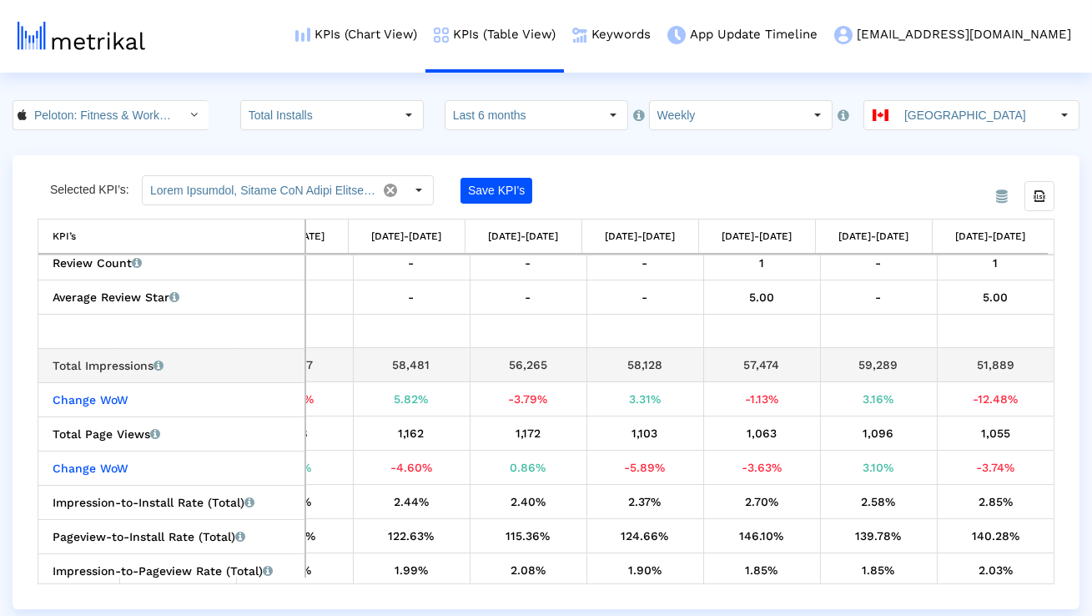
click at [999, 358] on div "51,889" at bounding box center [996, 365] width 105 height 22
click at [999, 359] on div "51,889" at bounding box center [996, 365] width 105 height 22
copy div "51,889"
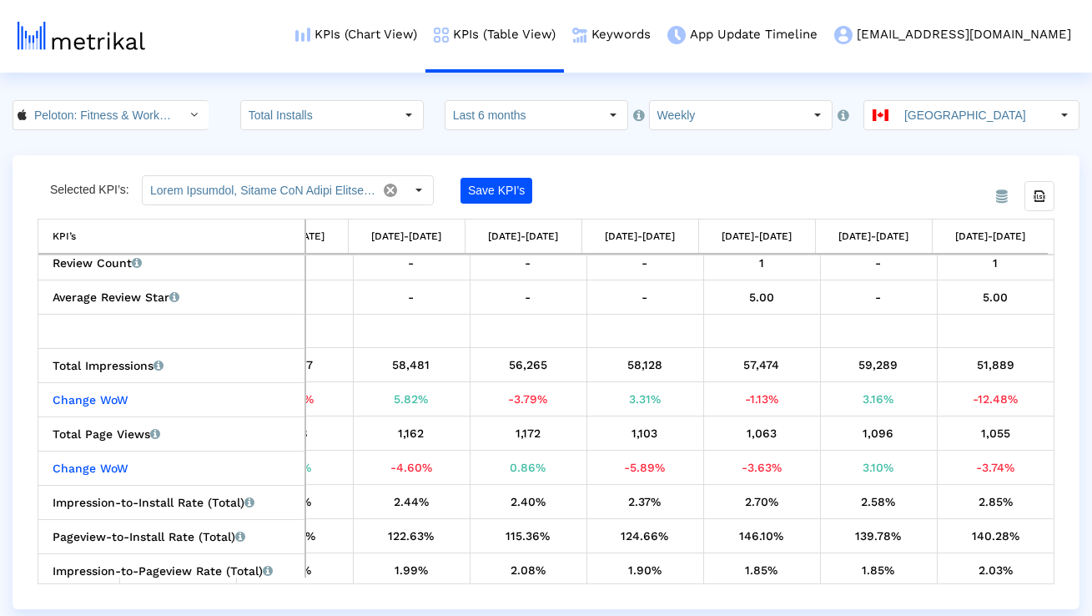
click at [927, 102] on input "[GEOGRAPHIC_DATA]" at bounding box center [974, 115] width 154 height 28
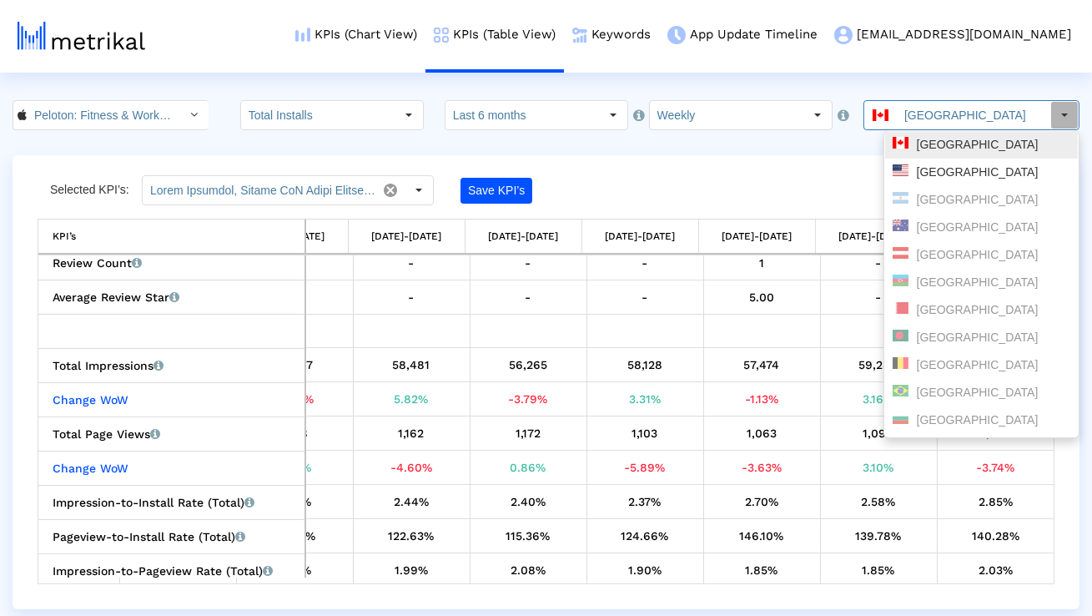
click at [918, 160] on div "[GEOGRAPHIC_DATA]" at bounding box center [981, 173] width 193 height 28
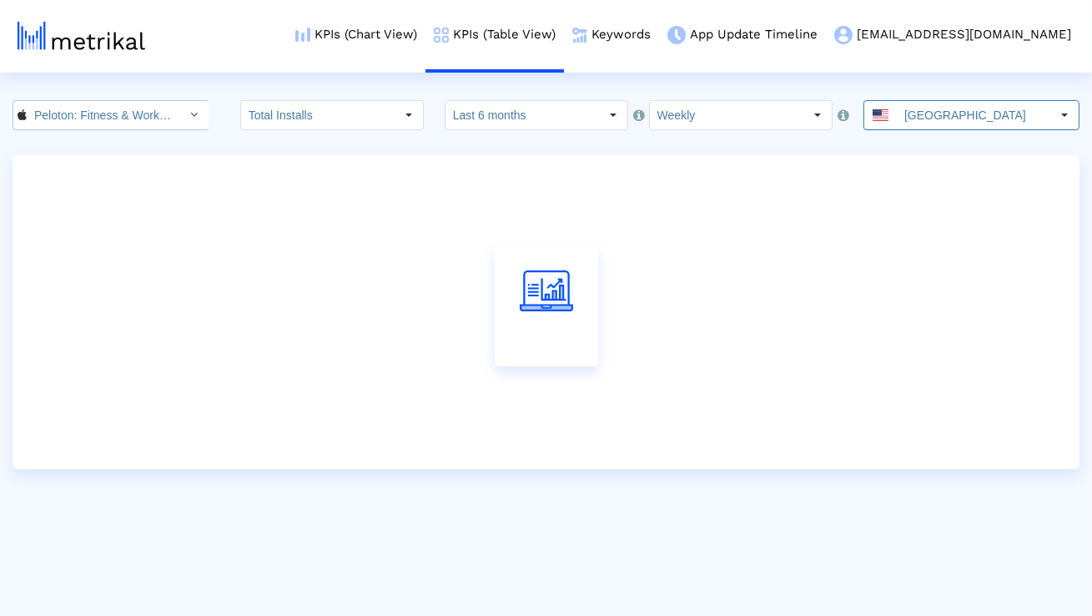
click at [181, 117] on div "Select" at bounding box center [194, 115] width 27 height 27
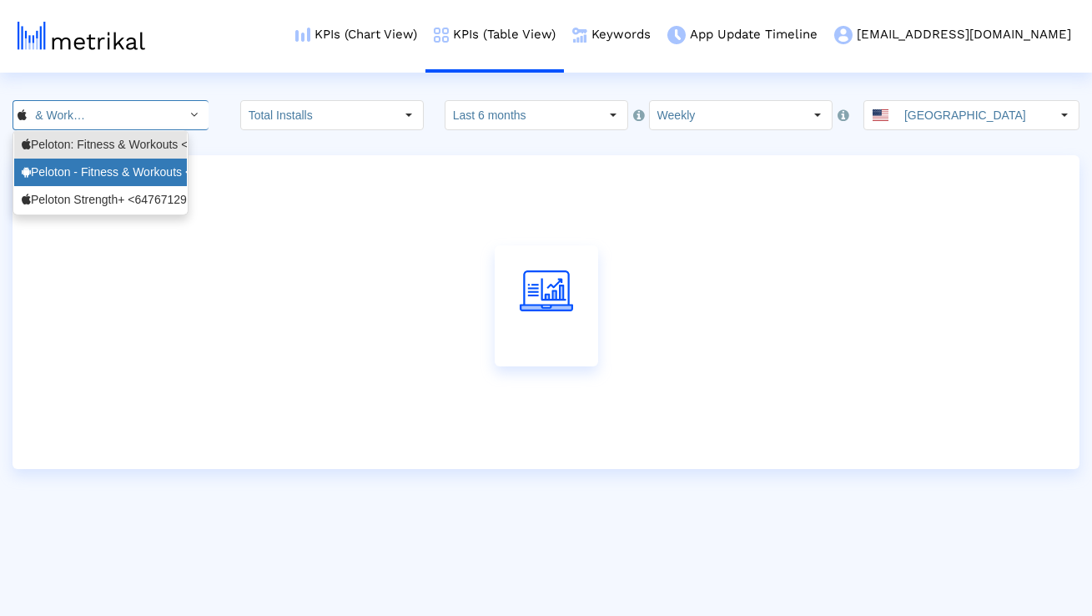
click at [149, 173] on div "Peloton - Fitness & Workouts <com.onepeloton.callisto>" at bounding box center [101, 172] width 158 height 16
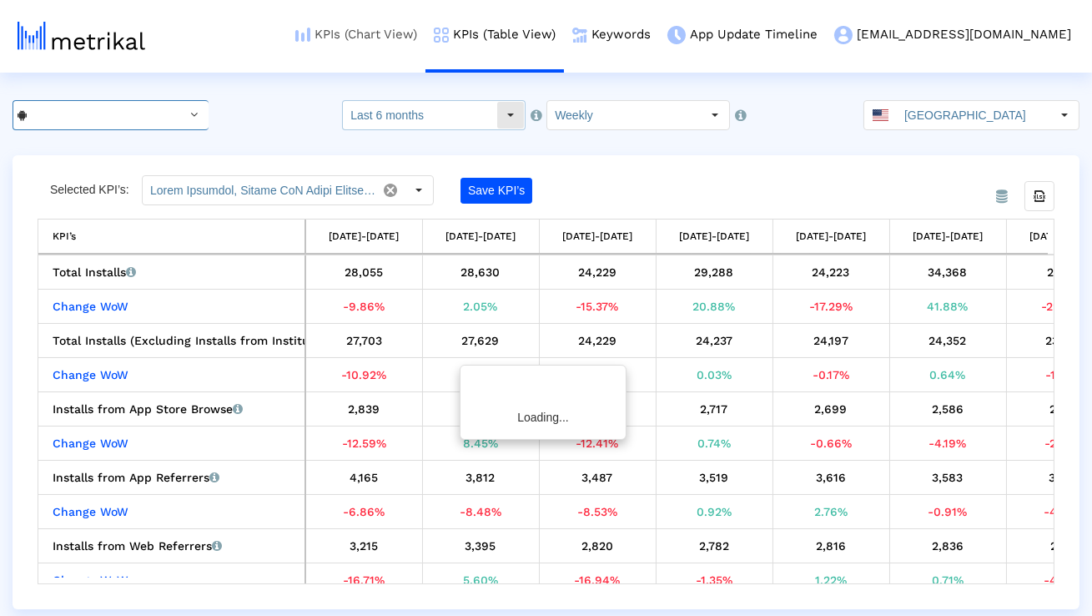
type input "Device Installs, Change WoW Device Installs, Active Device Installs, Change WoW…"
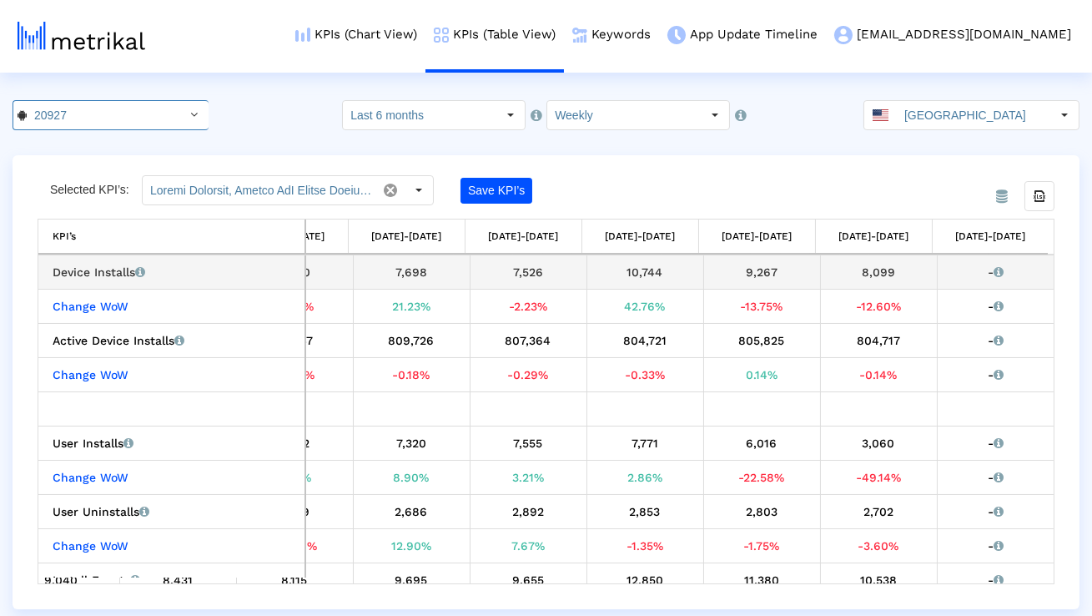
click at [756, 273] on div "9,267" at bounding box center [762, 272] width 104 height 22
copy div "9,267"
click at [883, 270] on div "8,099" at bounding box center [879, 272] width 104 height 22
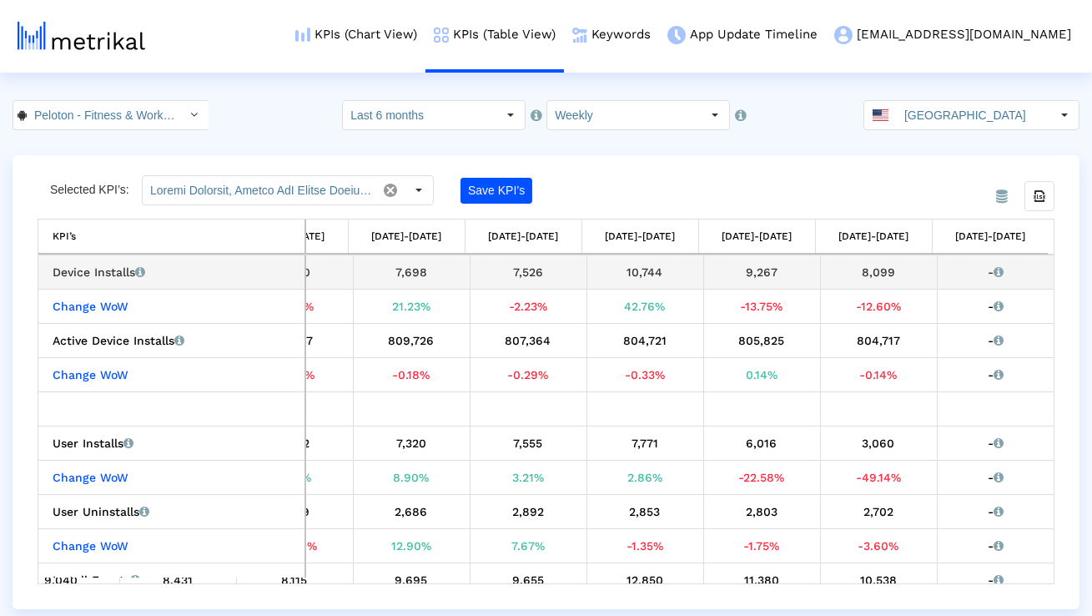
copy div "8,099"
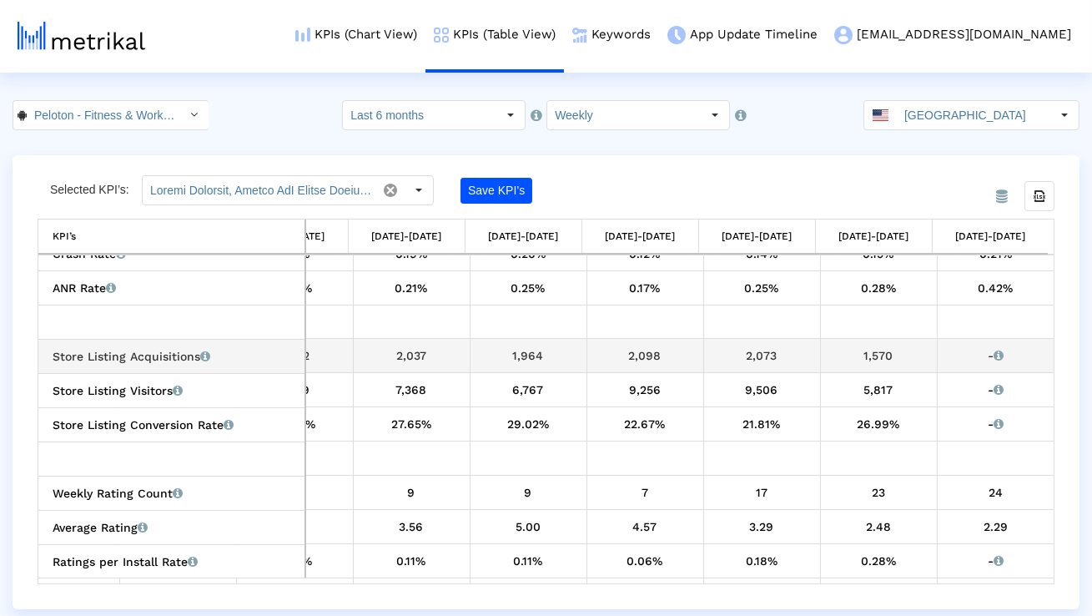
click at [764, 358] on div "2,073" at bounding box center [762, 356] width 104 height 22
copy div "2,073"
click at [863, 349] on div "1,570" at bounding box center [879, 356] width 104 height 22
click at [863, 350] on div "1,570" at bounding box center [879, 356] width 104 height 22
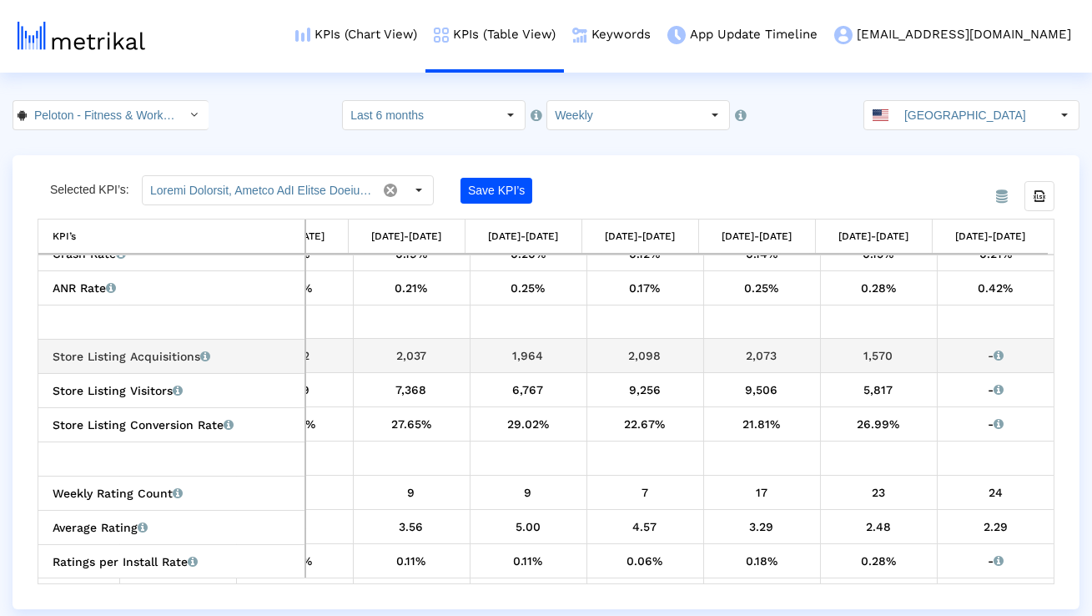
copy div "1,570"
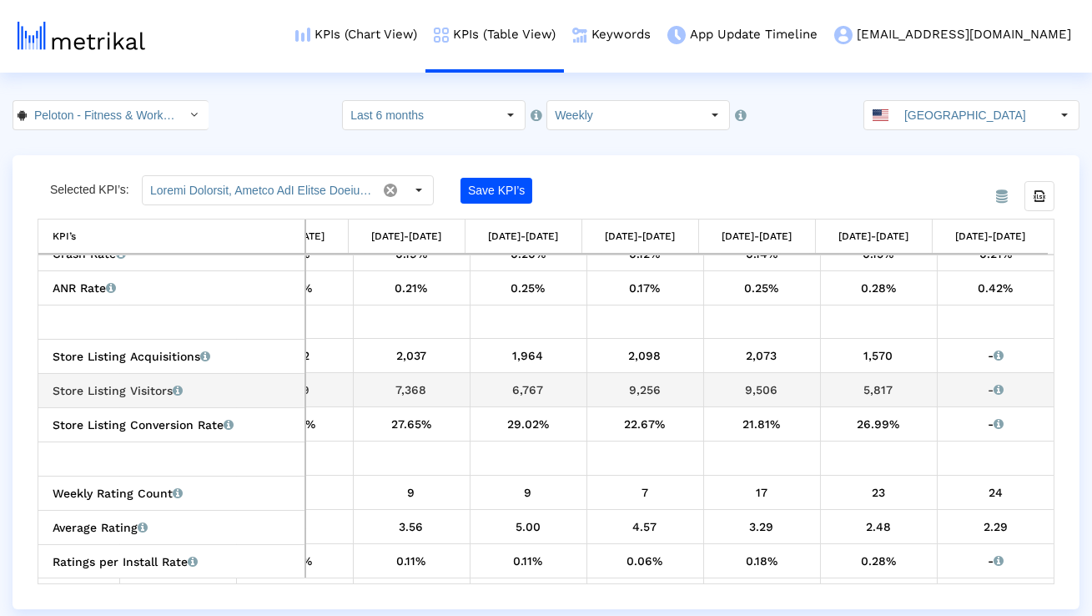
click at [755, 387] on div "9,506" at bounding box center [762, 390] width 104 height 22
click at [754, 387] on div "9,506" at bounding box center [762, 390] width 104 height 22
copy div "9,506"
click at [885, 384] on div "5,817" at bounding box center [879, 390] width 104 height 22
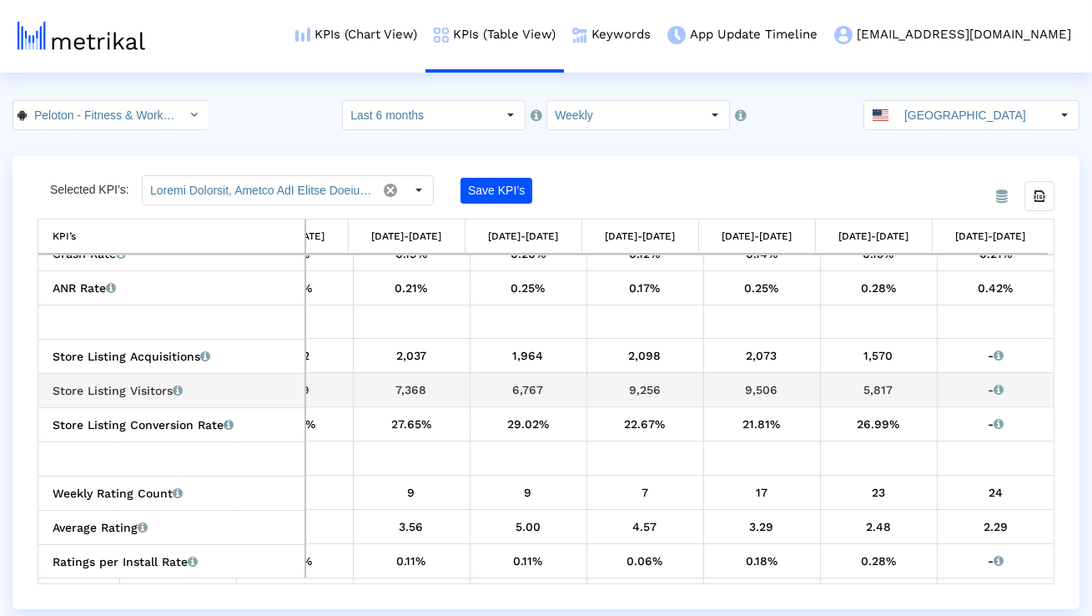
click at [885, 384] on div "5,817" at bounding box center [879, 390] width 104 height 22
click at [873, 387] on div "5,817" at bounding box center [879, 390] width 104 height 22
click at [872, 387] on div "5,817" at bounding box center [879, 390] width 104 height 22
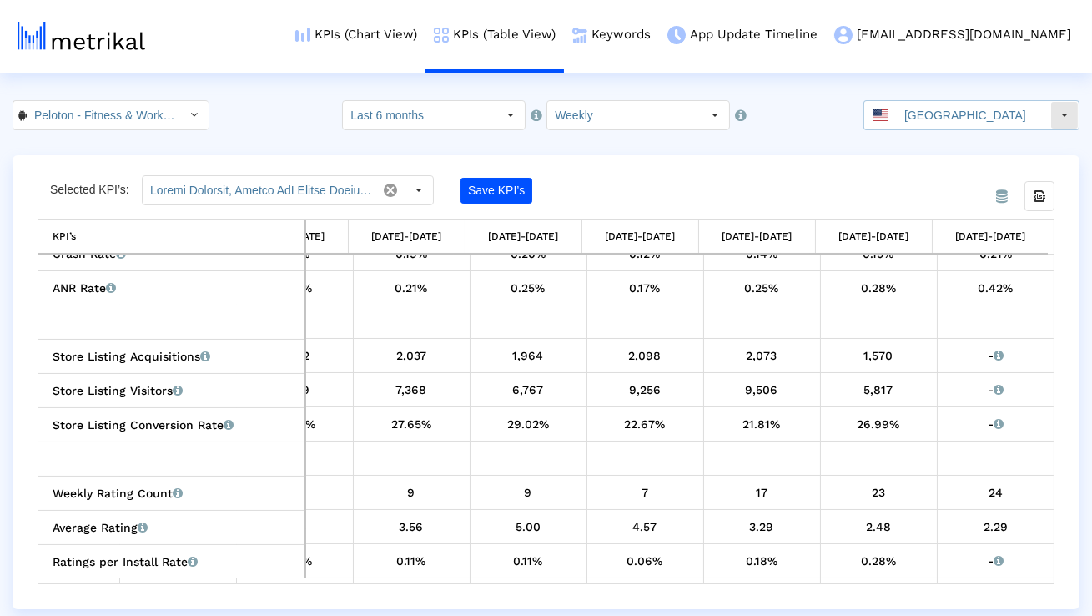
click at [936, 124] on input "[GEOGRAPHIC_DATA]" at bounding box center [974, 115] width 154 height 28
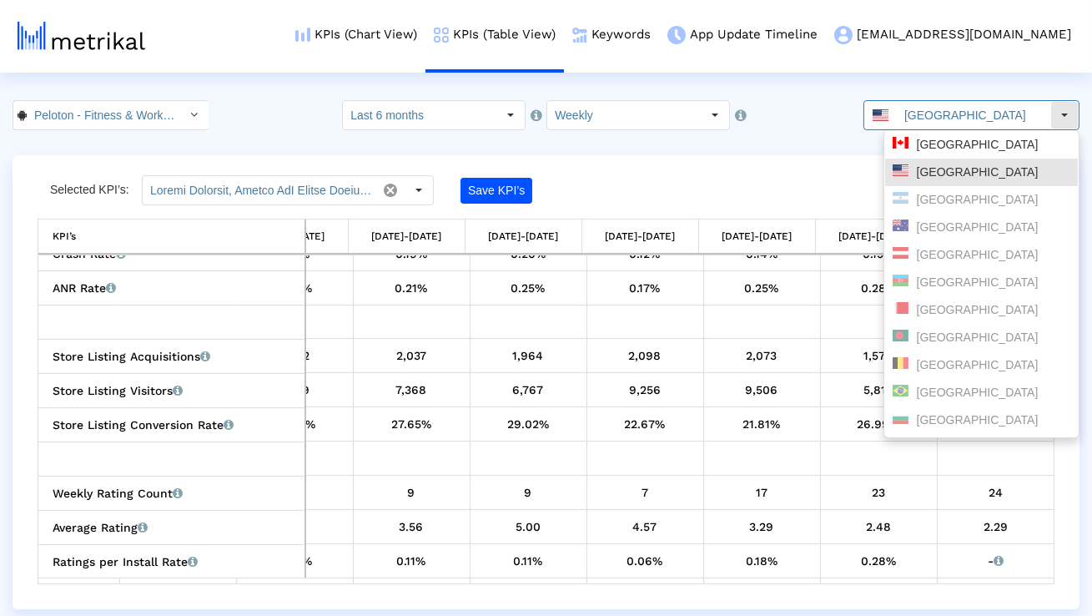
click at [926, 138] on div "[GEOGRAPHIC_DATA]" at bounding box center [982, 145] width 178 height 16
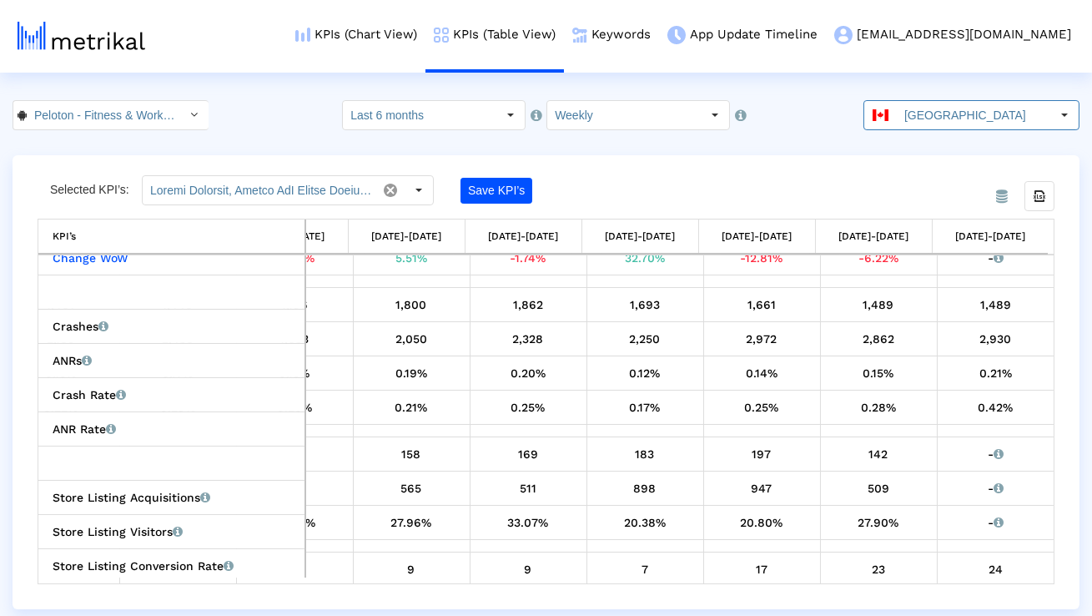
scroll to position [349, 0]
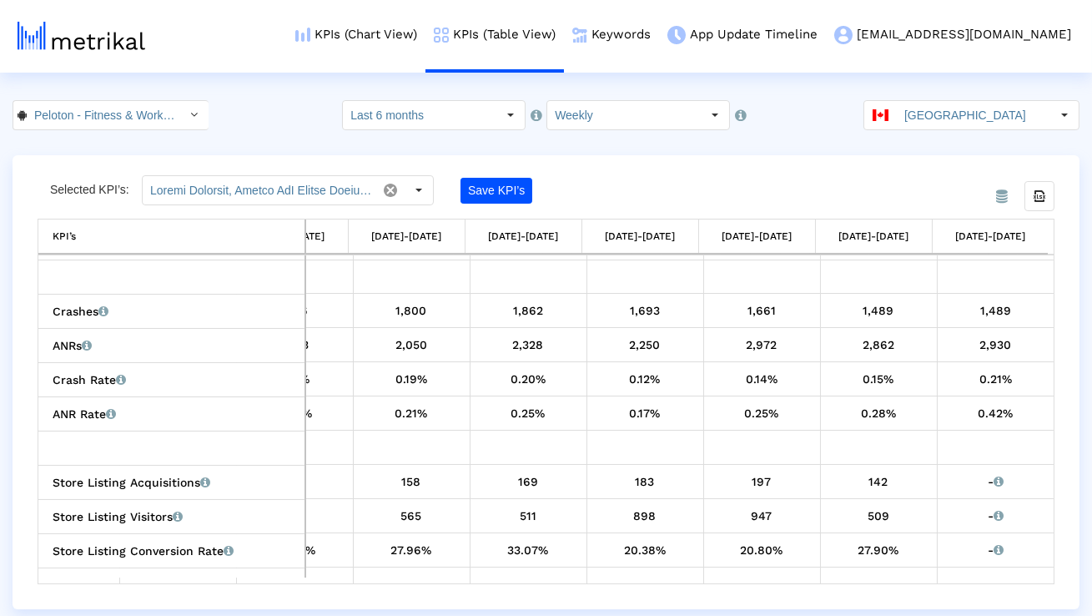
click at [961, 129] on crea-index "Peloton - Fitness & Workouts < com.onepeloton.callisto > Pull down to refresh..…" at bounding box center [546, 354] width 1092 height 509
click at [941, 114] on input "[GEOGRAPHIC_DATA]" at bounding box center [974, 115] width 154 height 28
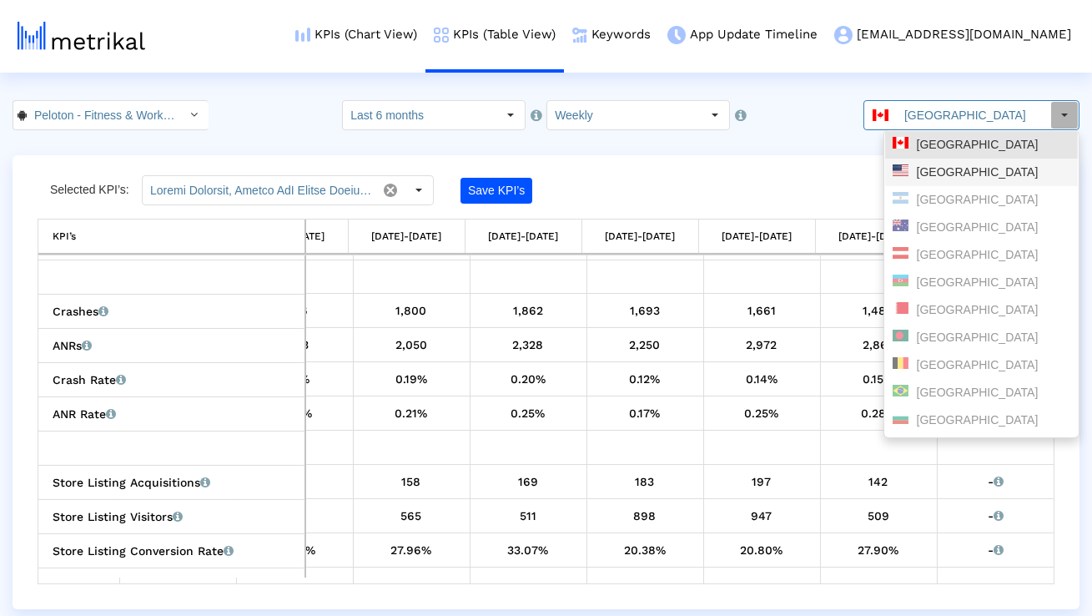
click at [928, 166] on div "[GEOGRAPHIC_DATA]" at bounding box center [982, 172] width 178 height 16
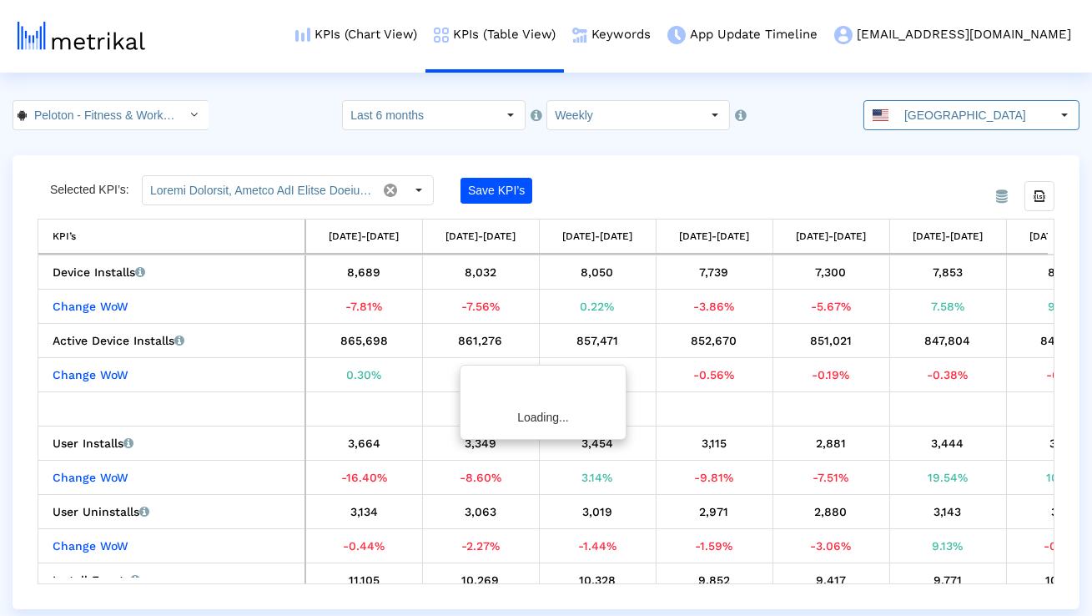
click at [191, 108] on icon "Select" at bounding box center [195, 114] width 8 height 12
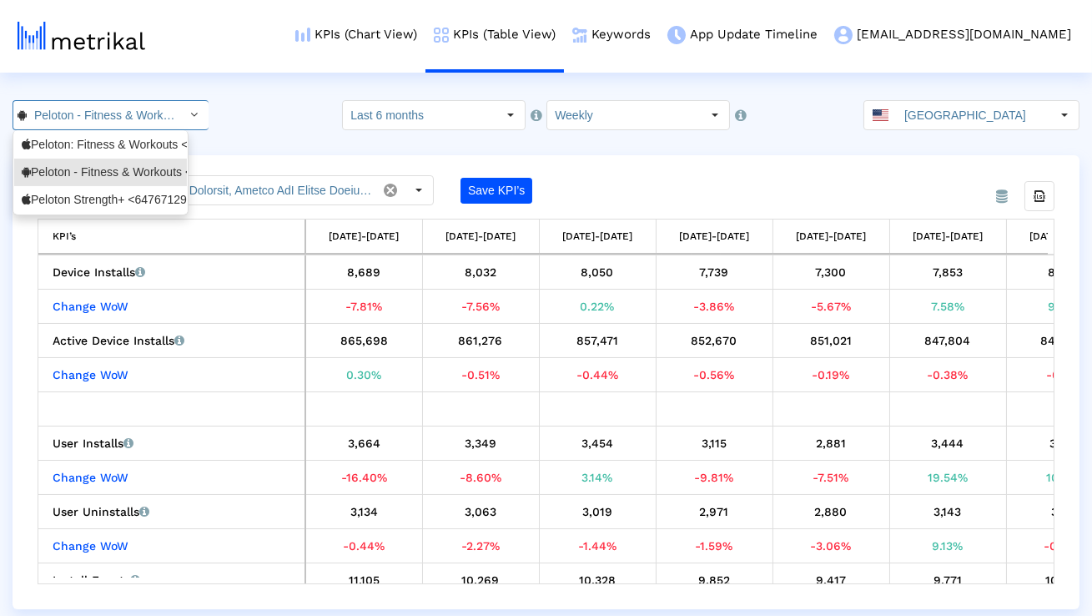
scroll to position [0, 179]
click at [144, 148] on div "Peloton: Fitness & Workouts <792750948>" at bounding box center [101, 145] width 158 height 16
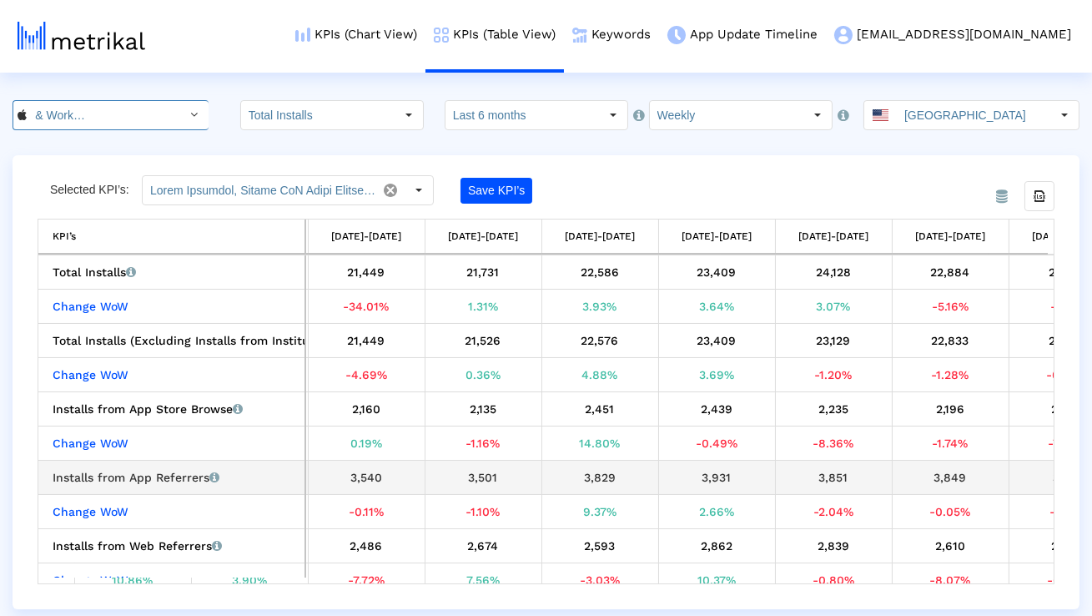
scroll to position [0, 1505]
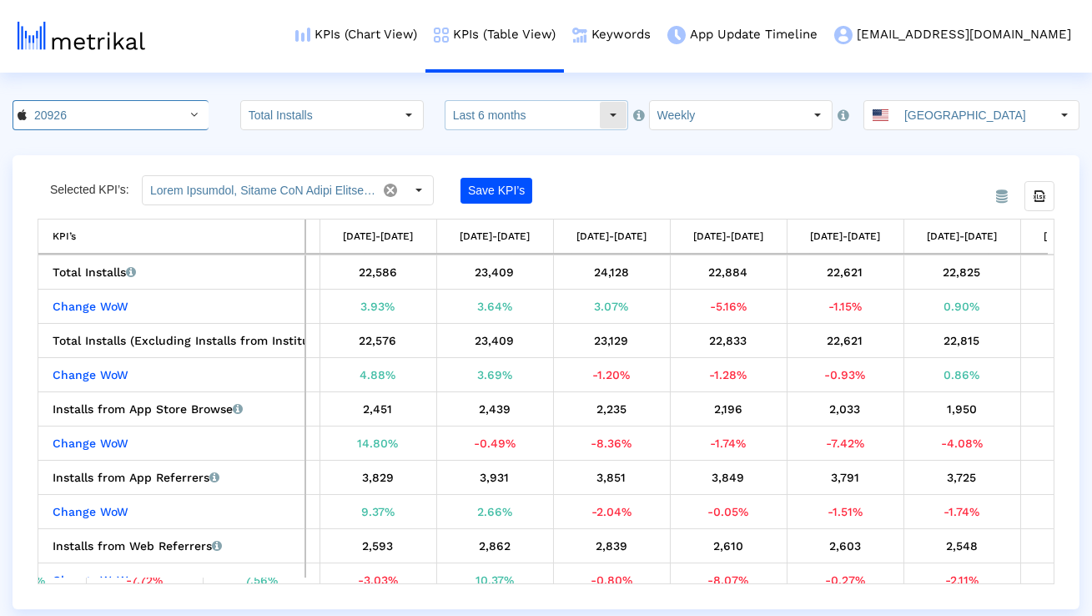
click at [588, 122] on input "Last 6 months" at bounding box center [523, 115] width 154 height 28
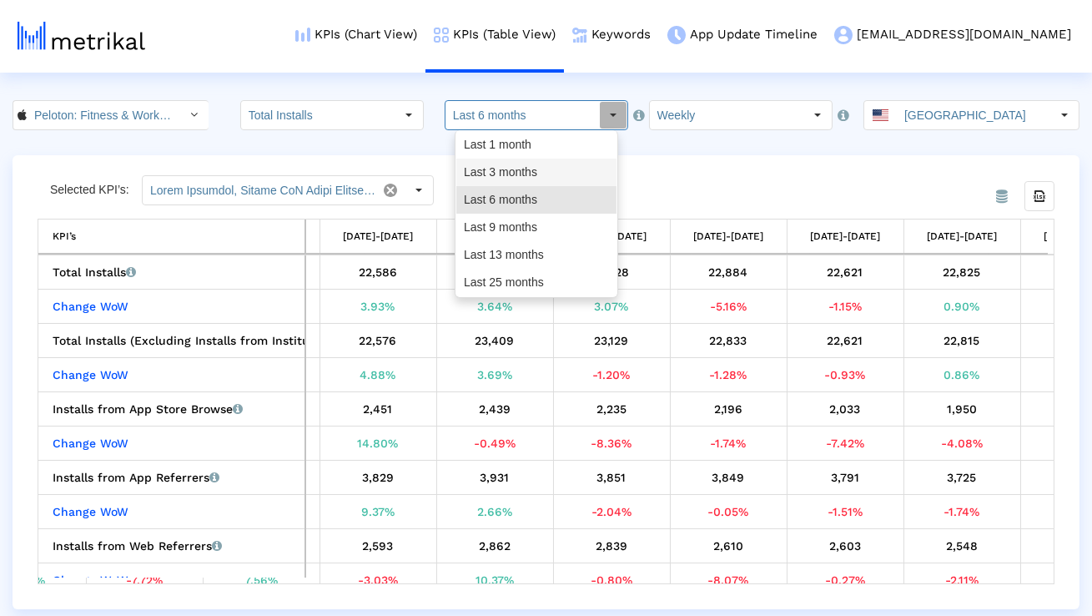
click at [563, 176] on div "Last 3 months" at bounding box center [537, 173] width 160 height 28
type input "Last 3 months"
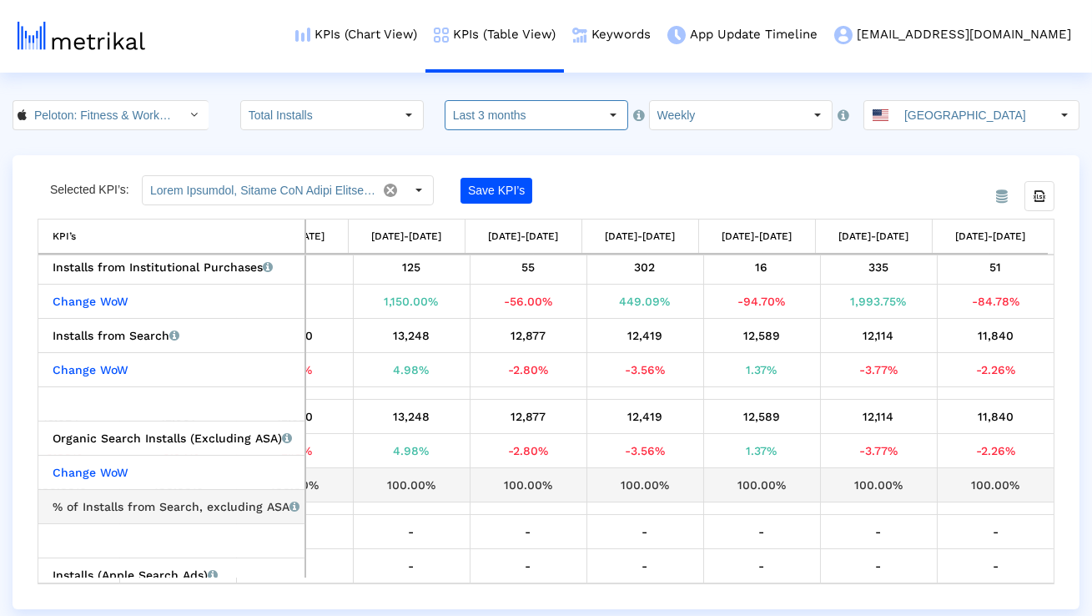
scroll to position [359, 0]
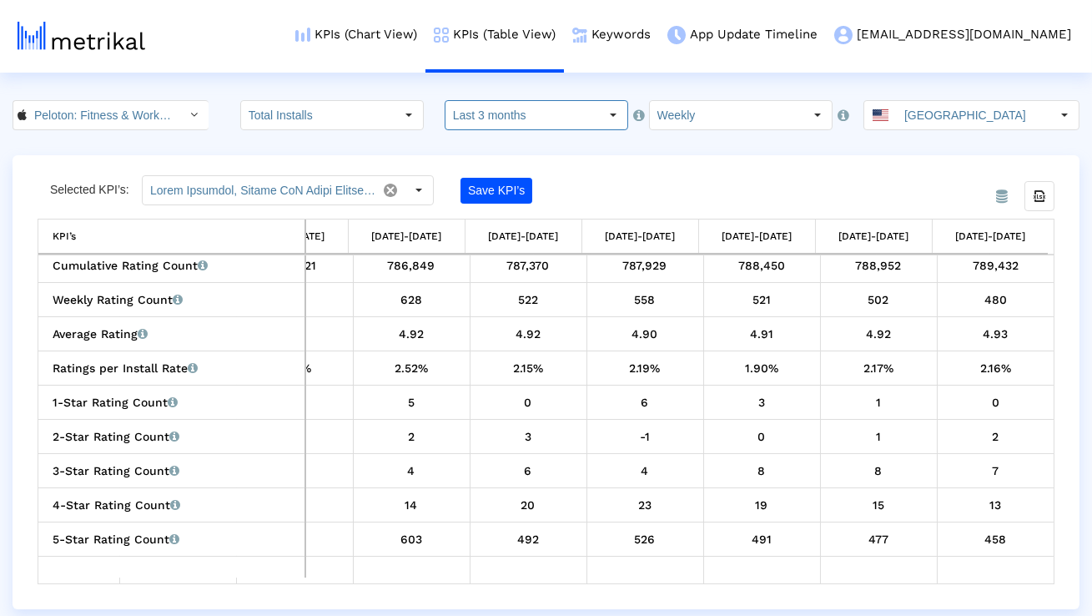
click at [991, 107] on input "[GEOGRAPHIC_DATA]" at bounding box center [974, 115] width 154 height 28
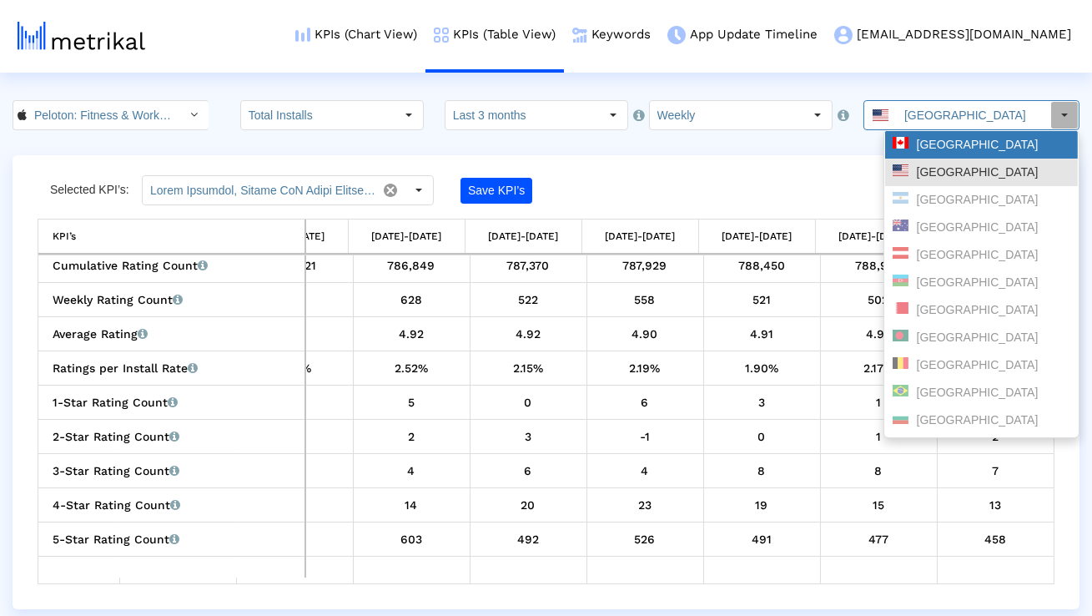
click at [961, 139] on div "[GEOGRAPHIC_DATA]" at bounding box center [982, 145] width 178 height 16
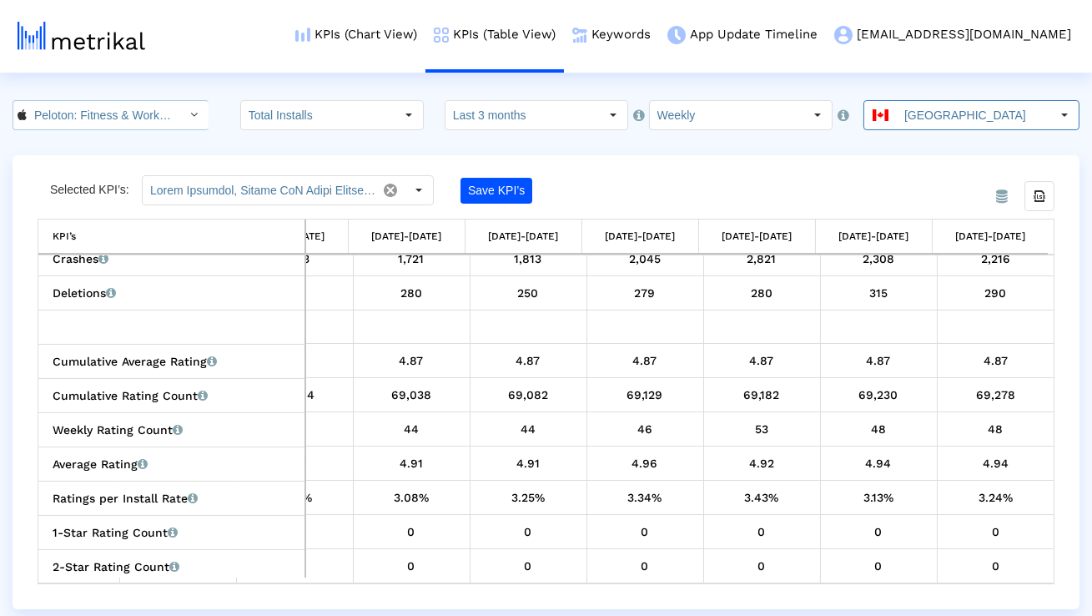
click at [181, 117] on div "Select" at bounding box center [194, 115] width 27 height 27
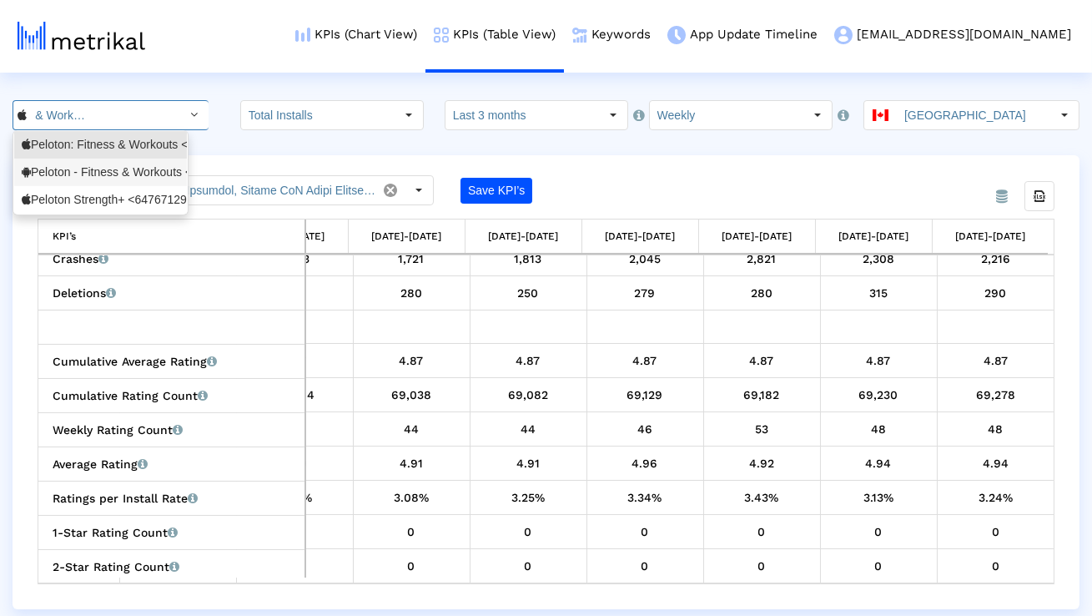
click at [142, 172] on div "Peloton - Fitness & Workouts <com.onepeloton.callisto>" at bounding box center [101, 172] width 158 height 16
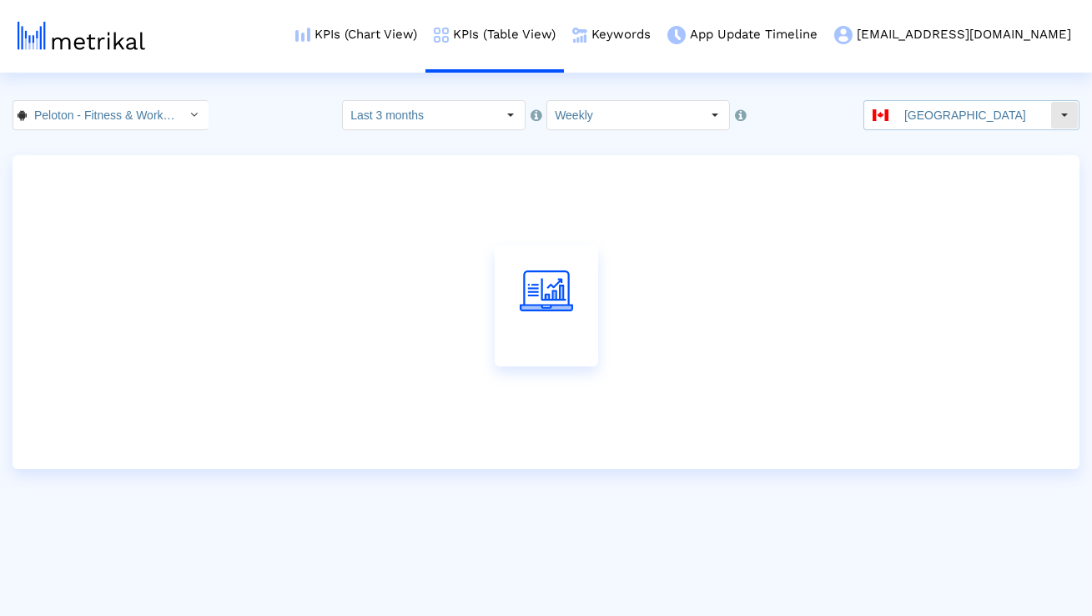
click at [905, 125] on div "[GEOGRAPHIC_DATA]" at bounding box center [958, 115] width 186 height 28
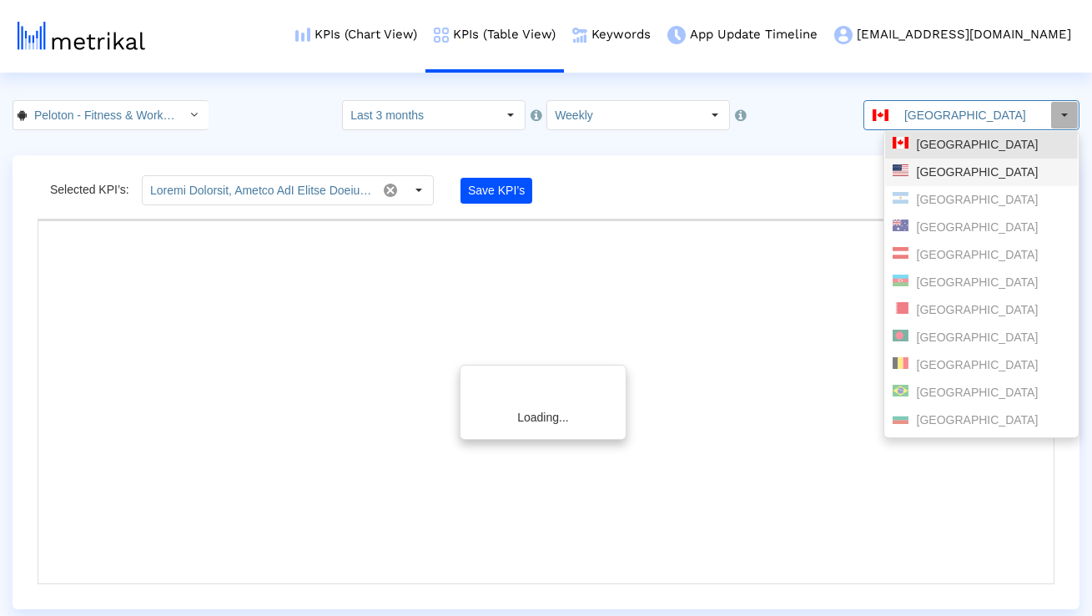
click at [903, 174] on span at bounding box center [901, 170] width 16 height 12
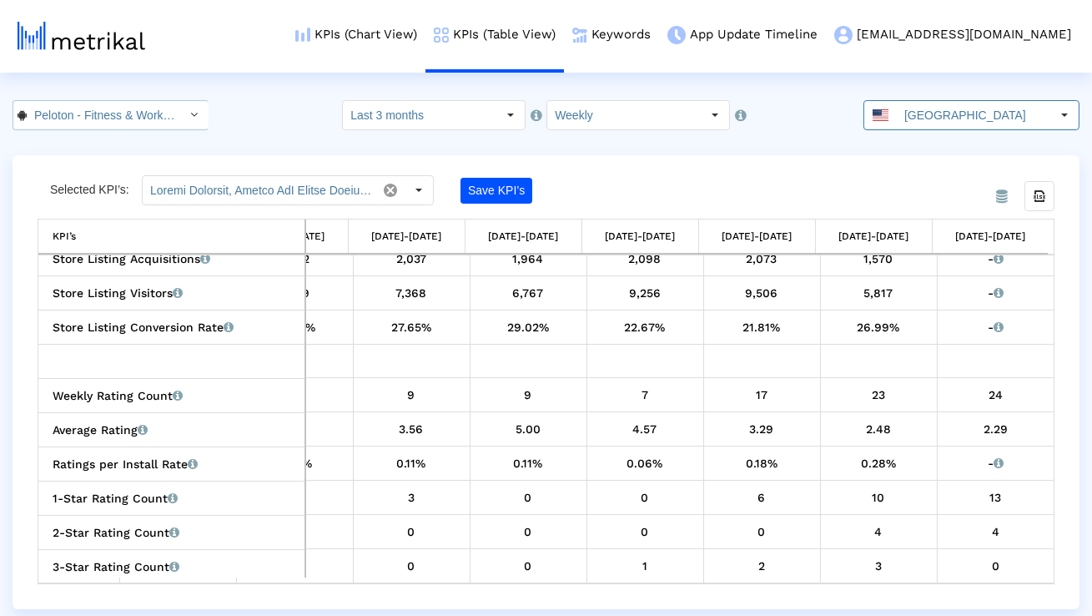
click at [181, 107] on div "Select" at bounding box center [194, 115] width 27 height 27
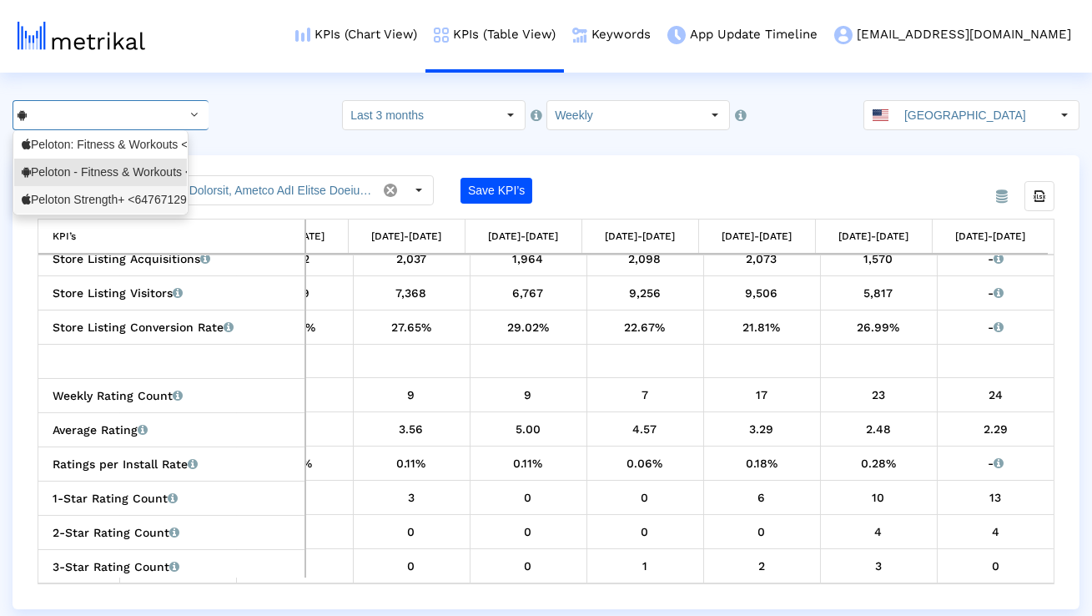
click at [115, 193] on div "Peloton Strength+ <6476712925>" at bounding box center [101, 200] width 158 height 16
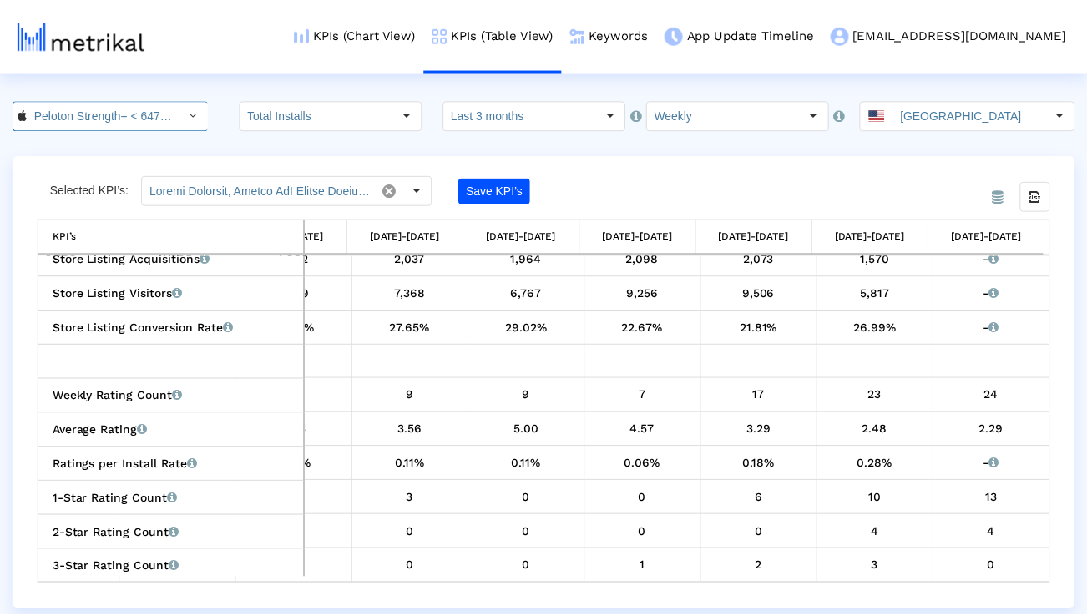
scroll to position [0, 62]
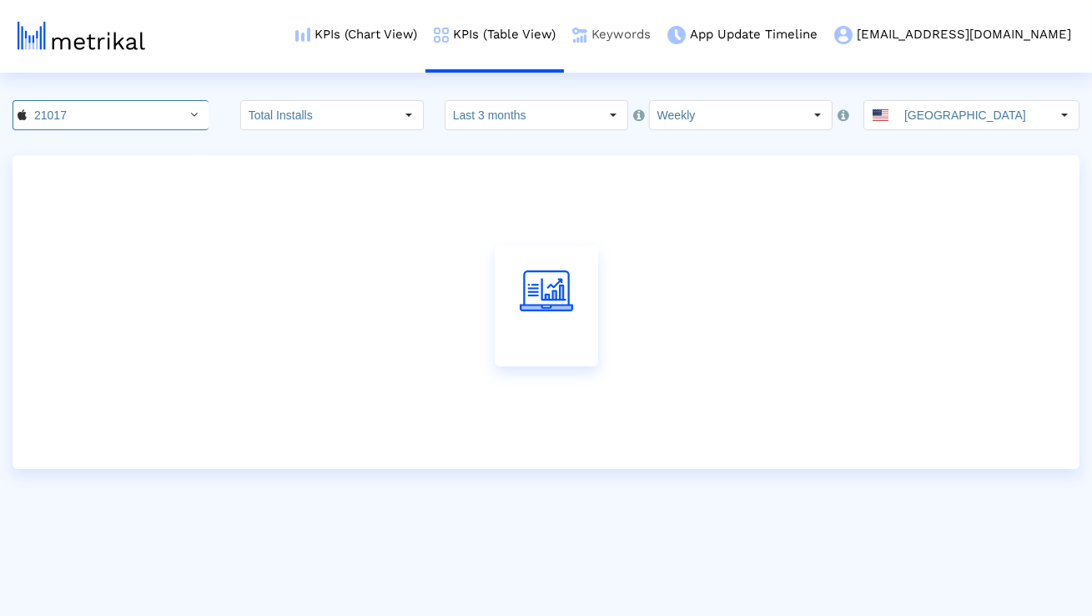
click at [659, 28] on link "Keywords" at bounding box center [611, 34] width 95 height 69
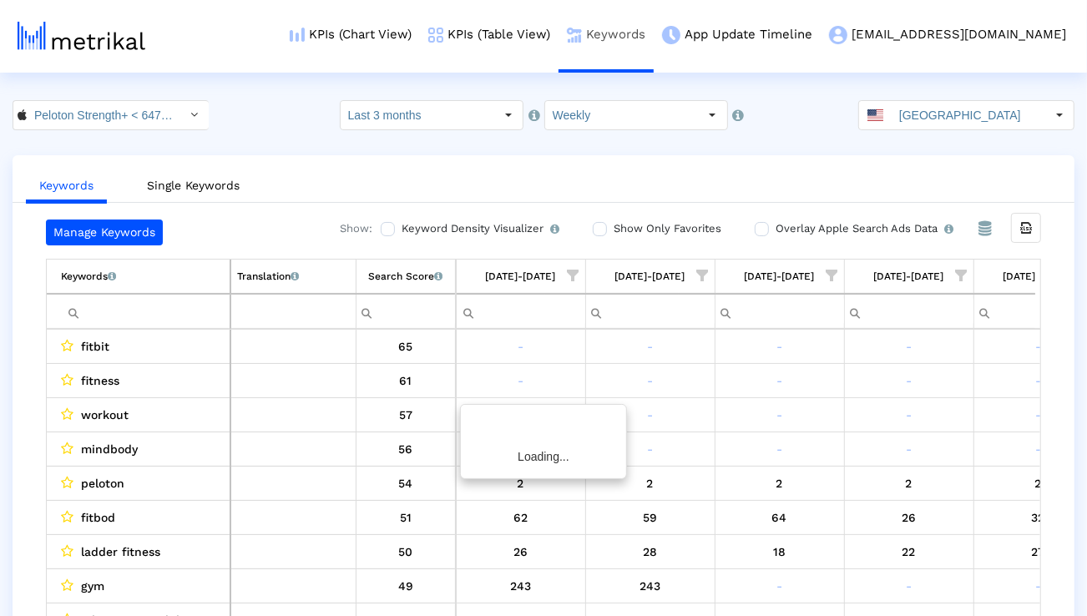
scroll to position [0, 1102]
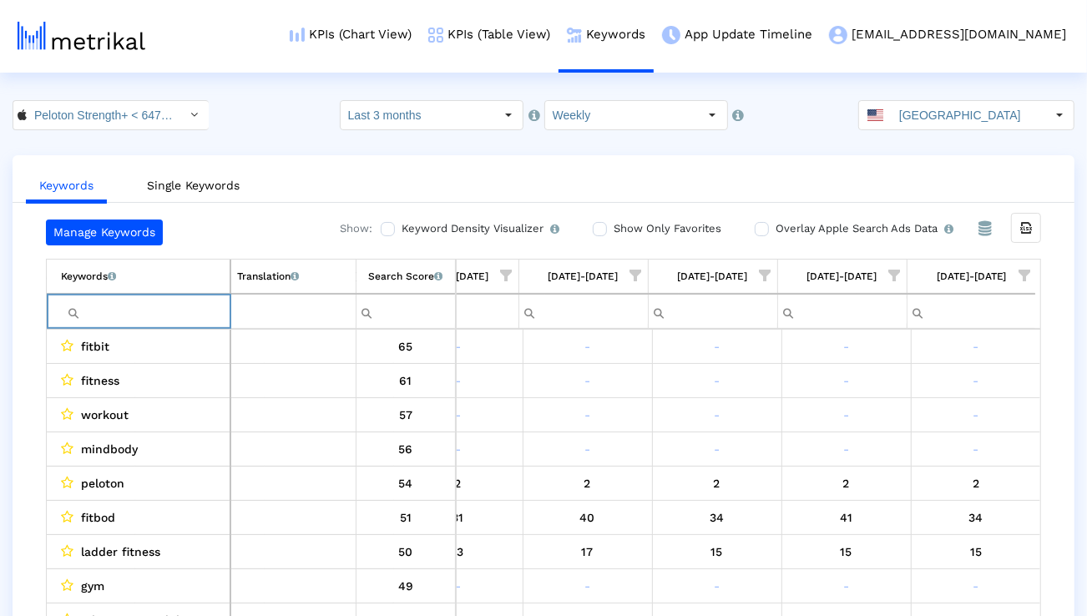
click at [154, 310] on input "Filter cell" at bounding box center [145, 312] width 169 height 28
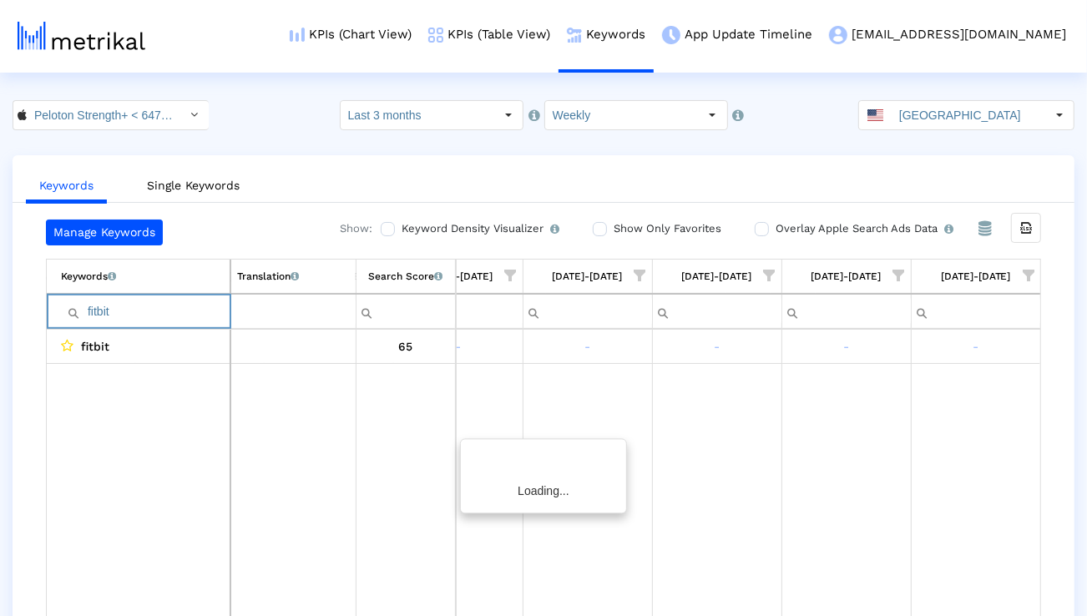
scroll to position [0, 1097]
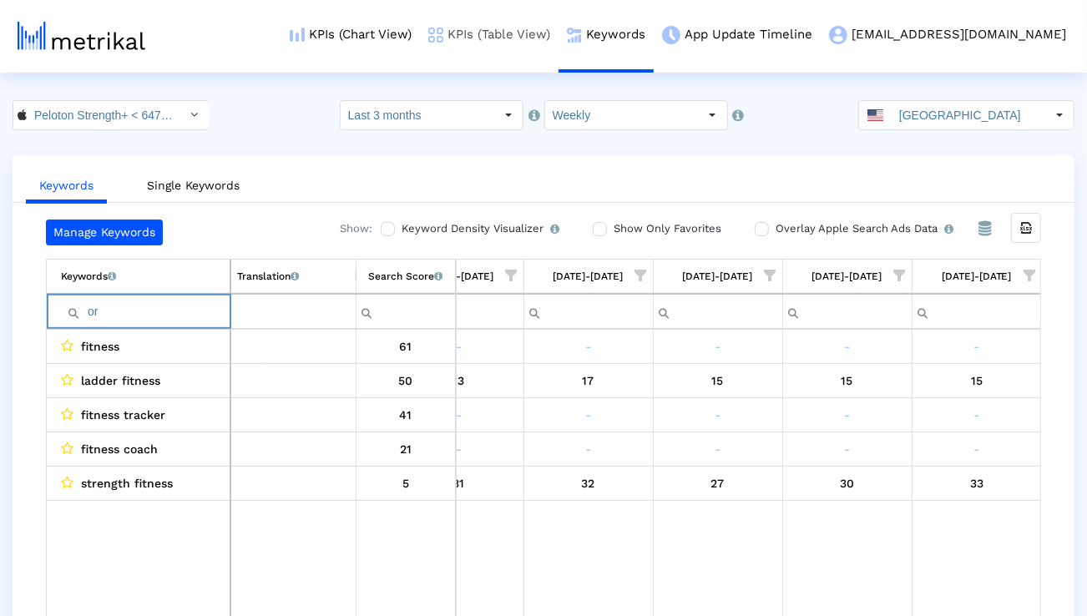
type input "o"
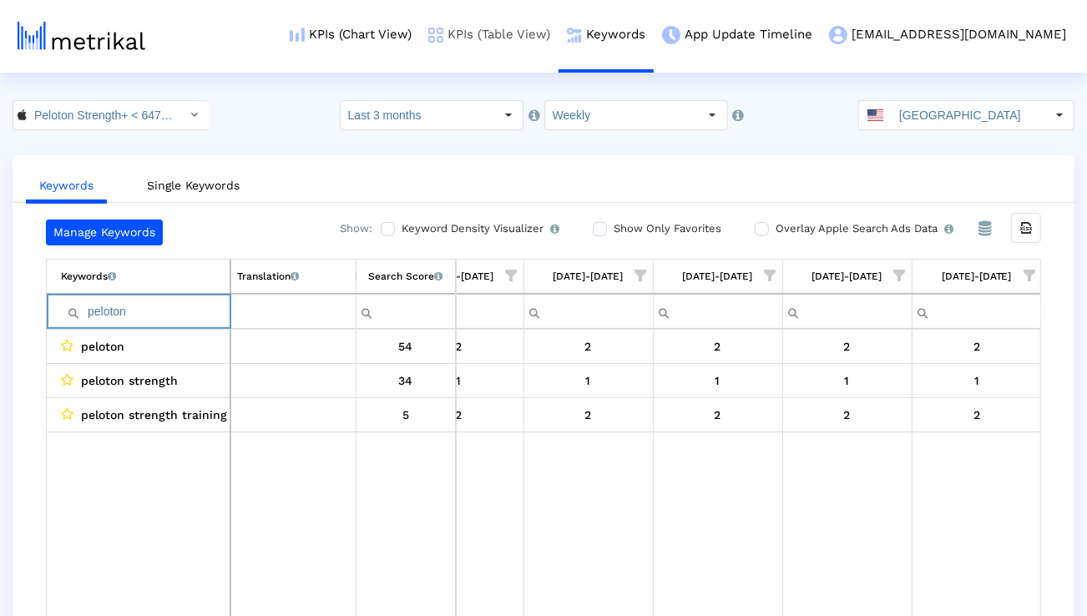
paste input "mindbody"
paste input "gym"
paste input "peloton strength"
paste input "fitbod"
paste input "nike training club"
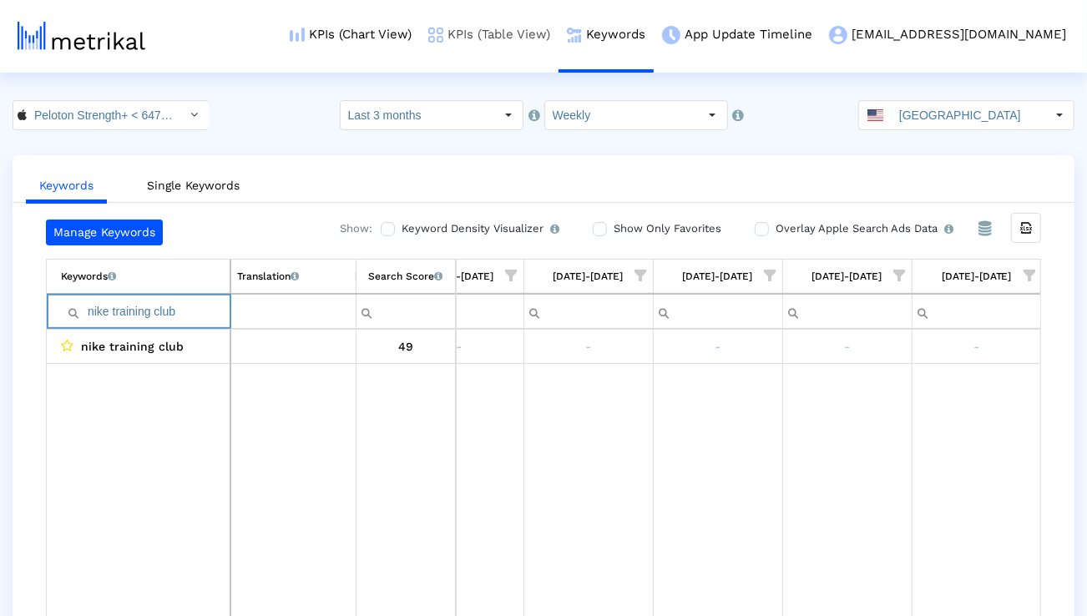
paste input "ladder fitness"
type input "v"
paste input "ladder"
paste input "home workout"
paste input "weigh"
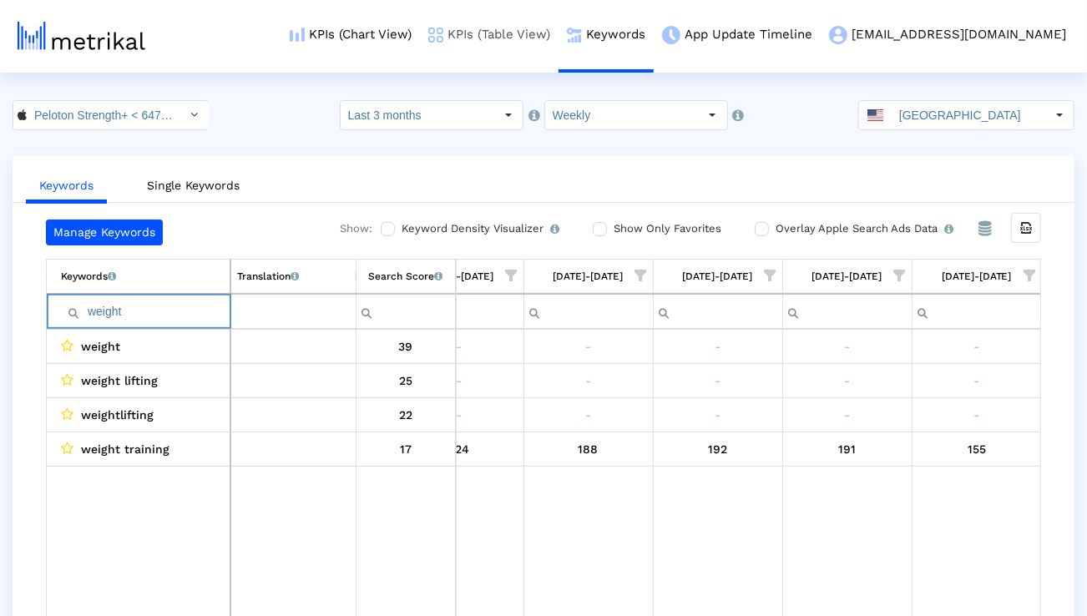
paste input "shred"
paste input "exercise"
paste input "fitness tracker"
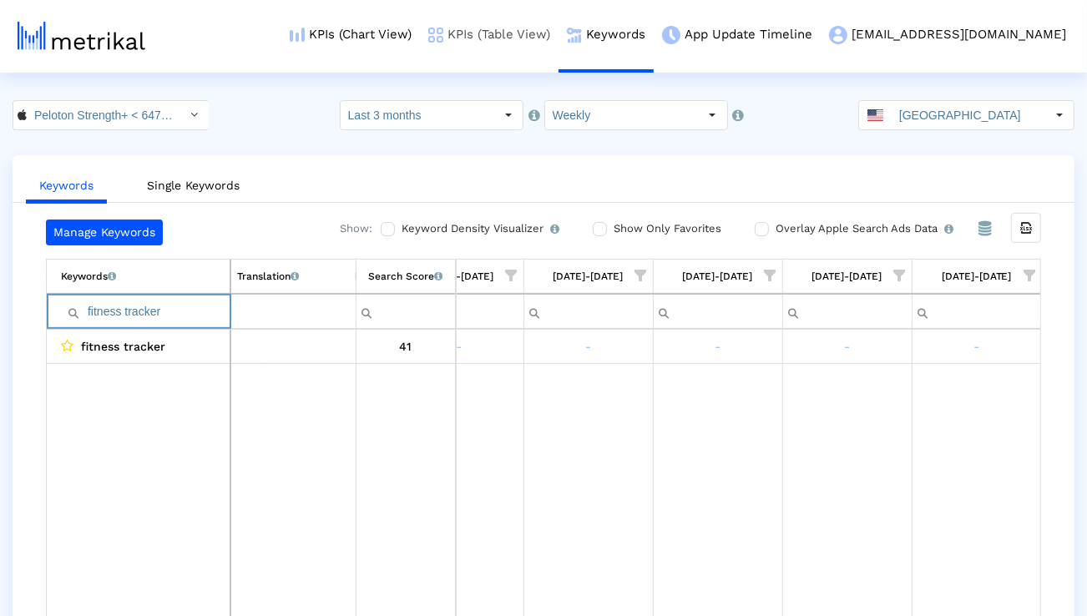
paste input "gym workout"
paste input "strength"
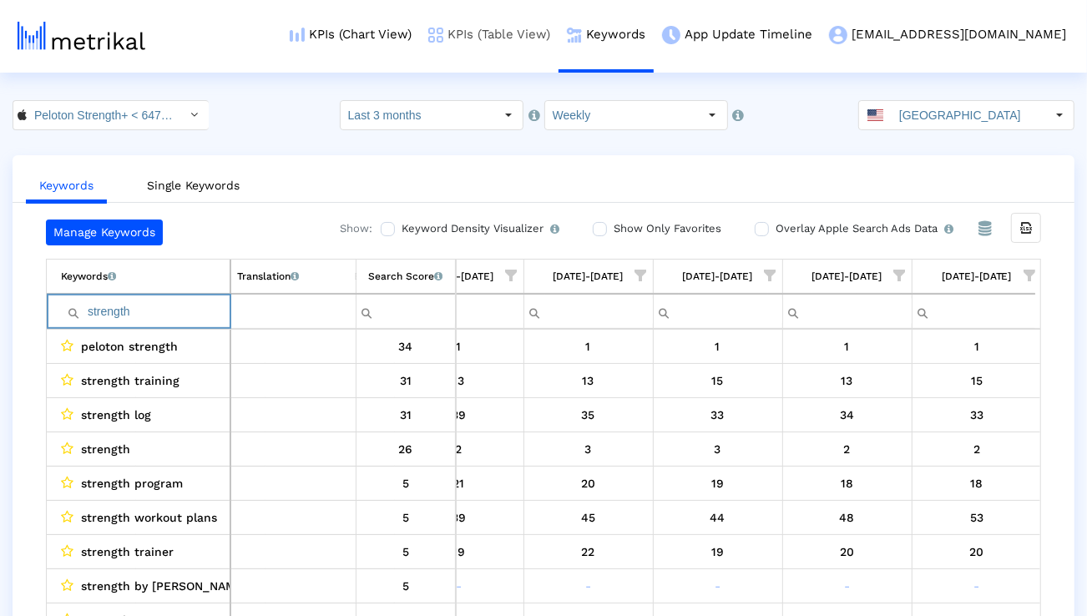
paste input "trainheroic"
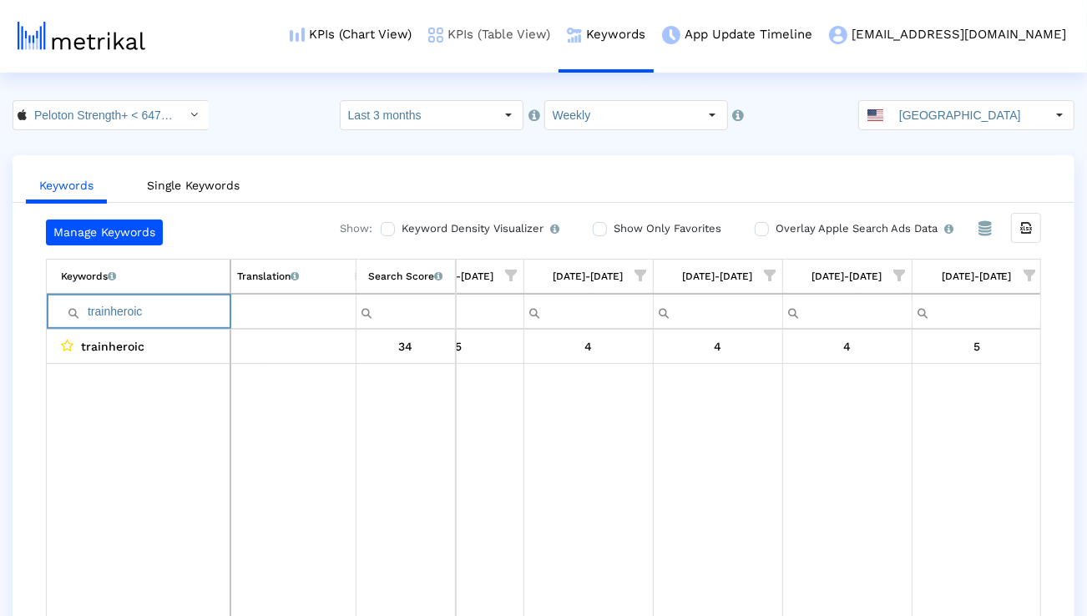
paste input "strength log"
paste input "trainin"
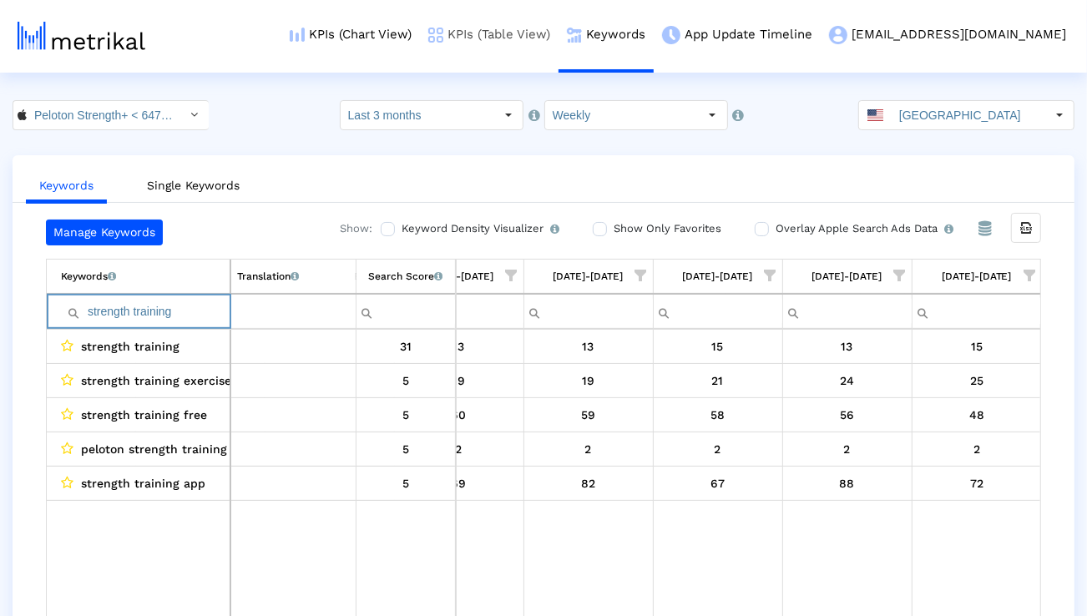
paste input "workout lo"
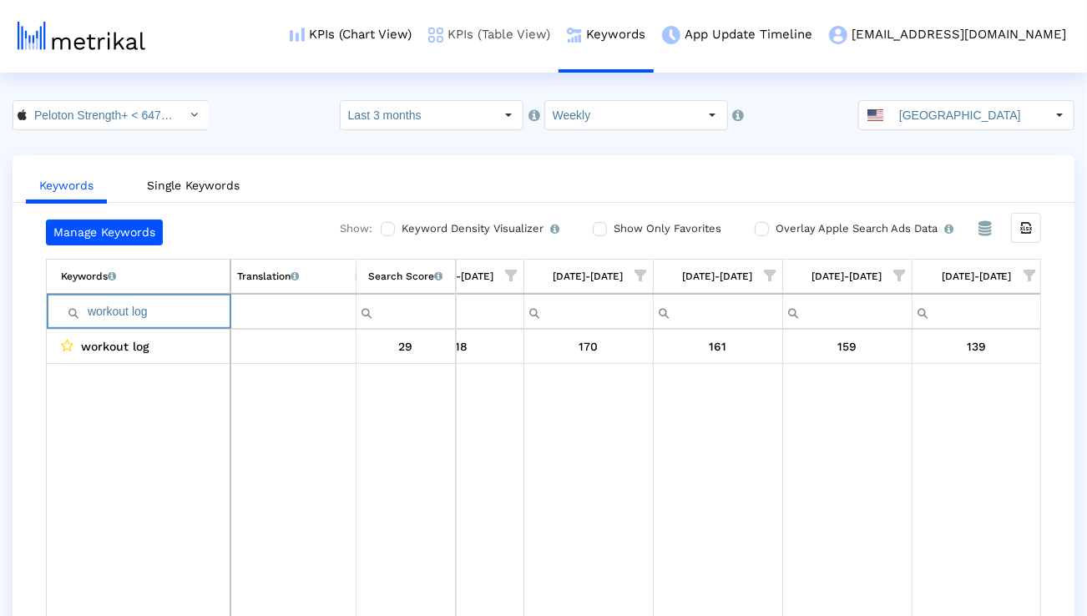
paste input "bodybuildin"
paste input "weight lift"
paste input "Filter cell"
paste input "weight"
paste input "fitness coach"
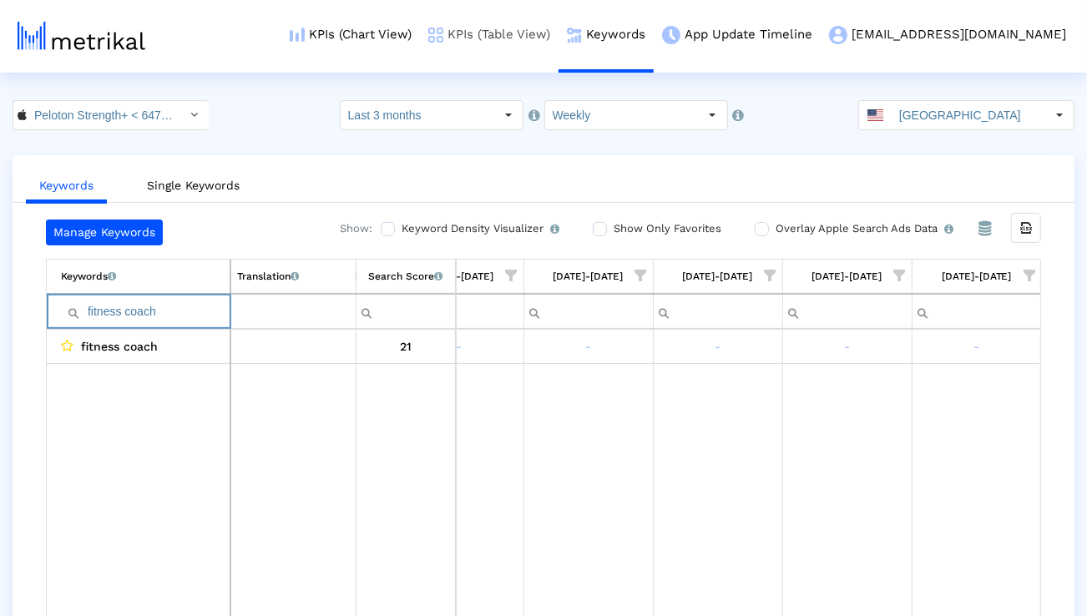
paste input "exercise tracker free"
paste input "powerlifting"
paste input "weight train"
paste input "strength class"
paste input "training app"
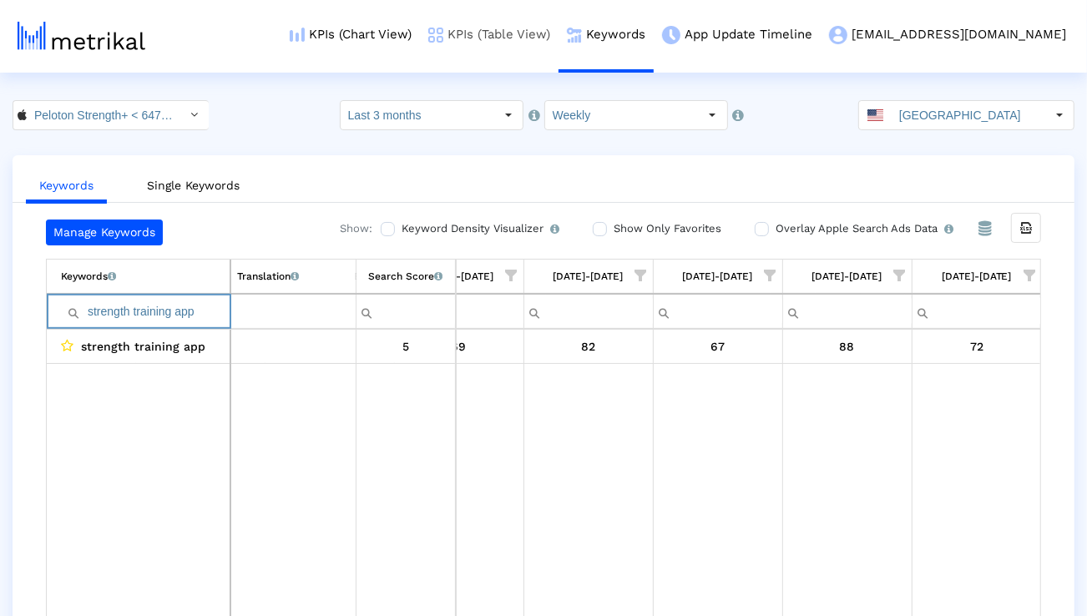
paste input "exercise"
paste input "by mari"
paste input "program"
paste input "fitness"
paste input "keelo"
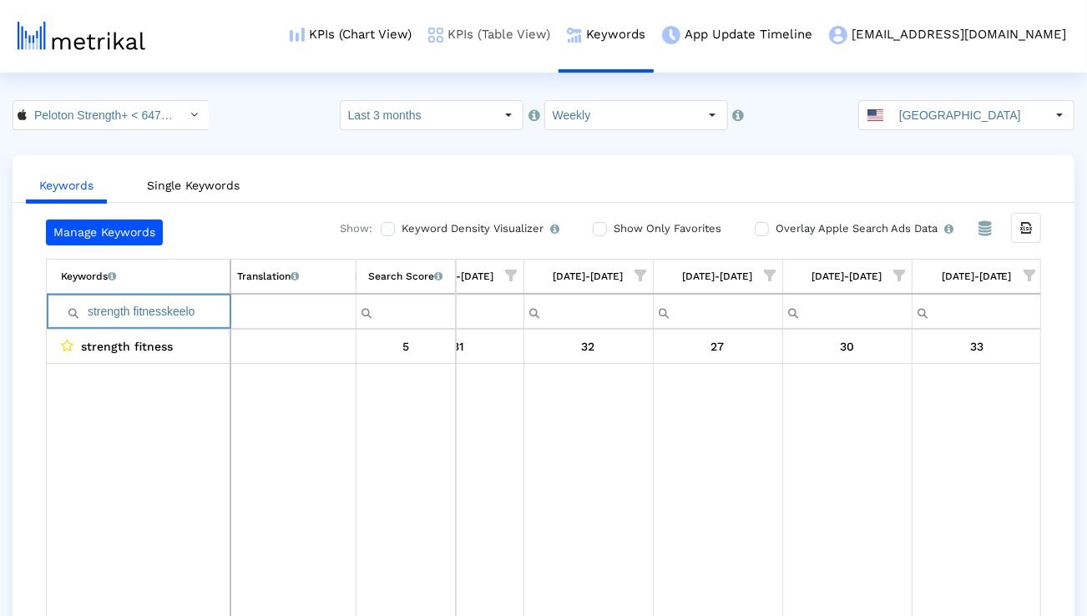
paste input "Filter cell"
paste input "peloton strength training"
paste input "strength training exercise"
paste input "workout plans"
paste input "trainer"
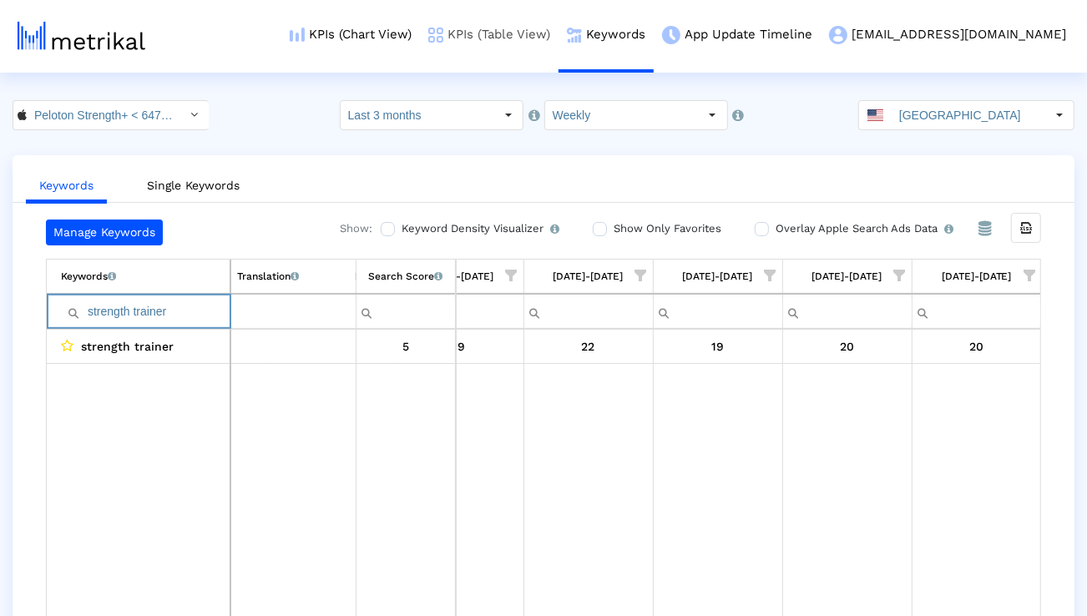
paste input "ing free"
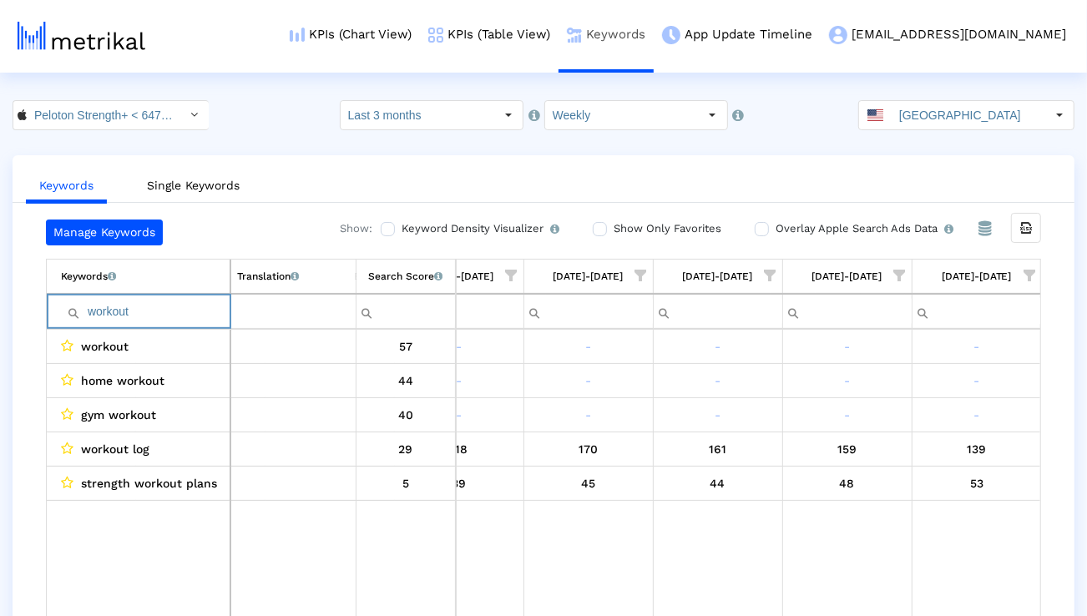
paste input "exercise"
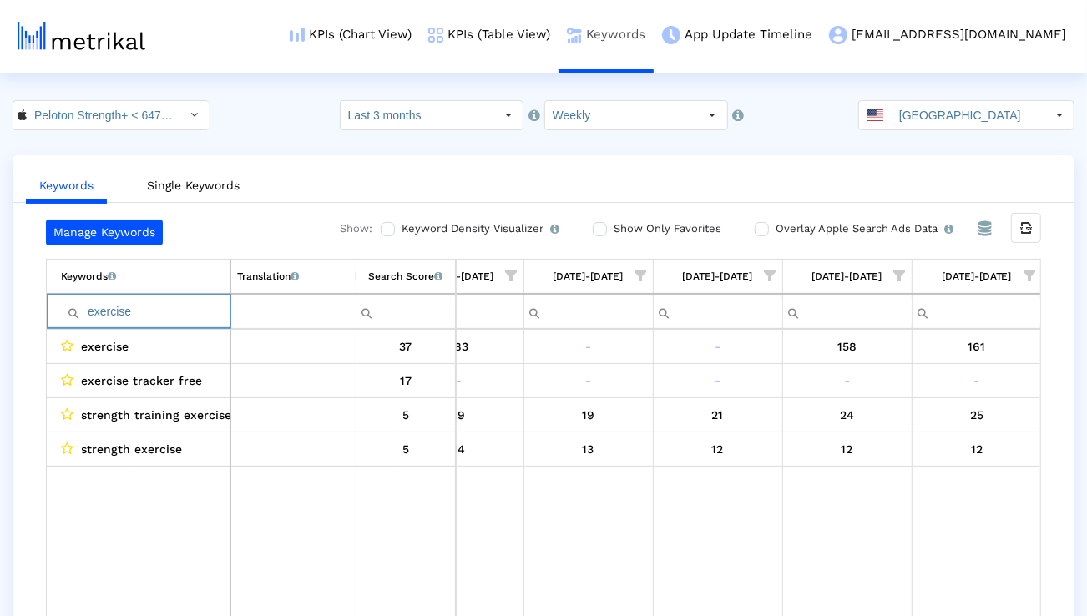
paste input "fitness tracker"
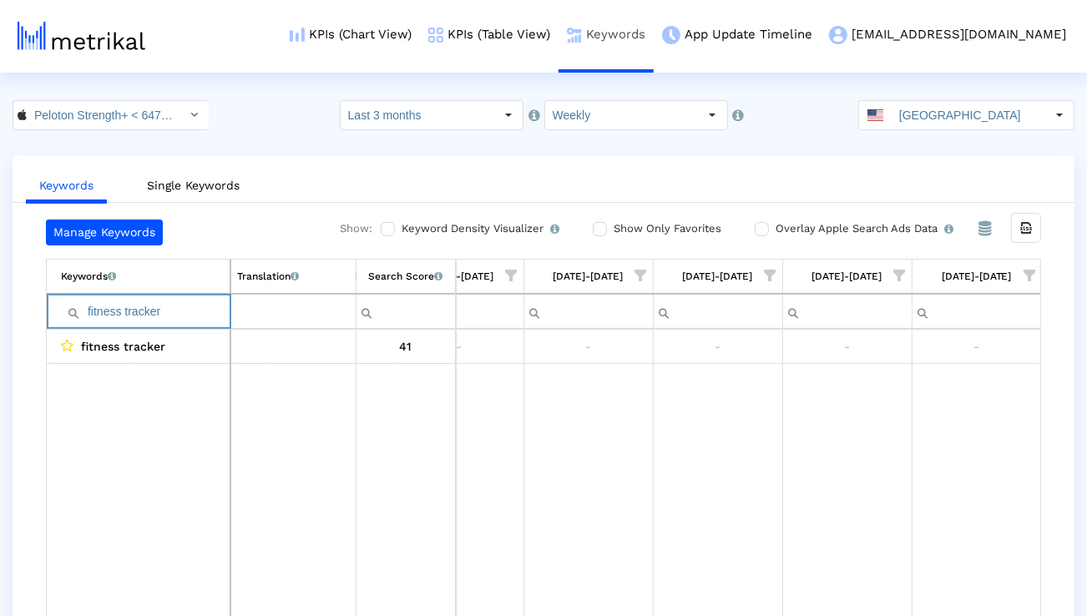
paste input "gym workout"
paste input "strength"
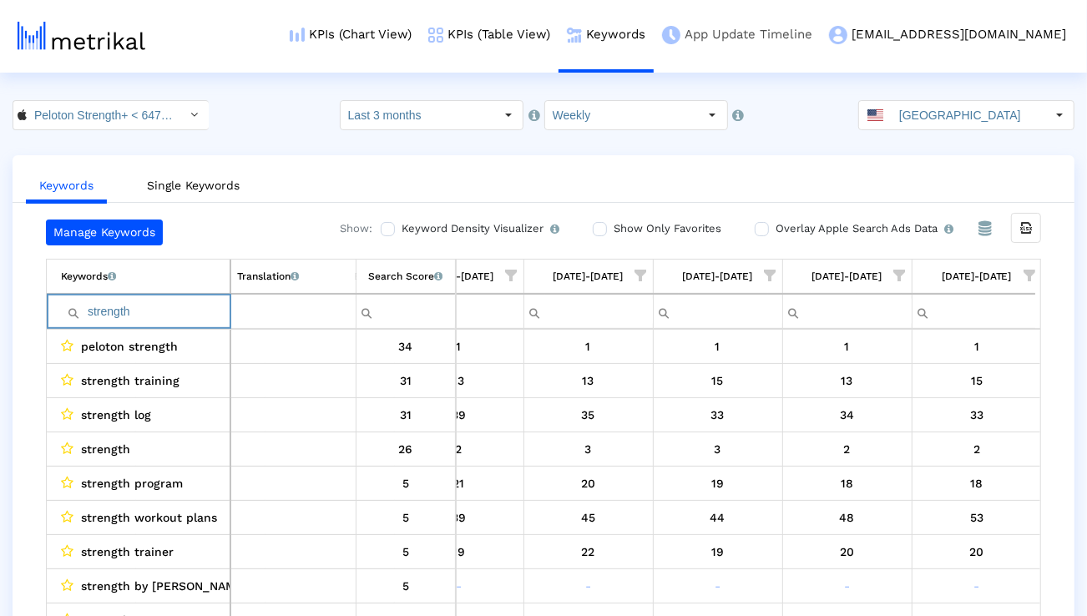
paste input "training"
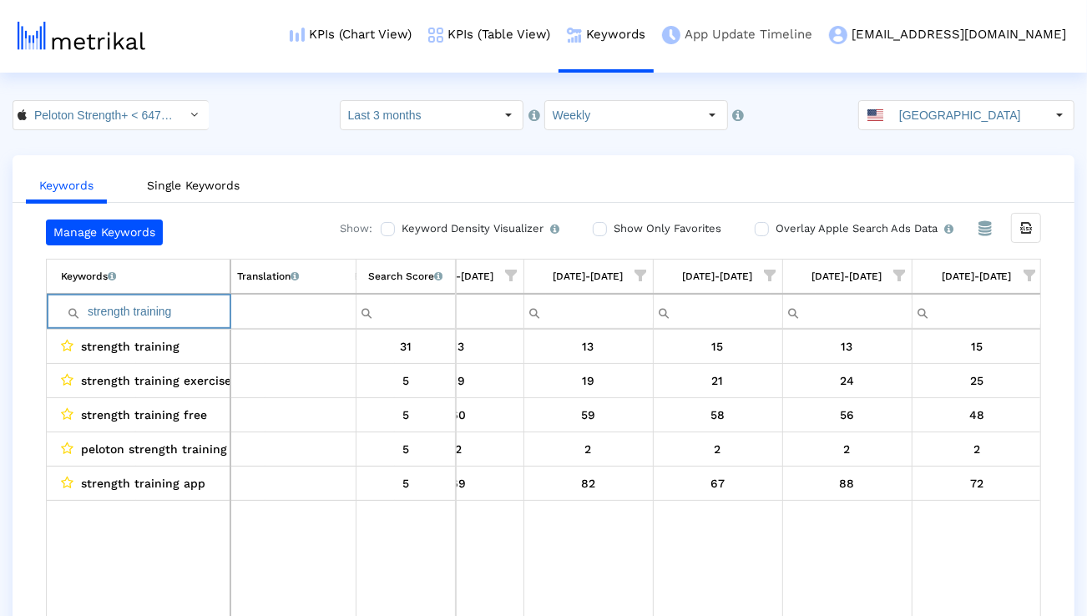
paste input "bodybuild"
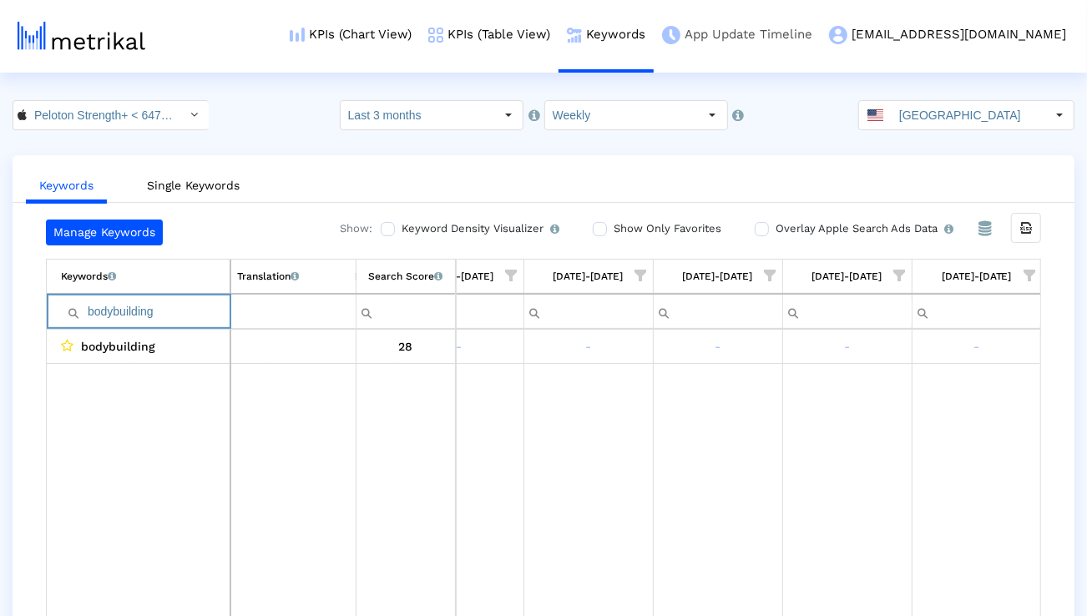
paste input "weight lift"
paste input "Filter cell"
paste input "fitness coach"
paste input "exercise tracker free"
paste input "powerlifting"
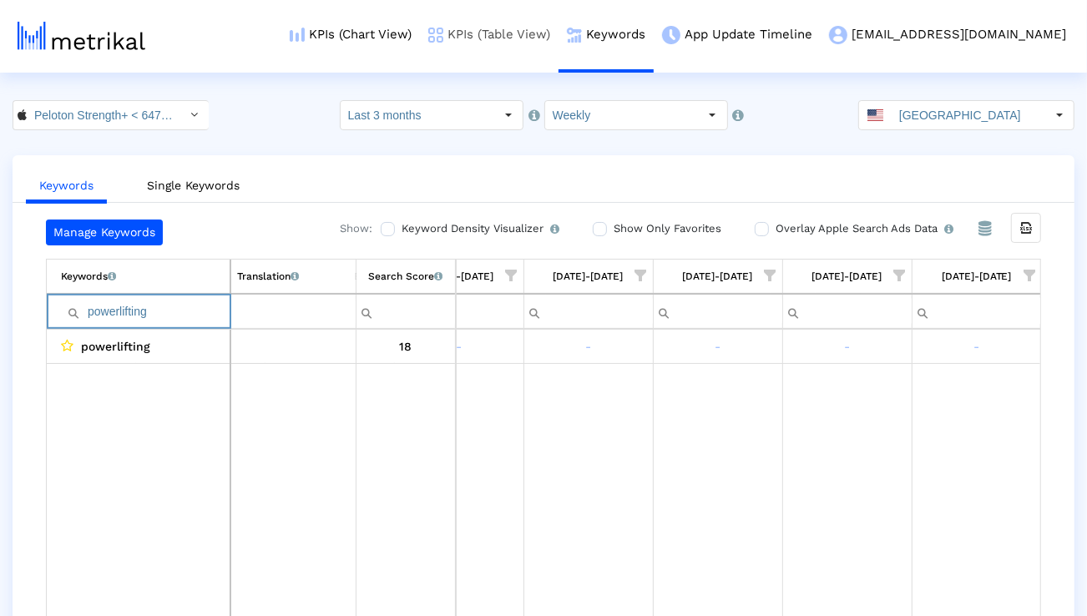
paste input "weight train"
paste input "strength class"
paste input "training app"
paste input "exercise"
paste input "program"
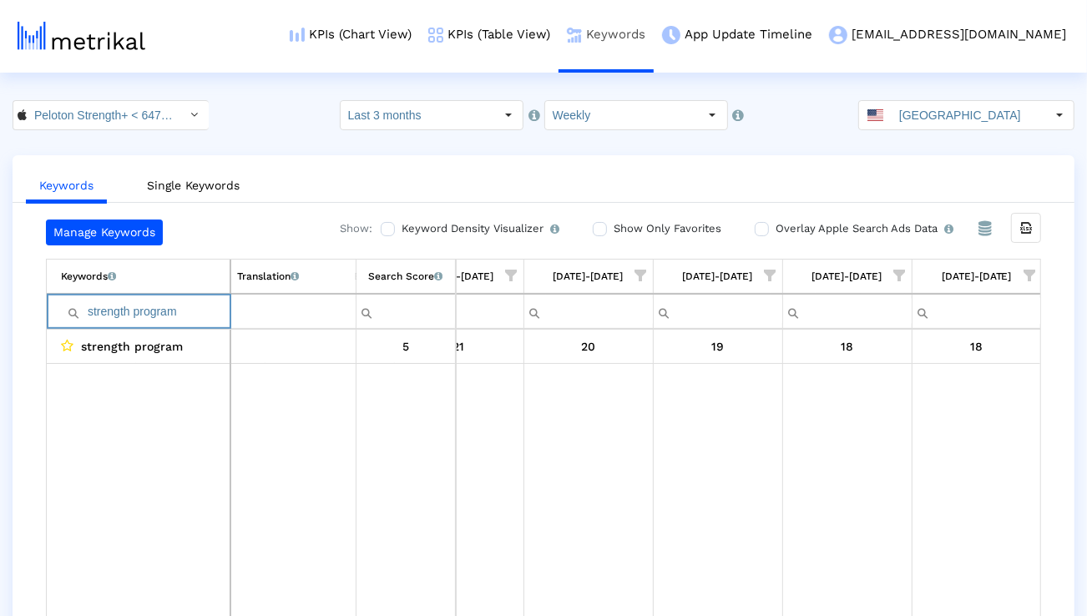
paste input "fitness"
paste input "workout plan"
paste input "trainer"
type input "strength trainer"
